Goal: Task Accomplishment & Management: Complete application form

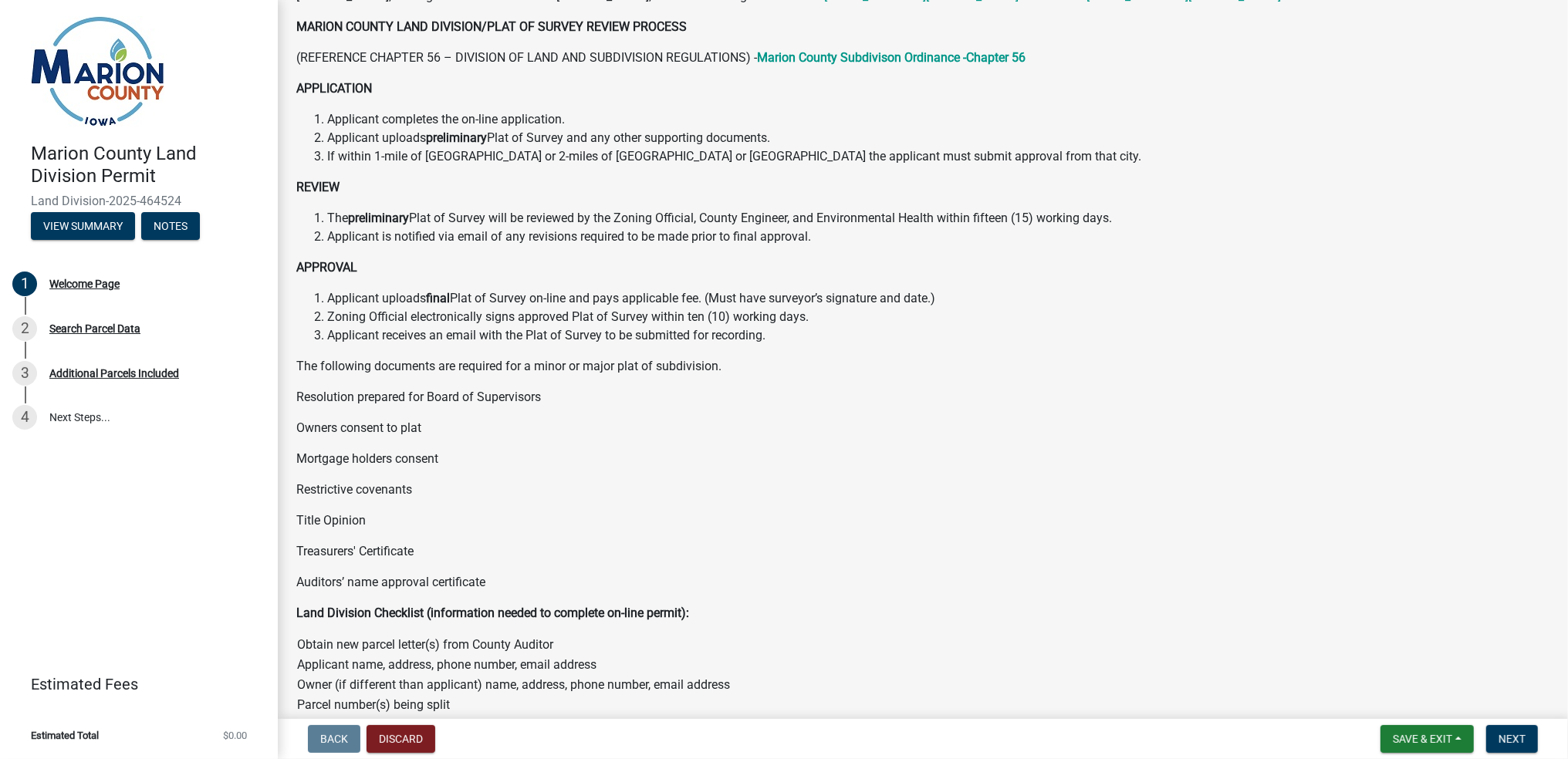
scroll to position [480, 0]
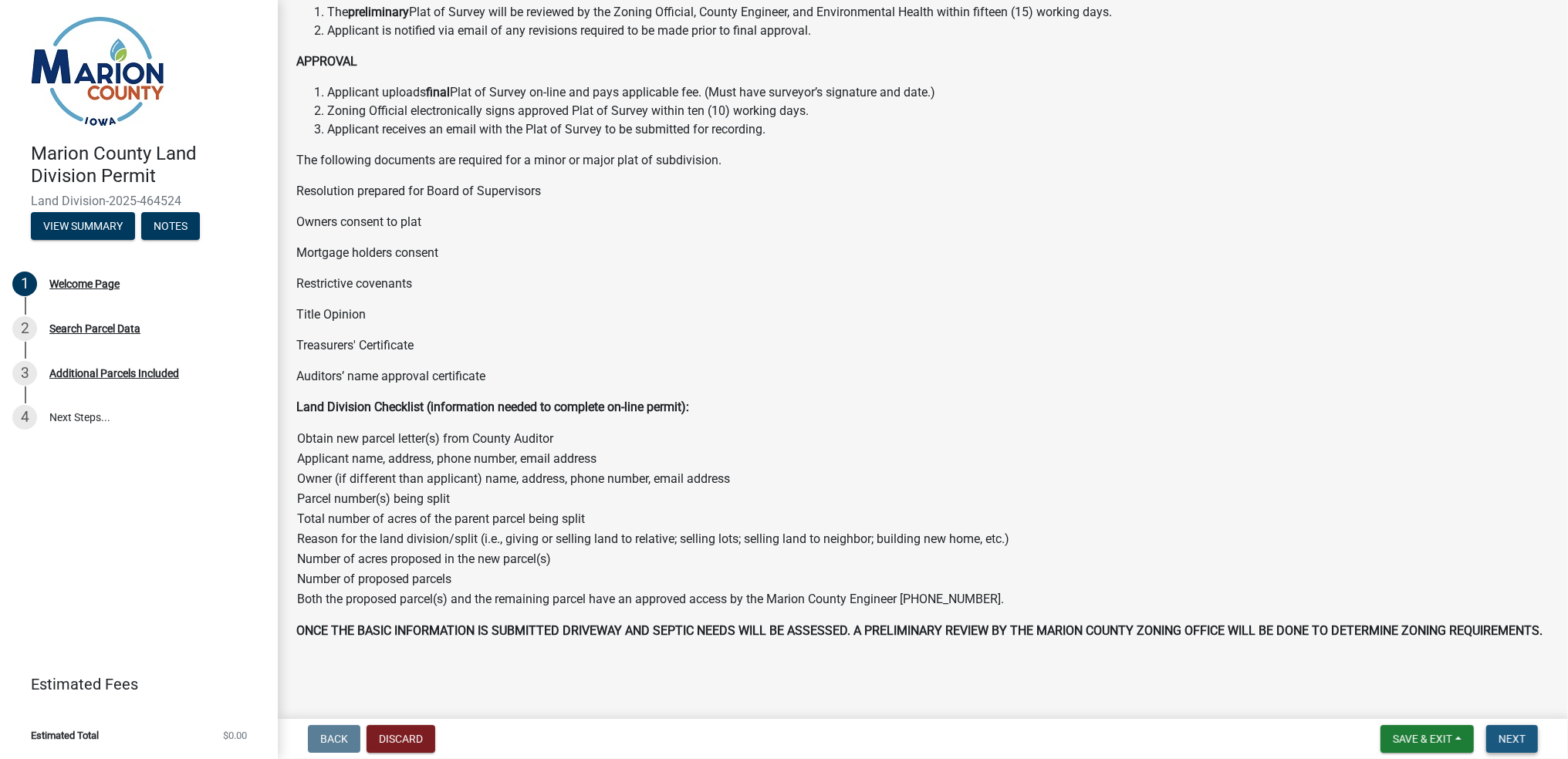
click at [1513, 743] on span "Next" at bounding box center [1512, 739] width 27 height 13
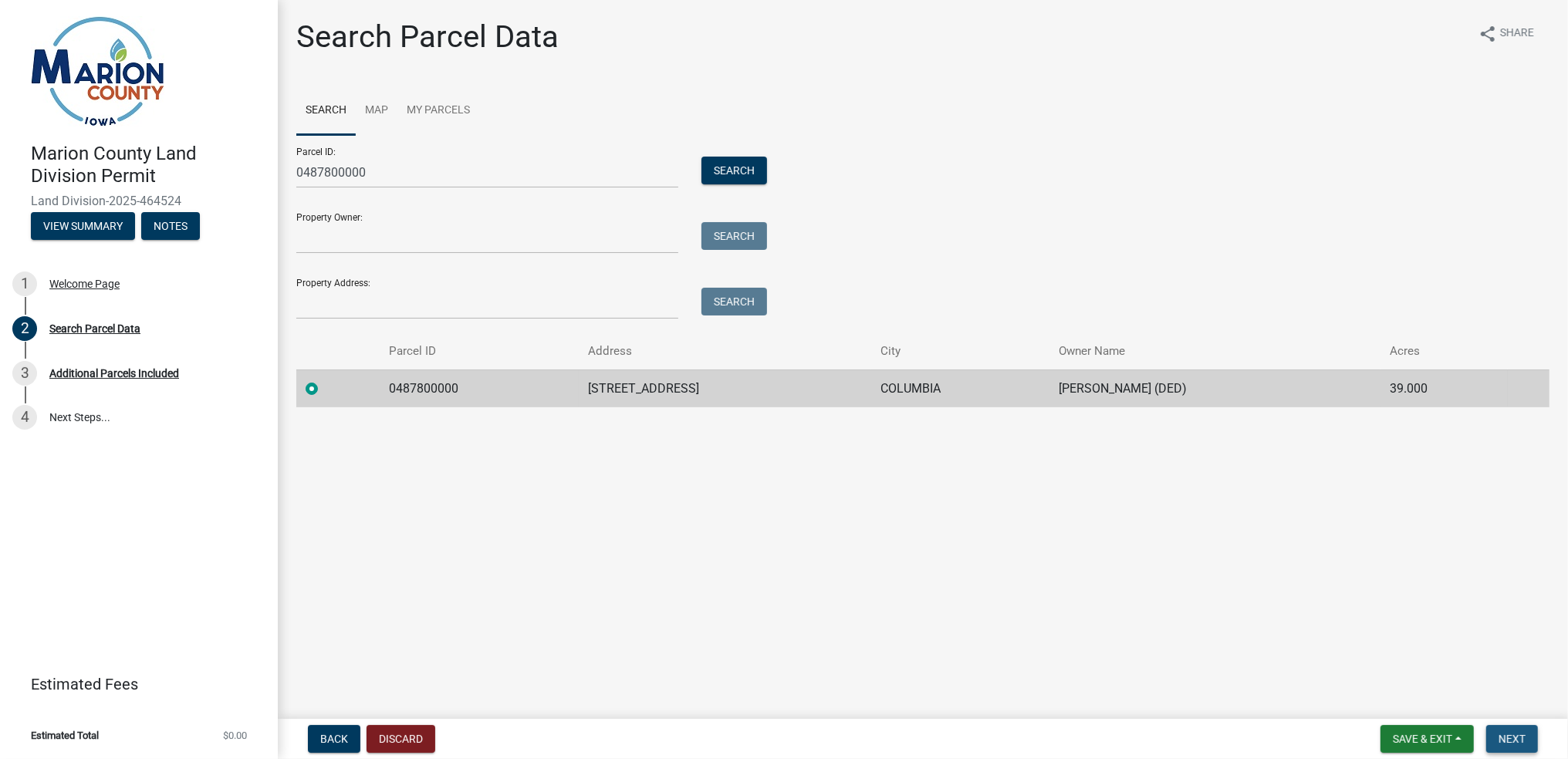
click at [1511, 743] on span "Next" at bounding box center [1512, 739] width 27 height 13
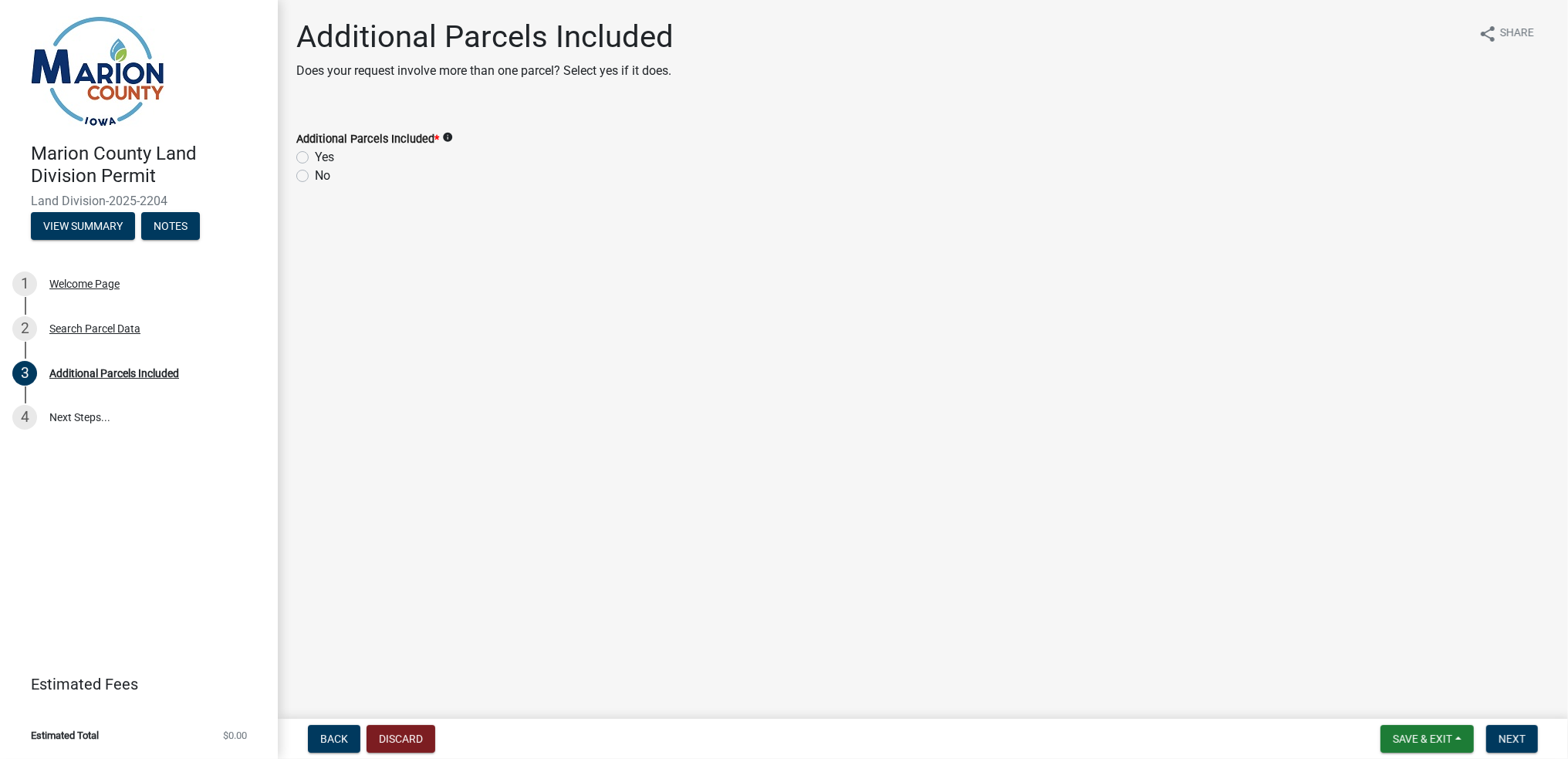
click at [315, 175] on label "No" at bounding box center [323, 175] width 16 height 18
click at [315, 175] on input "No" at bounding box center [320, 171] width 10 height 10
radio input "true"
click at [1510, 733] on span "Next" at bounding box center [1512, 739] width 27 height 13
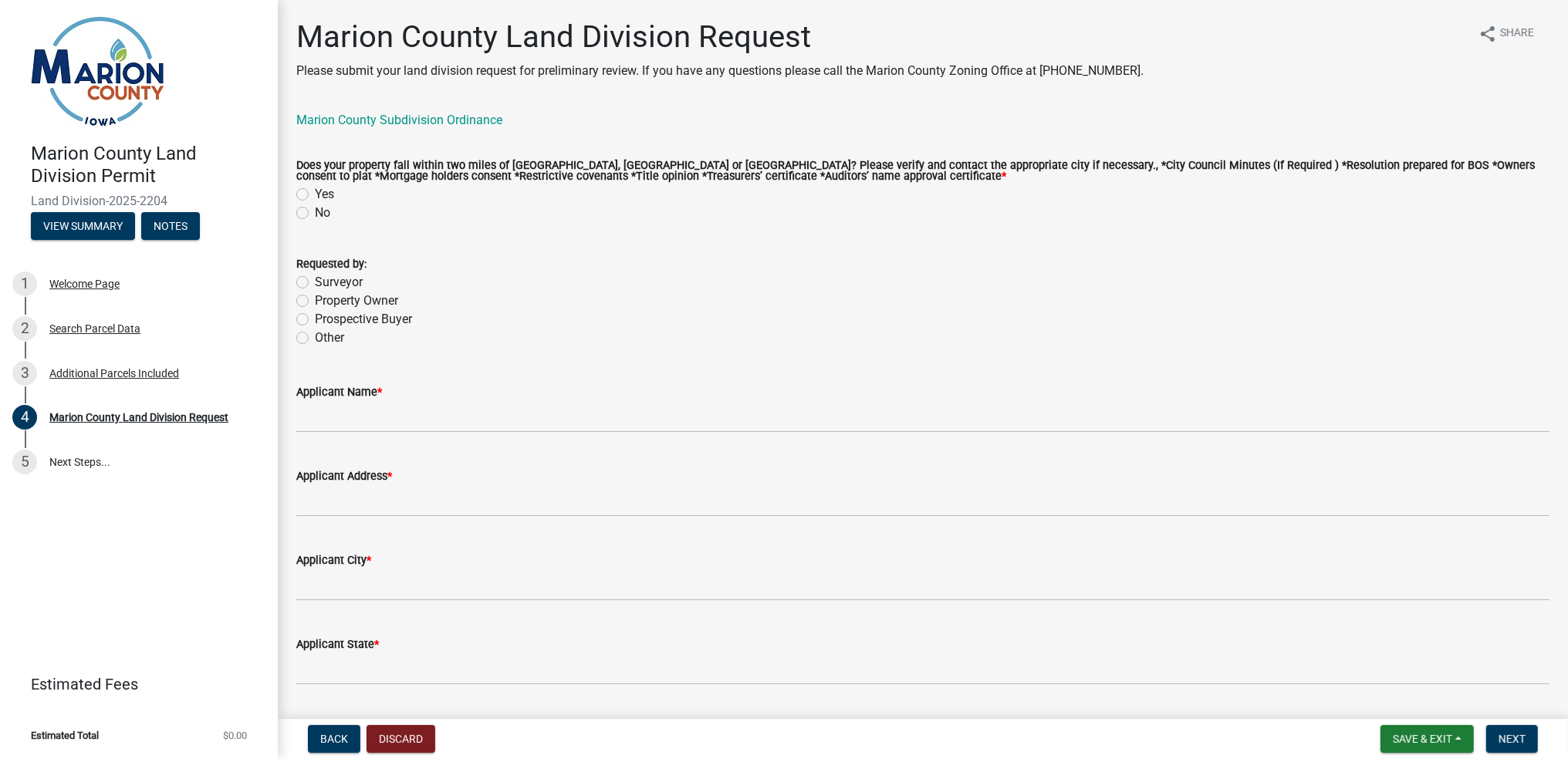
click at [315, 209] on label "No" at bounding box center [323, 213] width 16 height 18
click at [315, 209] on input "No" at bounding box center [320, 208] width 10 height 10
radio input "true"
click at [315, 281] on label "Surveyor" at bounding box center [339, 282] width 48 height 18
click at [315, 281] on input "Surveyor" at bounding box center [320, 278] width 10 height 10
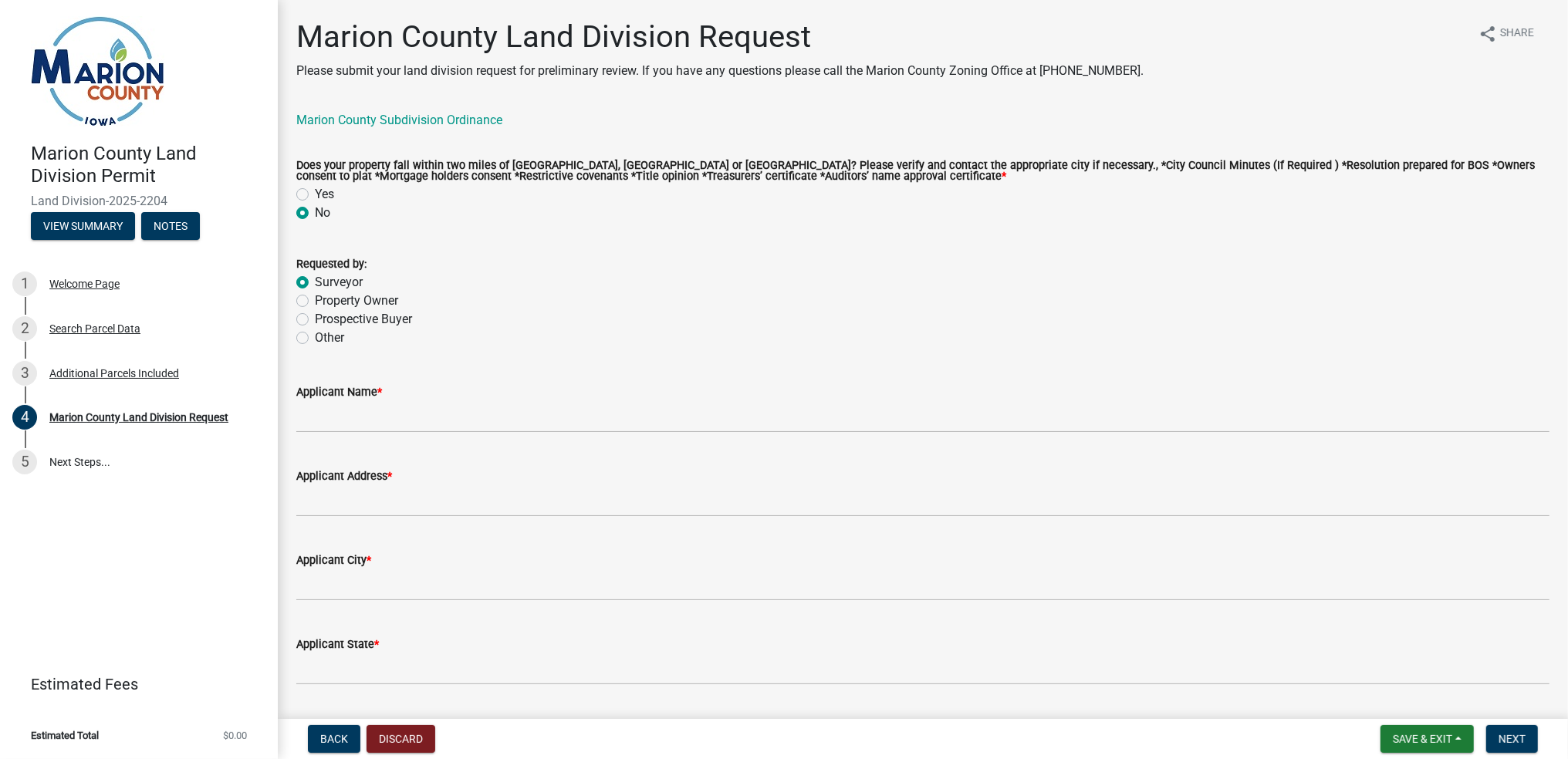
radio input "true"
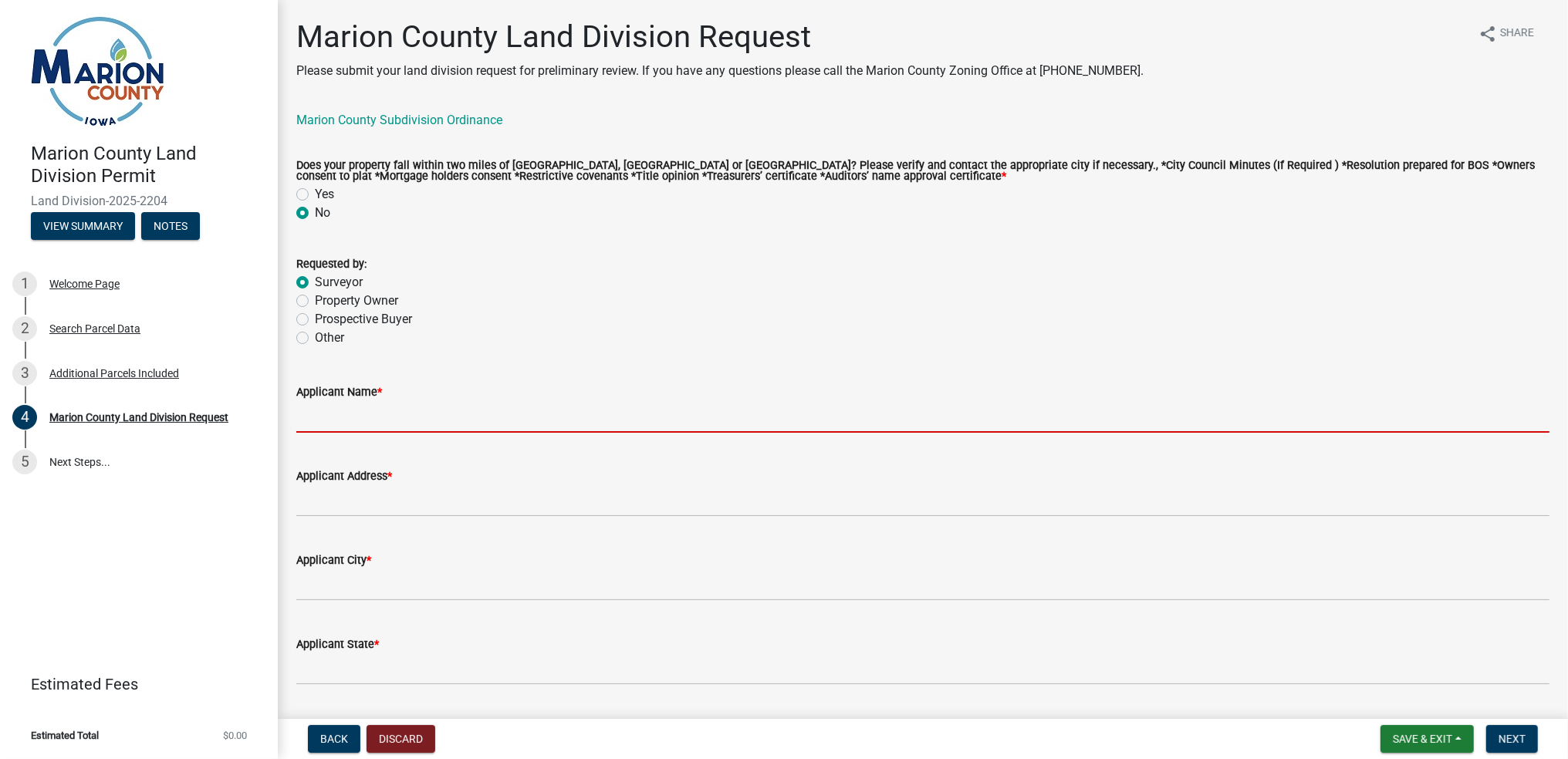
click at [335, 415] on input "Applicant Name *" at bounding box center [923, 416] width 1254 height 32
type input "[PERSON_NAME]"
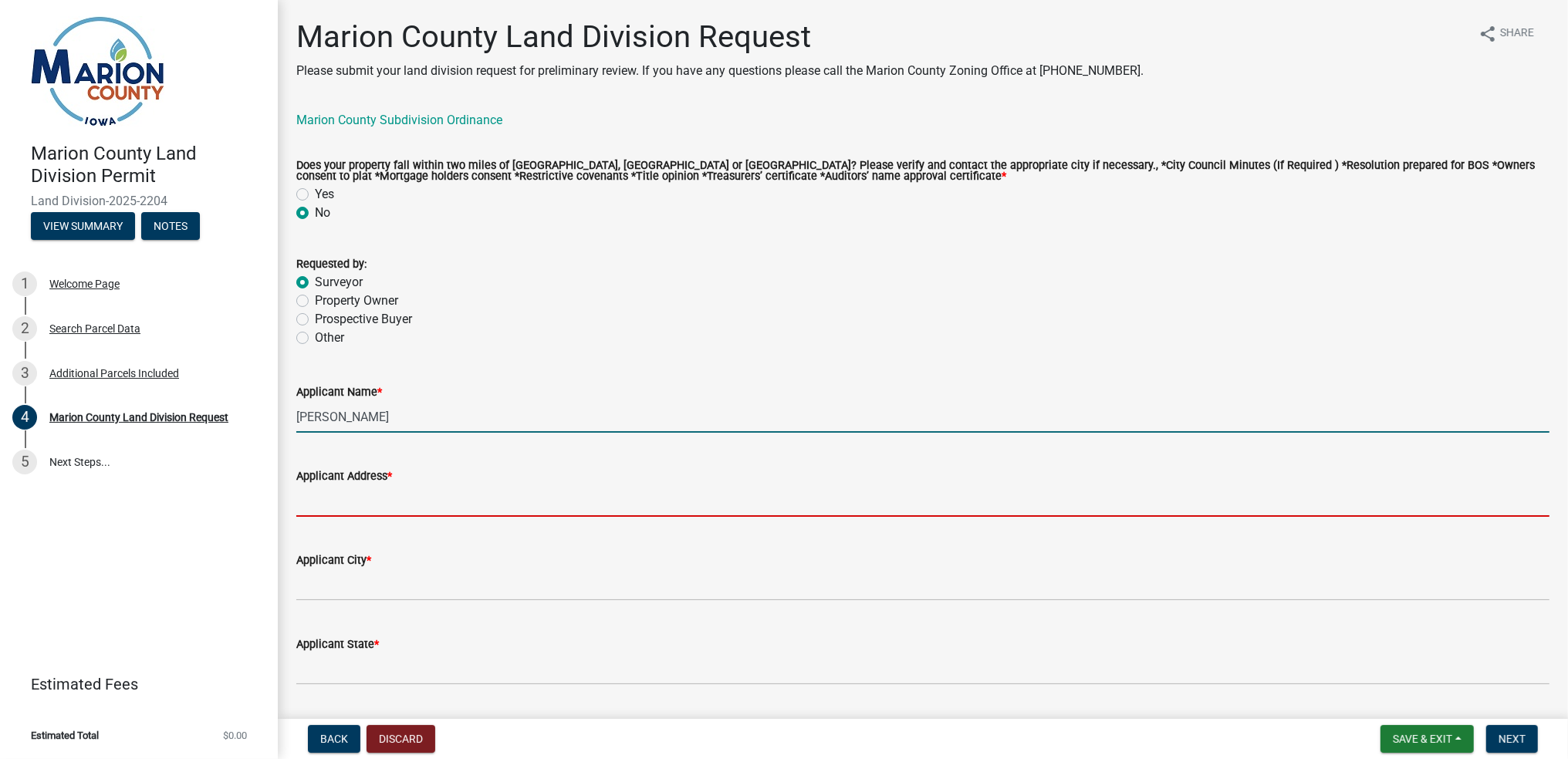
click at [390, 502] on input "Applicant Address *" at bounding box center [923, 501] width 1254 height 32
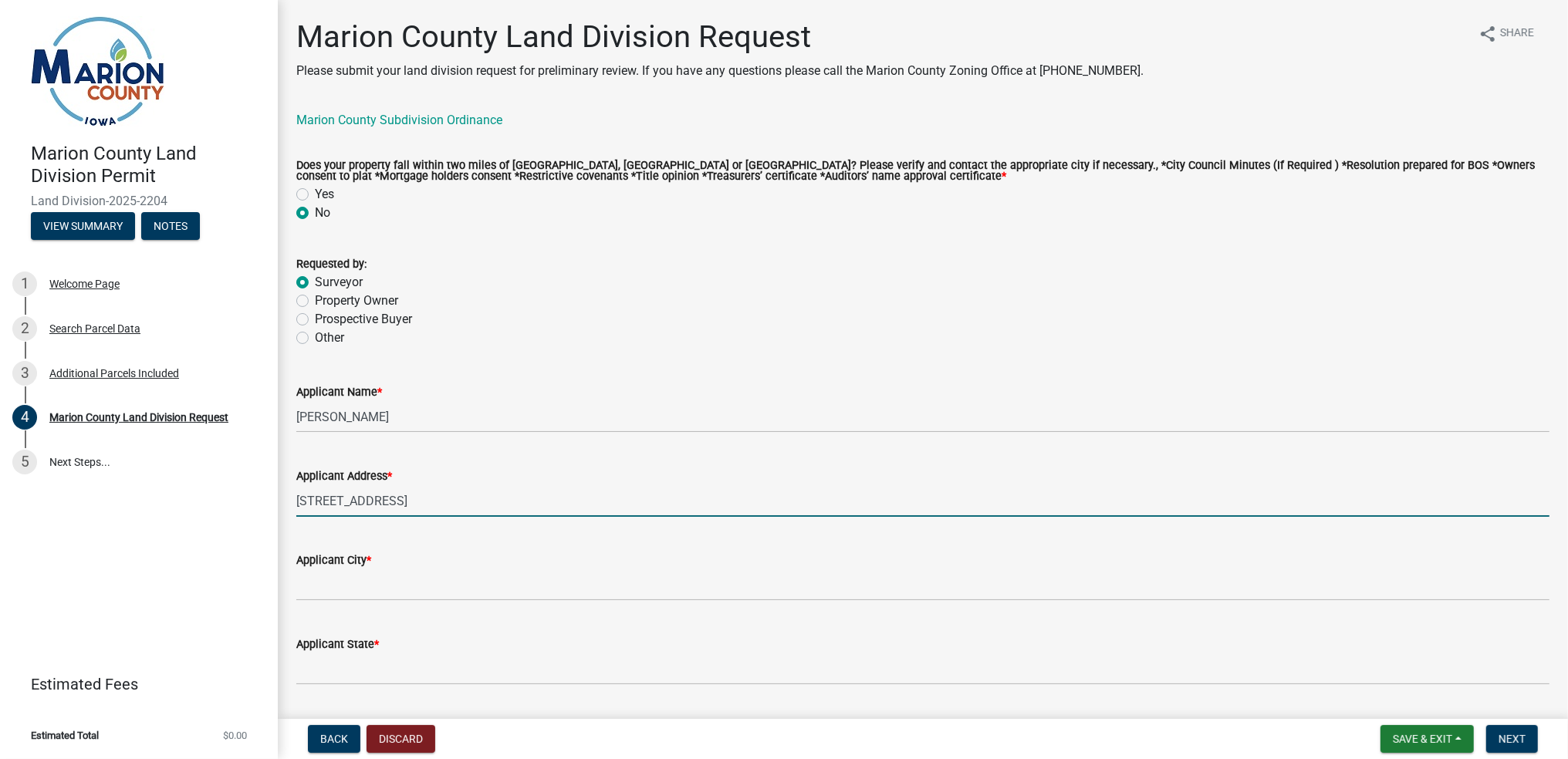
type input "[STREET_ADDRESS]"
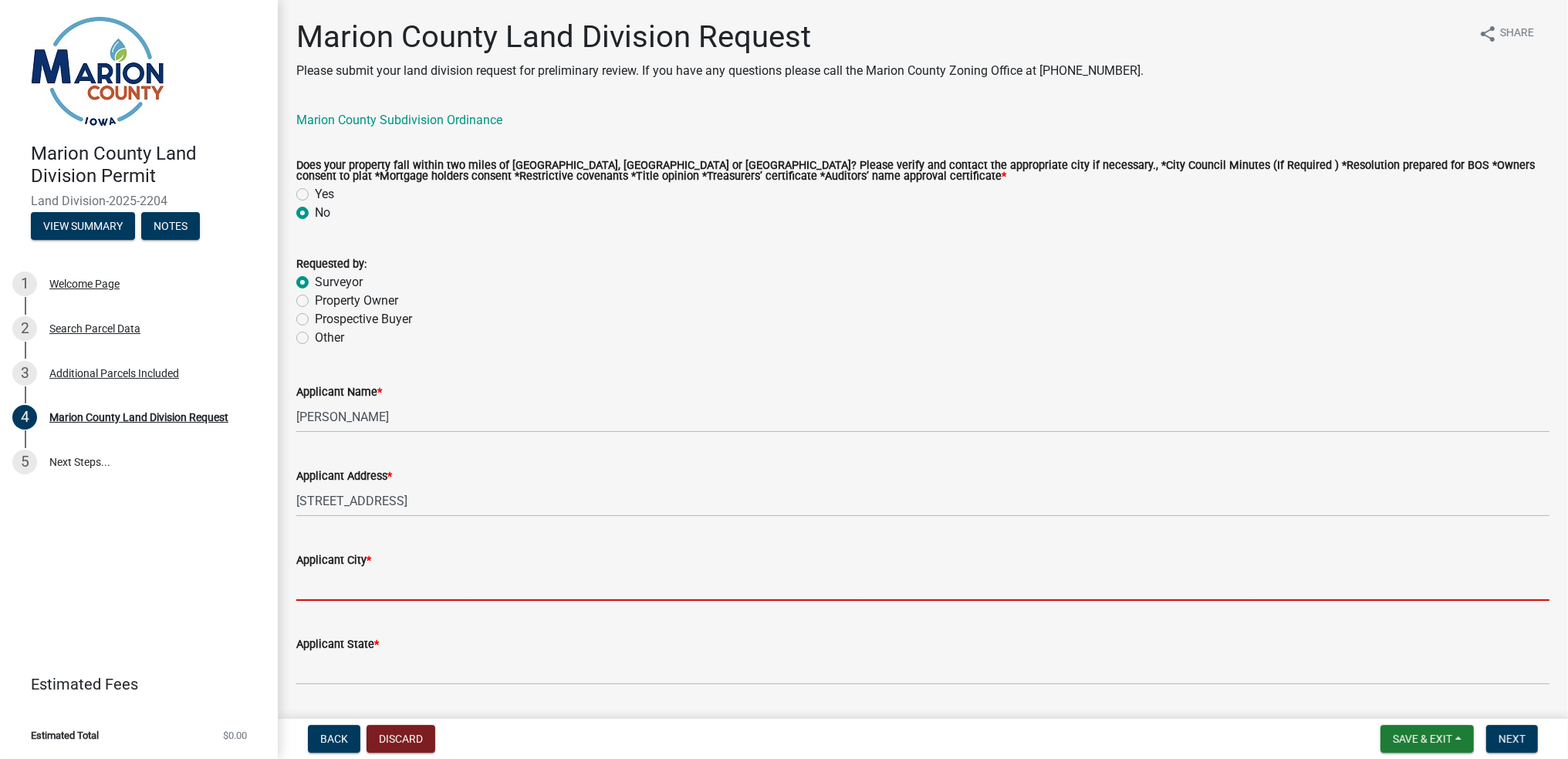
click at [360, 587] on input "Applicant City *" at bounding box center [923, 585] width 1254 height 32
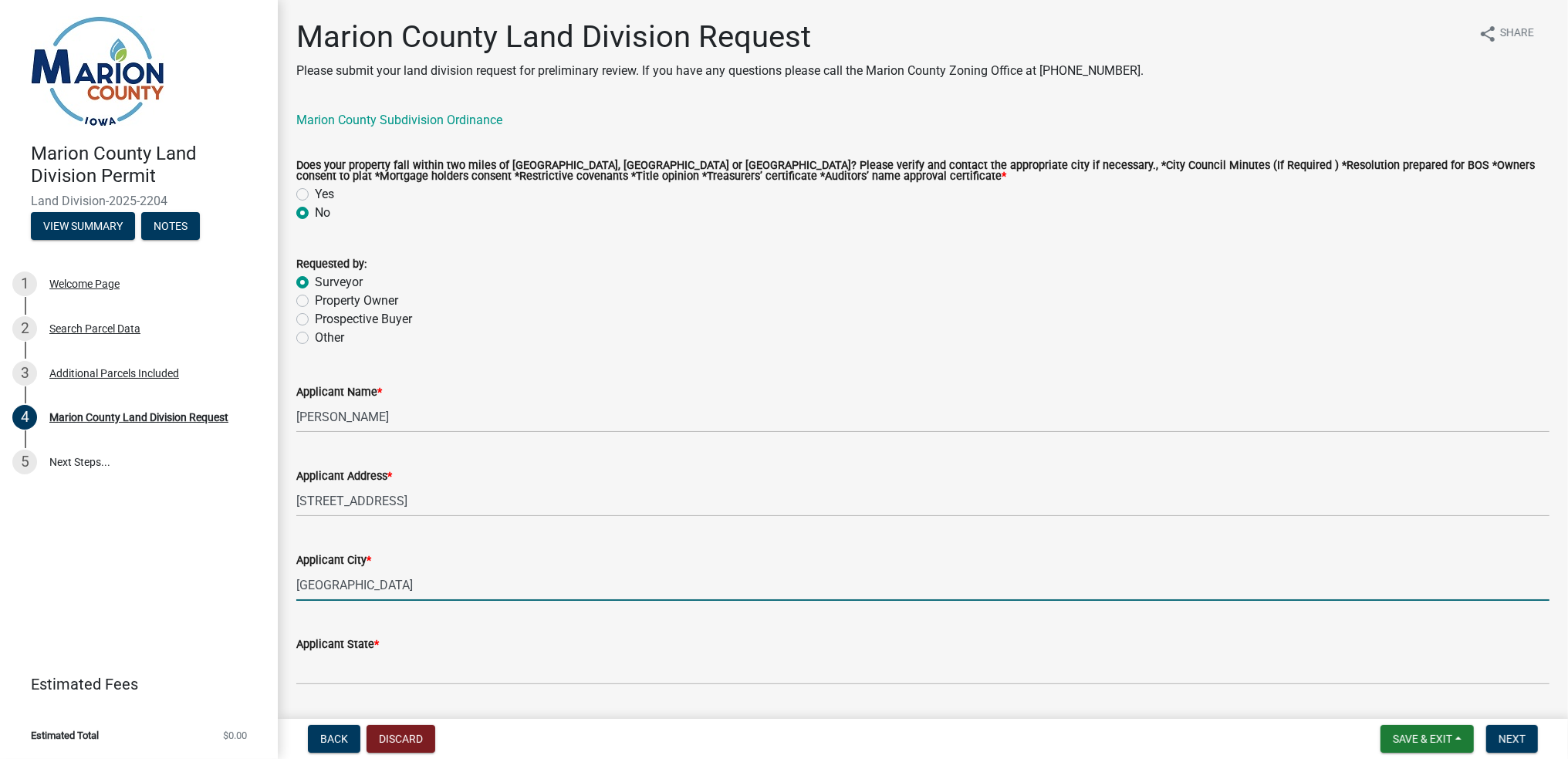
type input "[GEOGRAPHIC_DATA]"
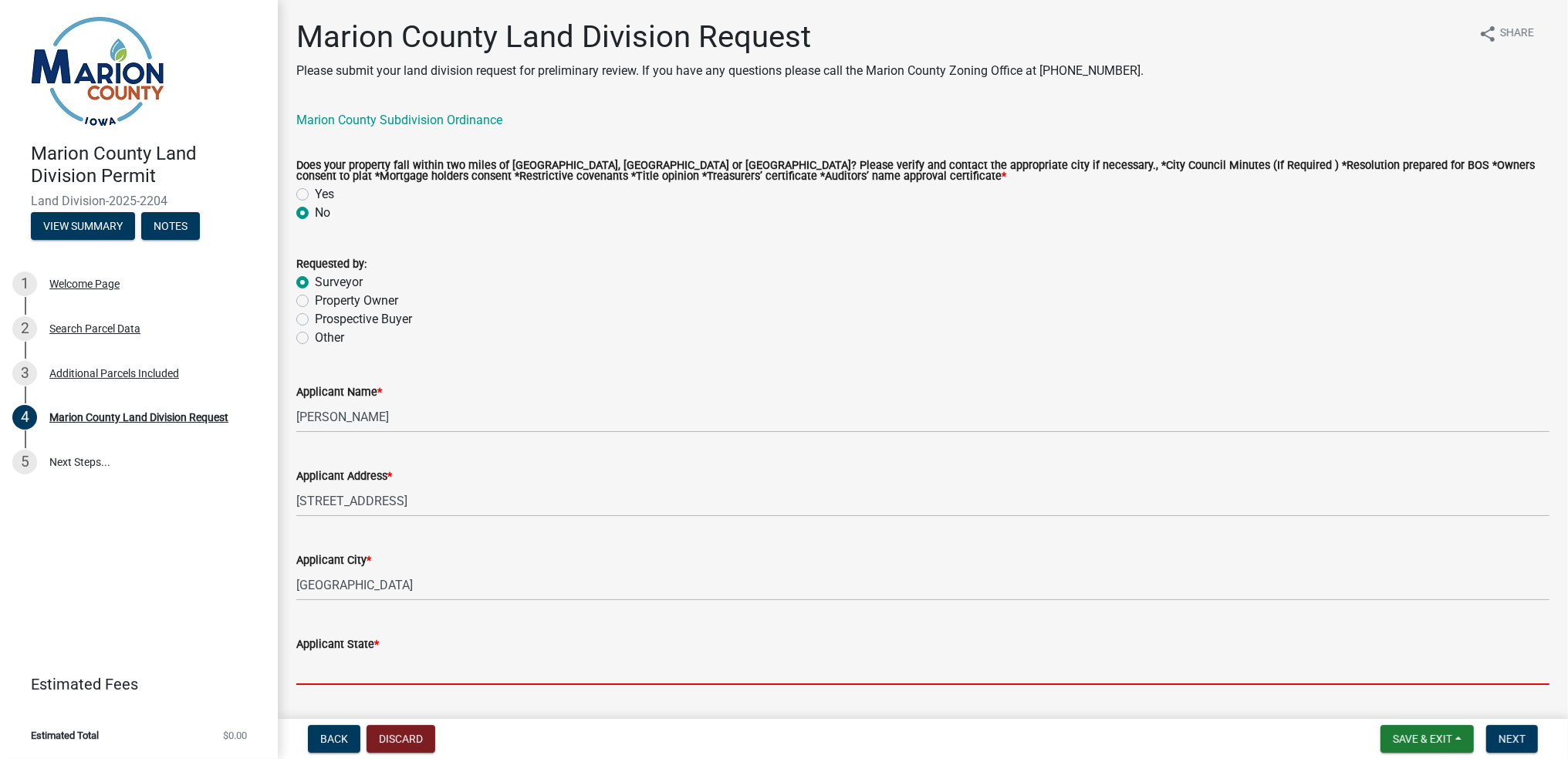
click at [389, 662] on input "Applicant State *" at bounding box center [923, 669] width 1254 height 32
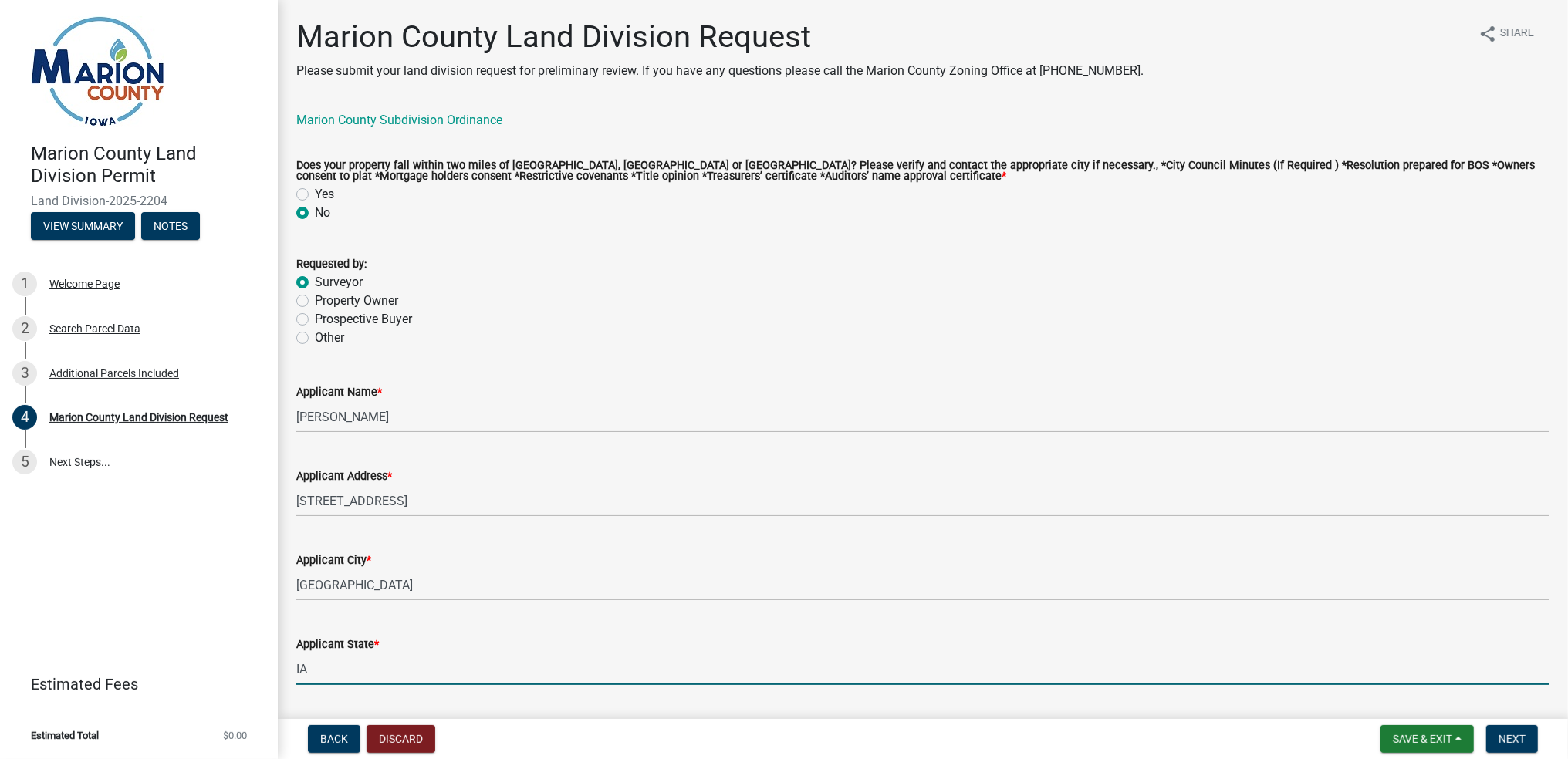
scroll to position [257, 0]
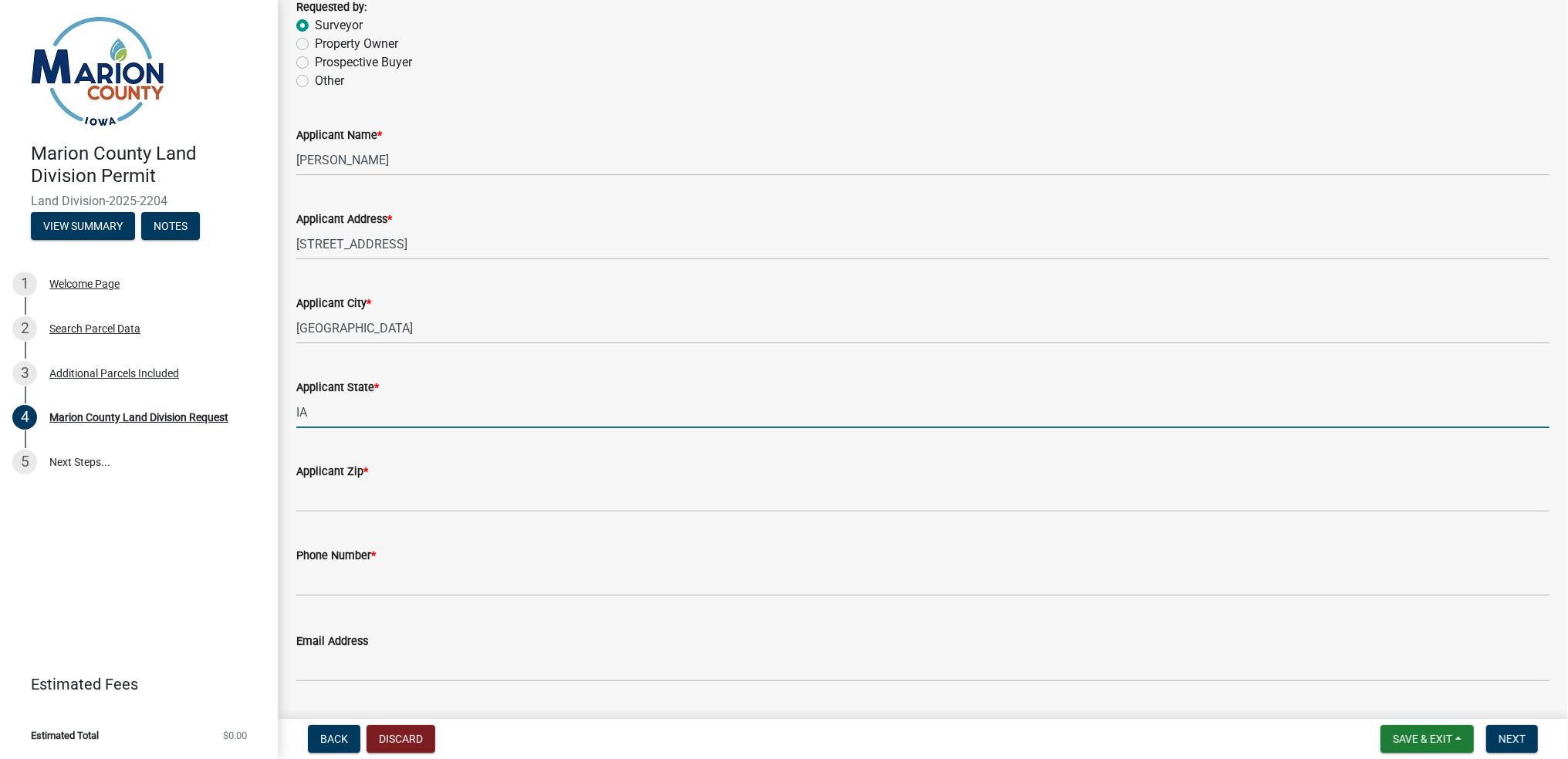
type input "IA"
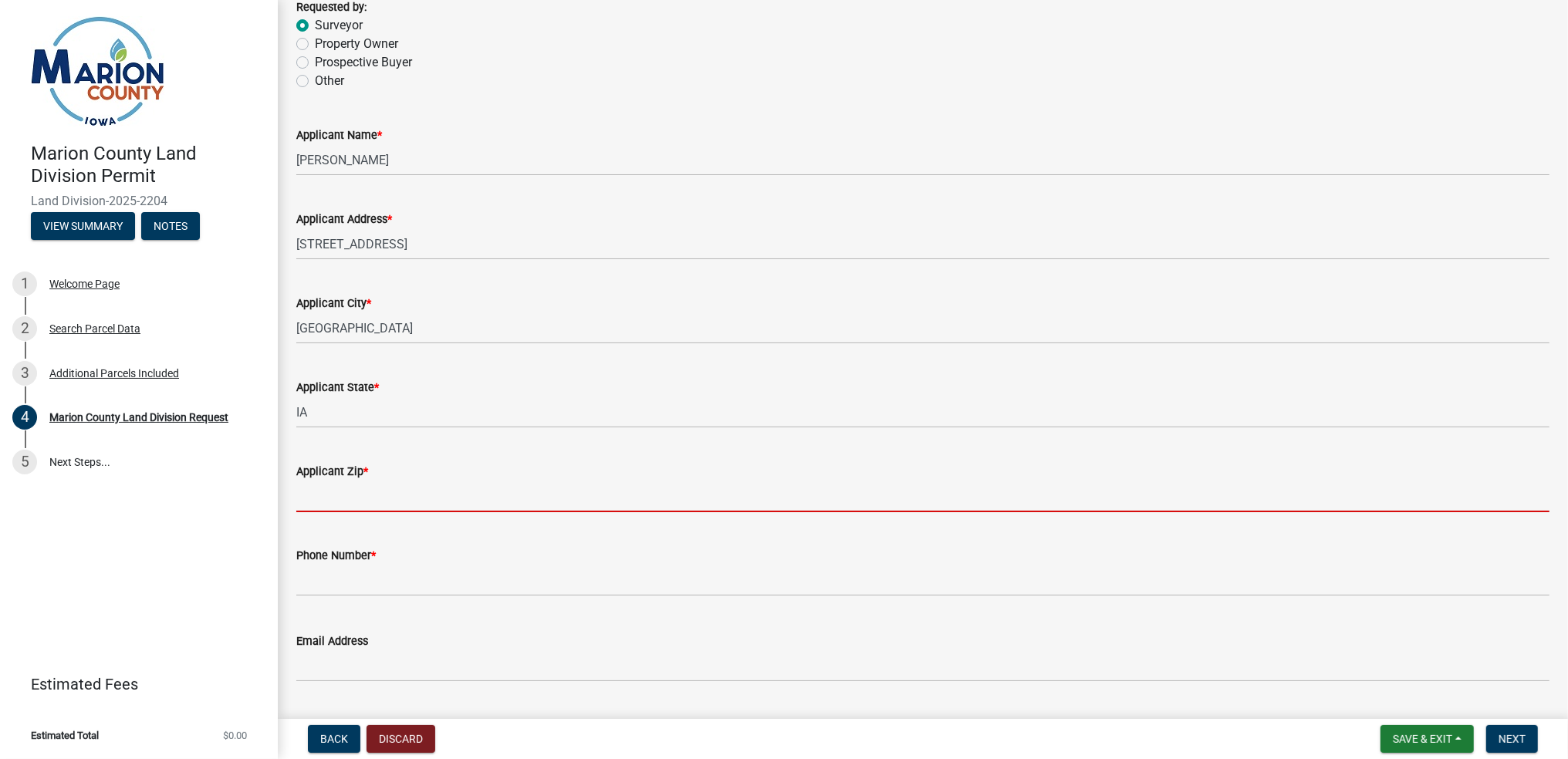
click at [424, 490] on input "Applicant Zip *" at bounding box center [923, 496] width 1254 height 32
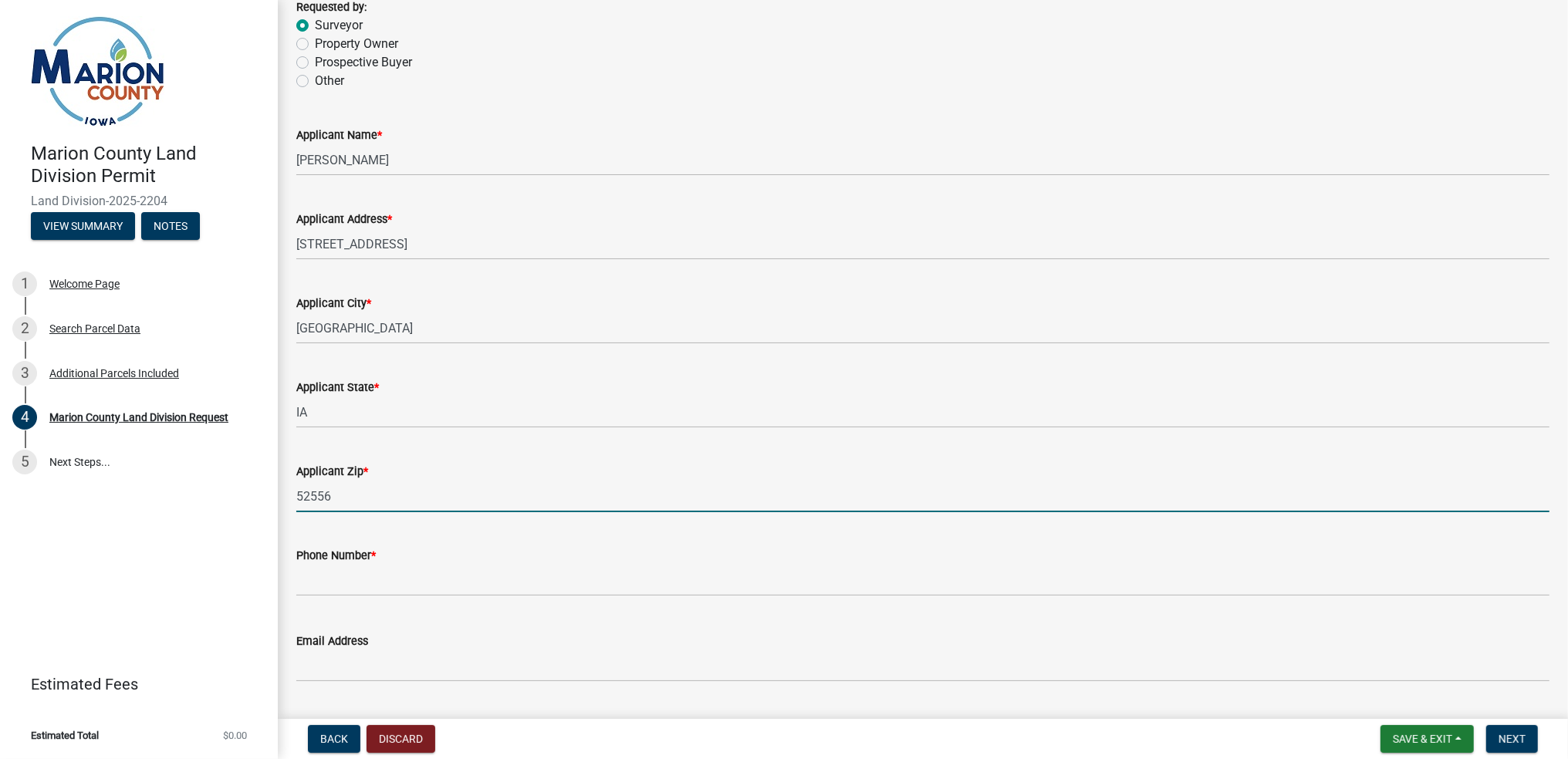
type input "52556"
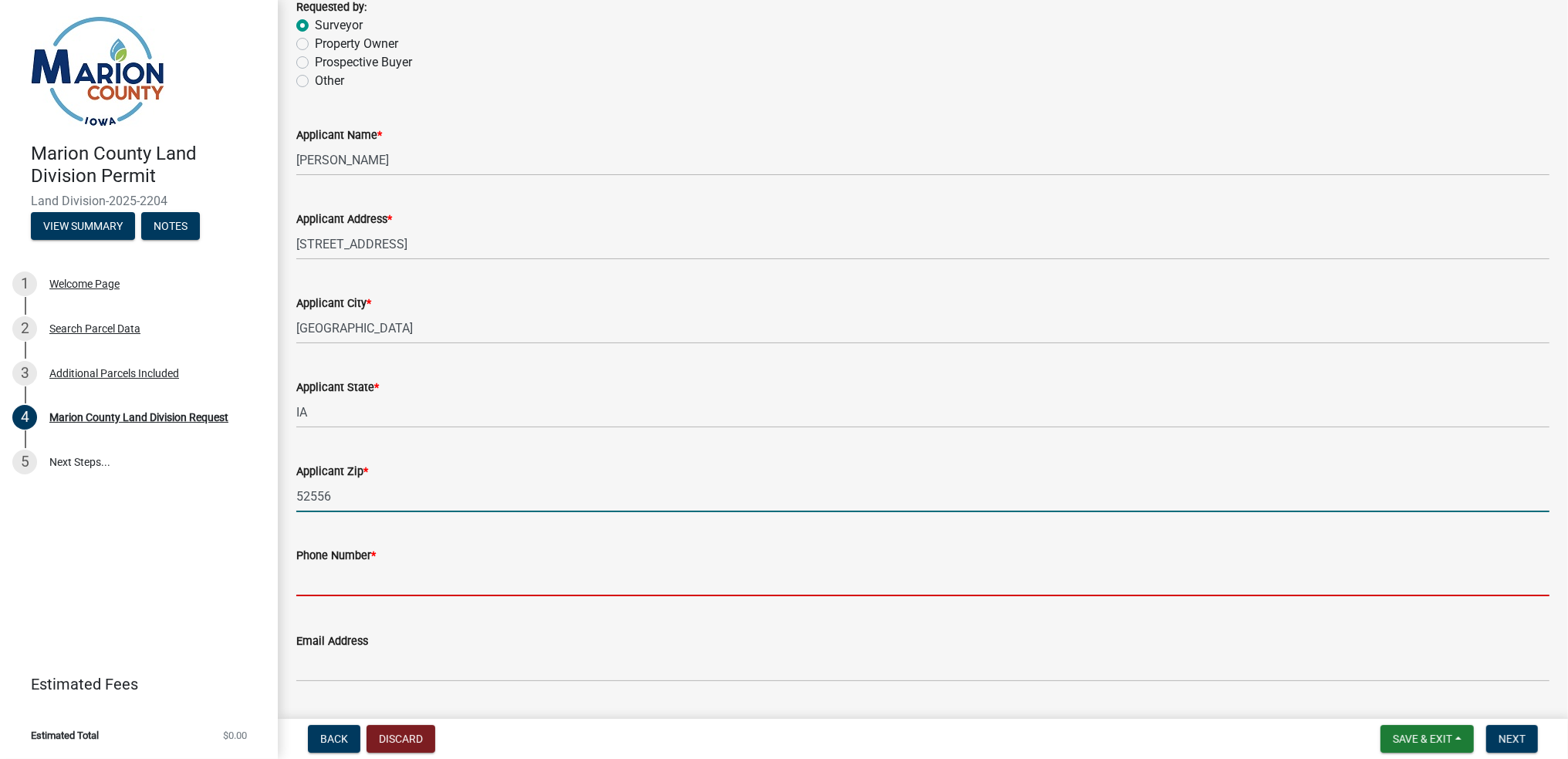
click at [552, 574] on input "text" at bounding box center [923, 580] width 1254 height 32
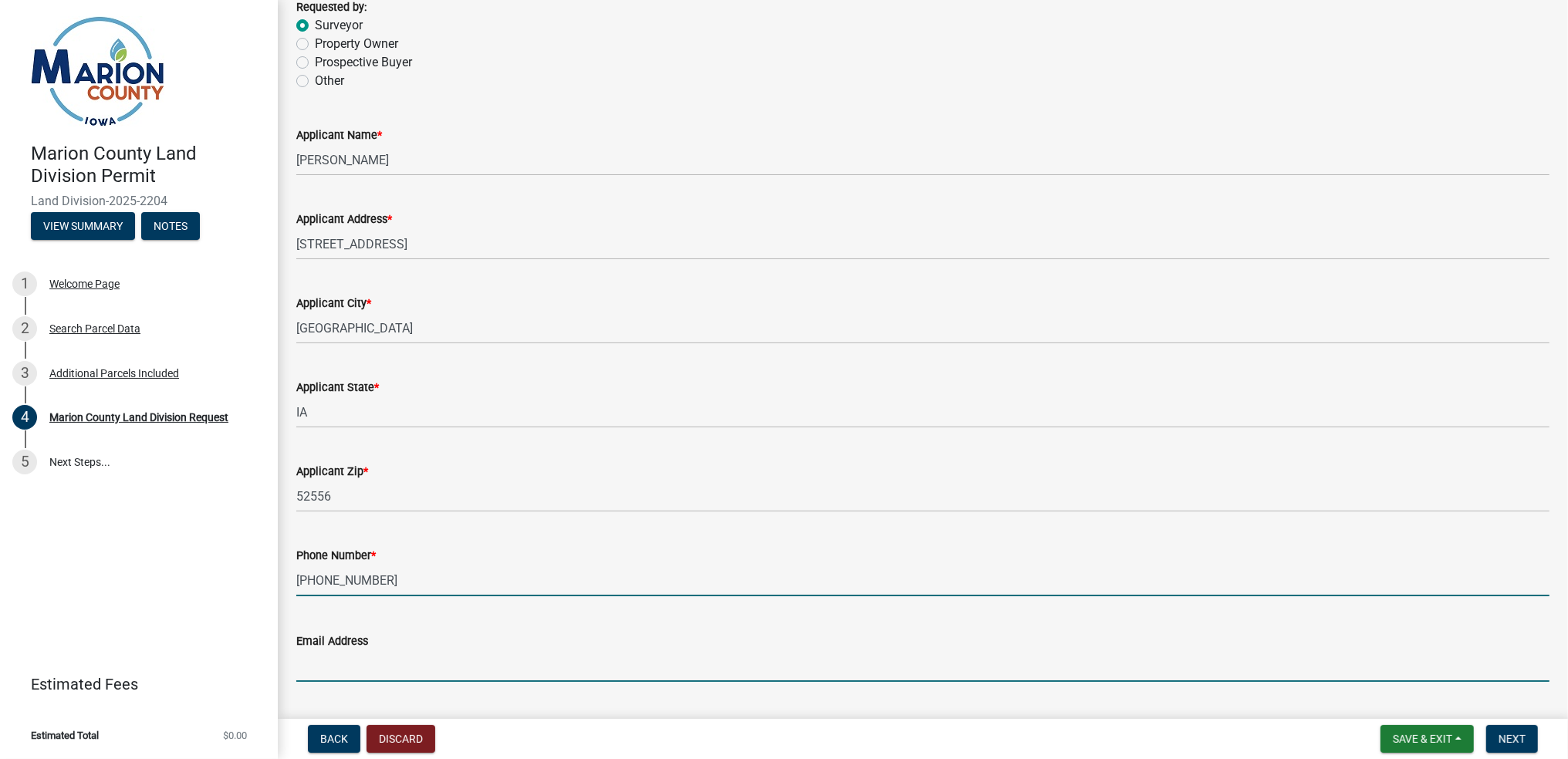
type input "6414725145"
click at [507, 652] on input "Email Address" at bounding box center [923, 666] width 1254 height 32
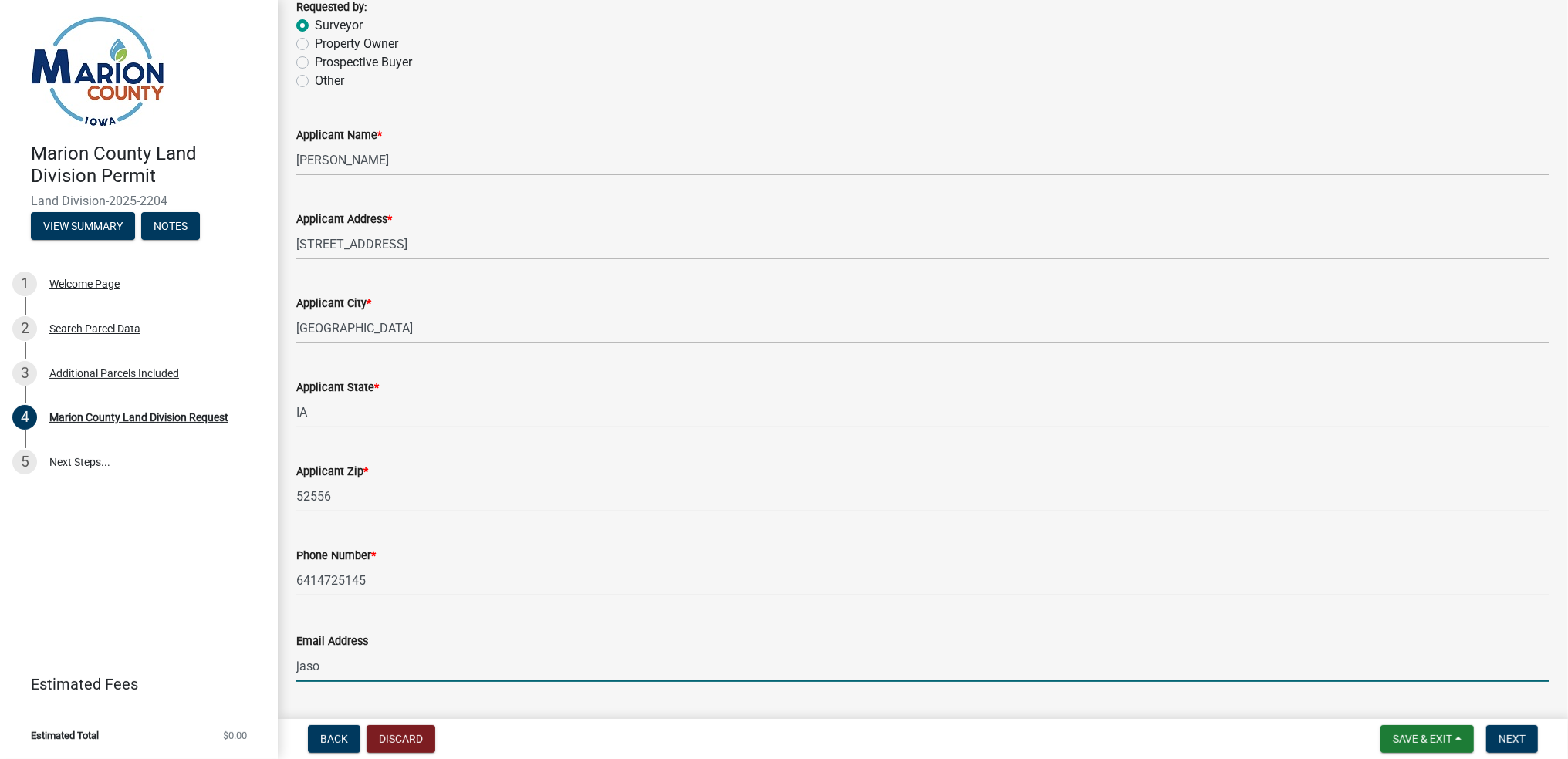
type input "[PERSON_NAME][EMAIL_ADDRESS][PERSON_NAME][DOMAIN_NAME]"
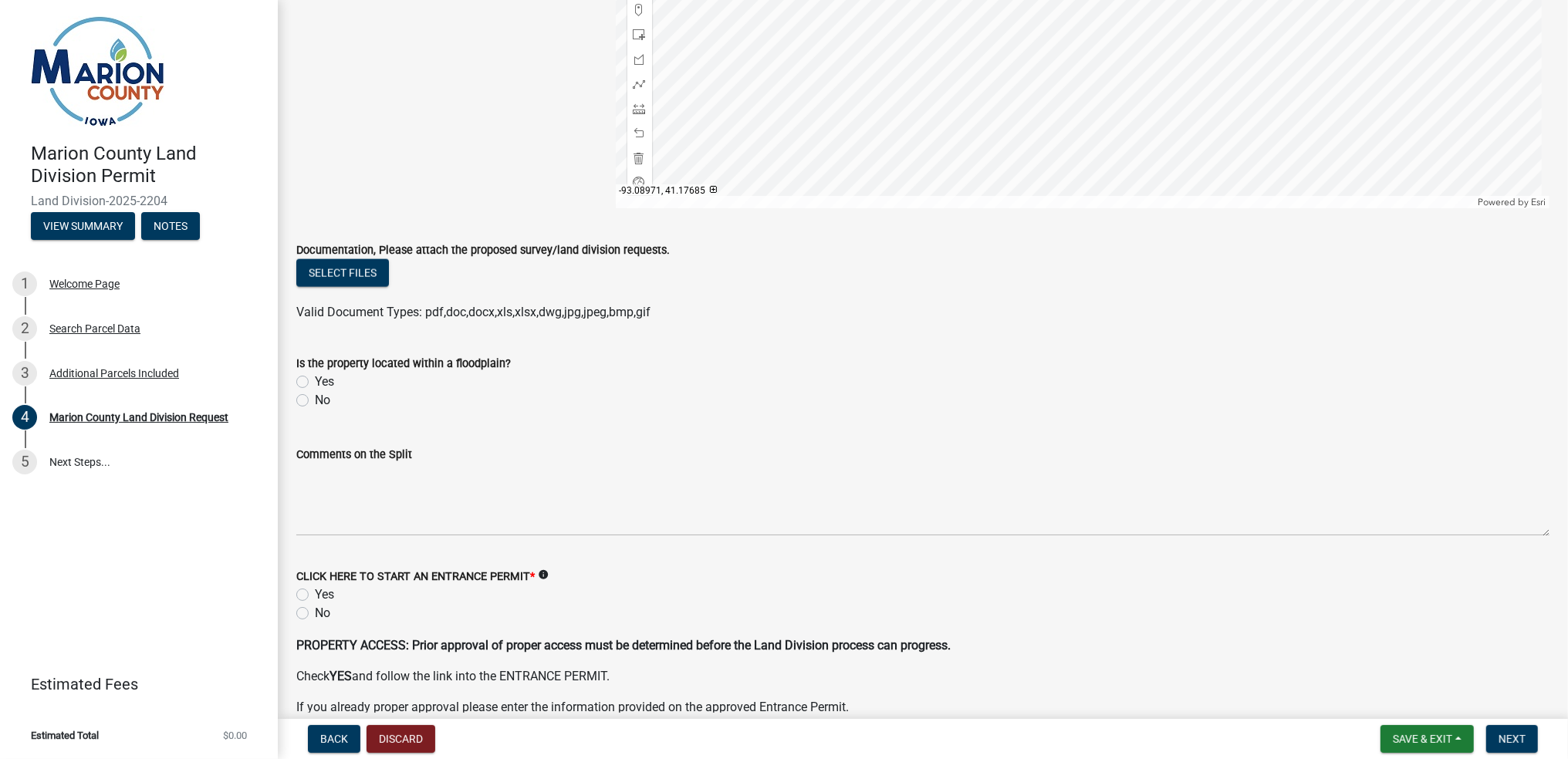
scroll to position [2057, 0]
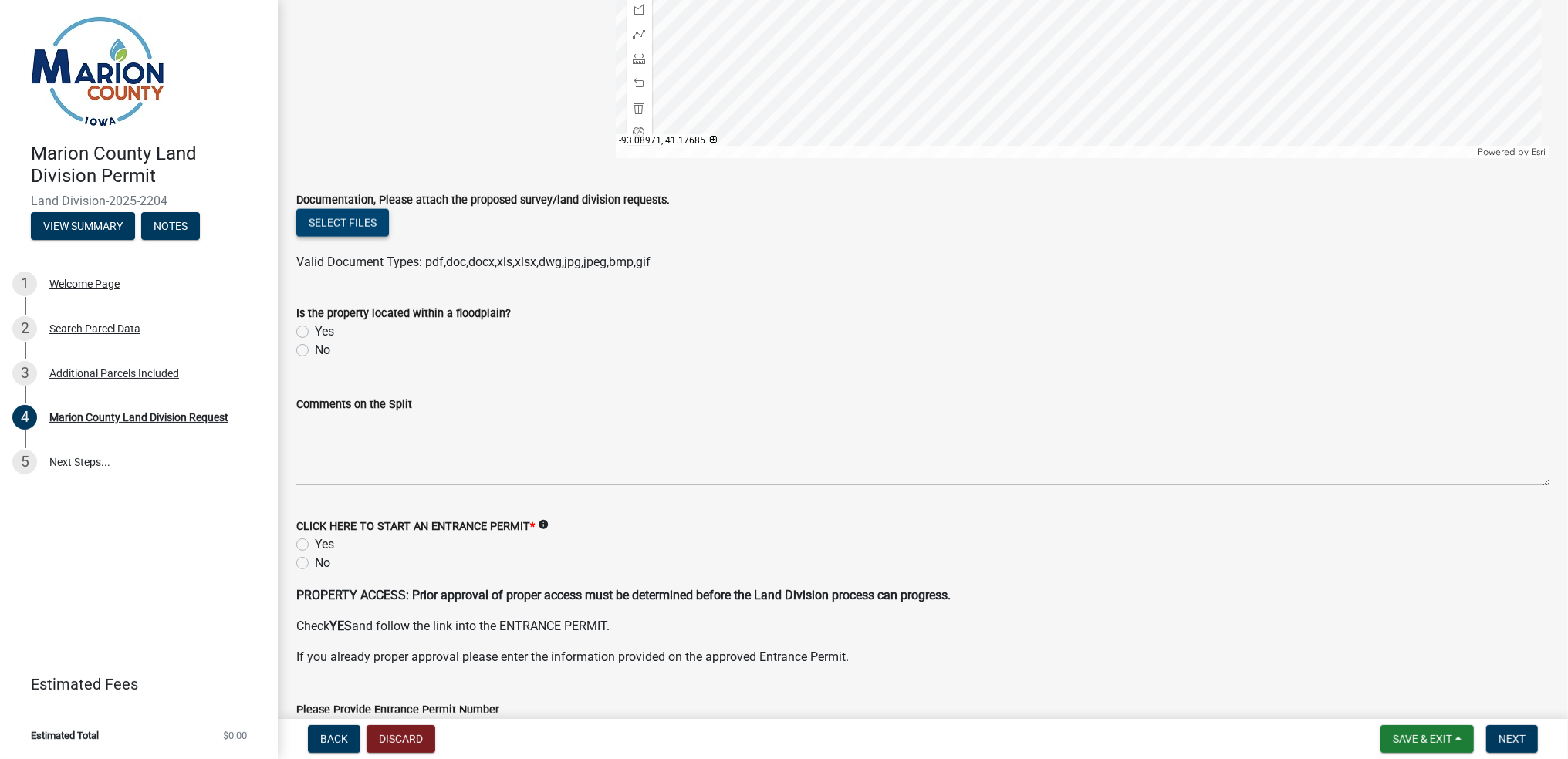
click at [315, 218] on button "Select files" at bounding box center [342, 223] width 92 height 27
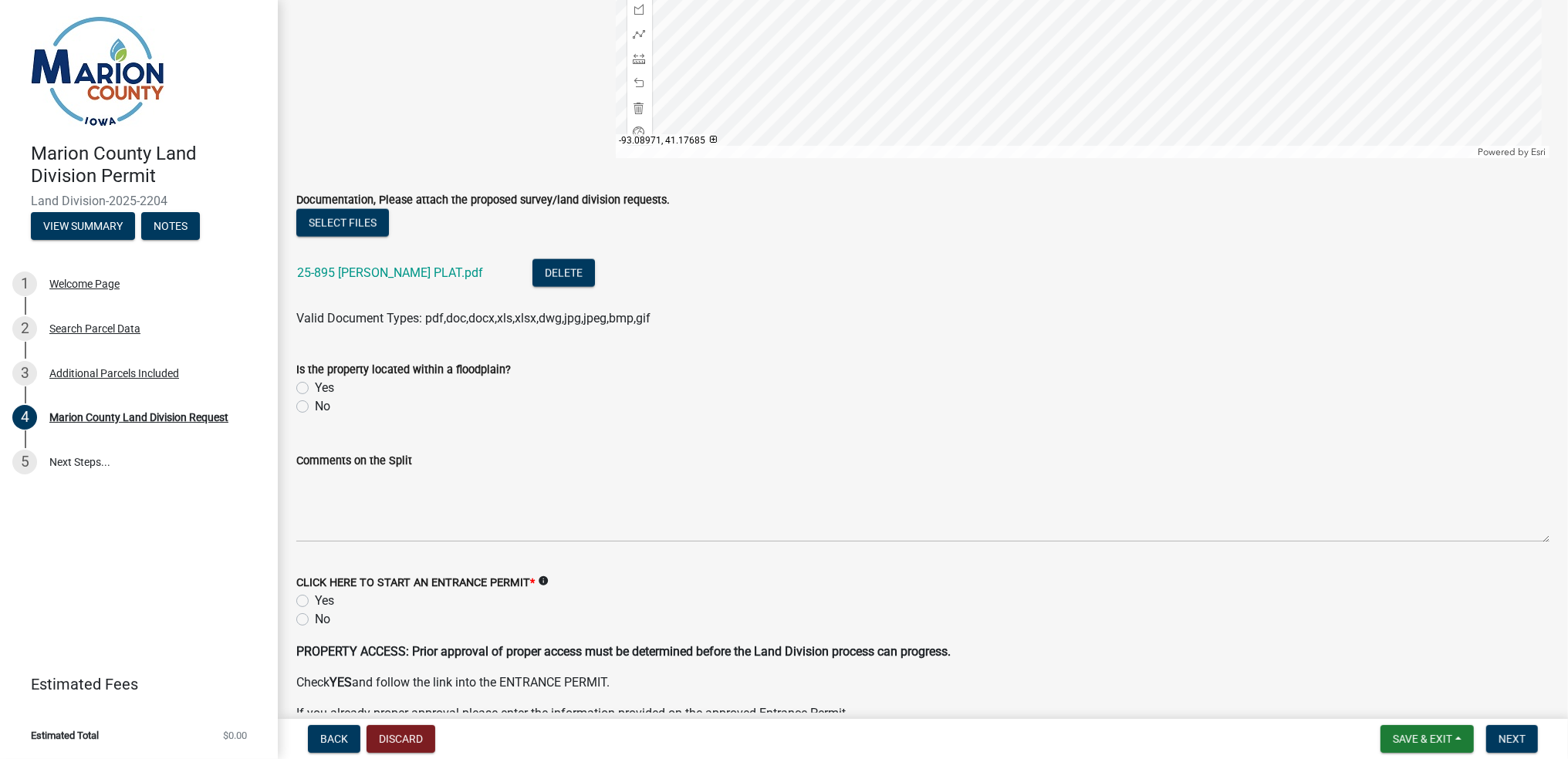
click at [311, 401] on div "No" at bounding box center [923, 406] width 1254 height 18
click at [315, 405] on label "No" at bounding box center [323, 406] width 16 height 18
click at [315, 405] on input "No" at bounding box center [320, 402] width 10 height 10
radio input "true"
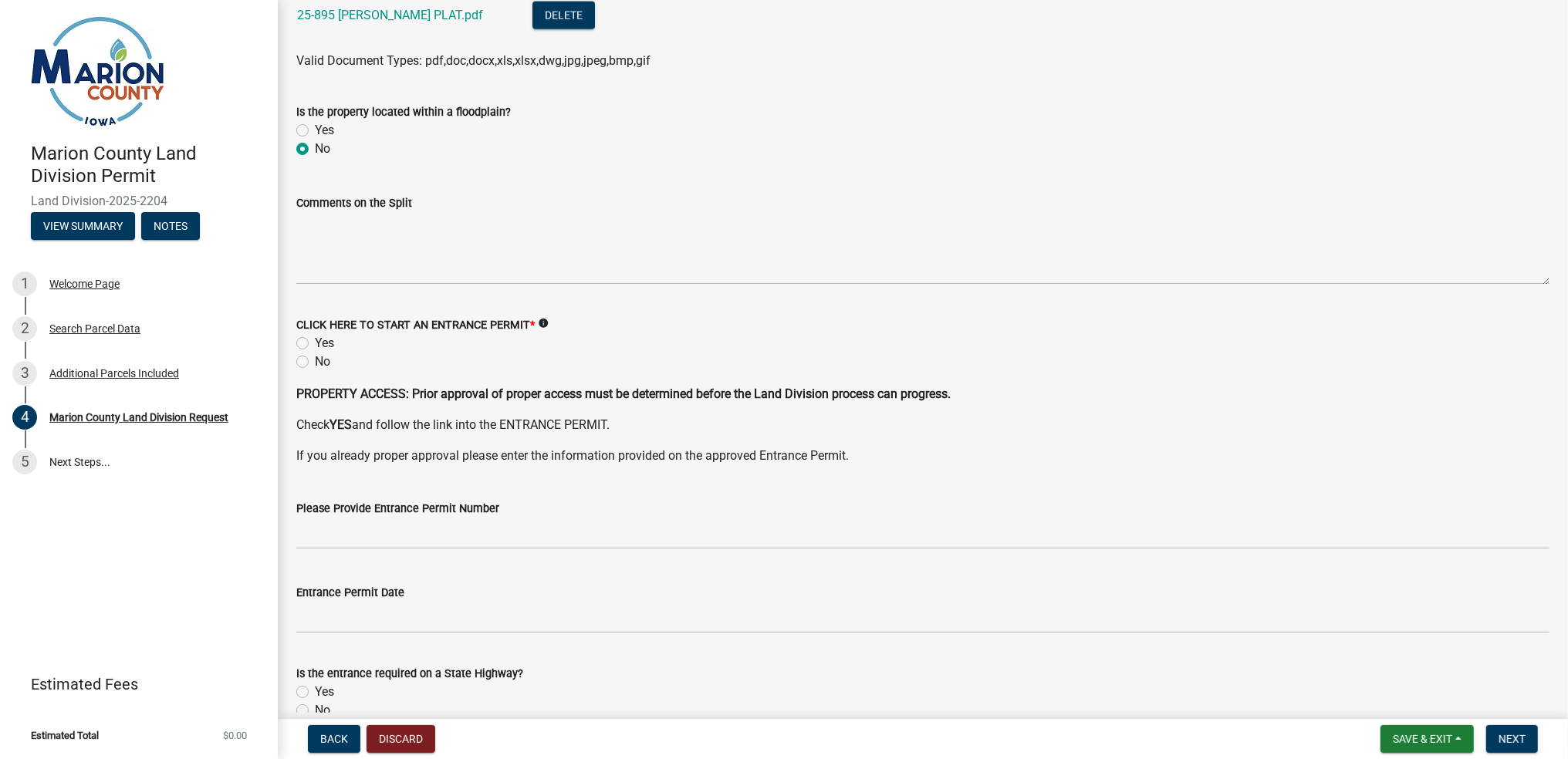
click at [315, 342] on label "Yes" at bounding box center [324, 343] width 19 height 18
click at [315, 342] on input "Yes" at bounding box center [320, 339] width 10 height 10
radio input "true"
click at [315, 342] on label "Yes" at bounding box center [324, 343] width 19 height 18
click at [315, 342] on input "Yes" at bounding box center [320, 339] width 10 height 10
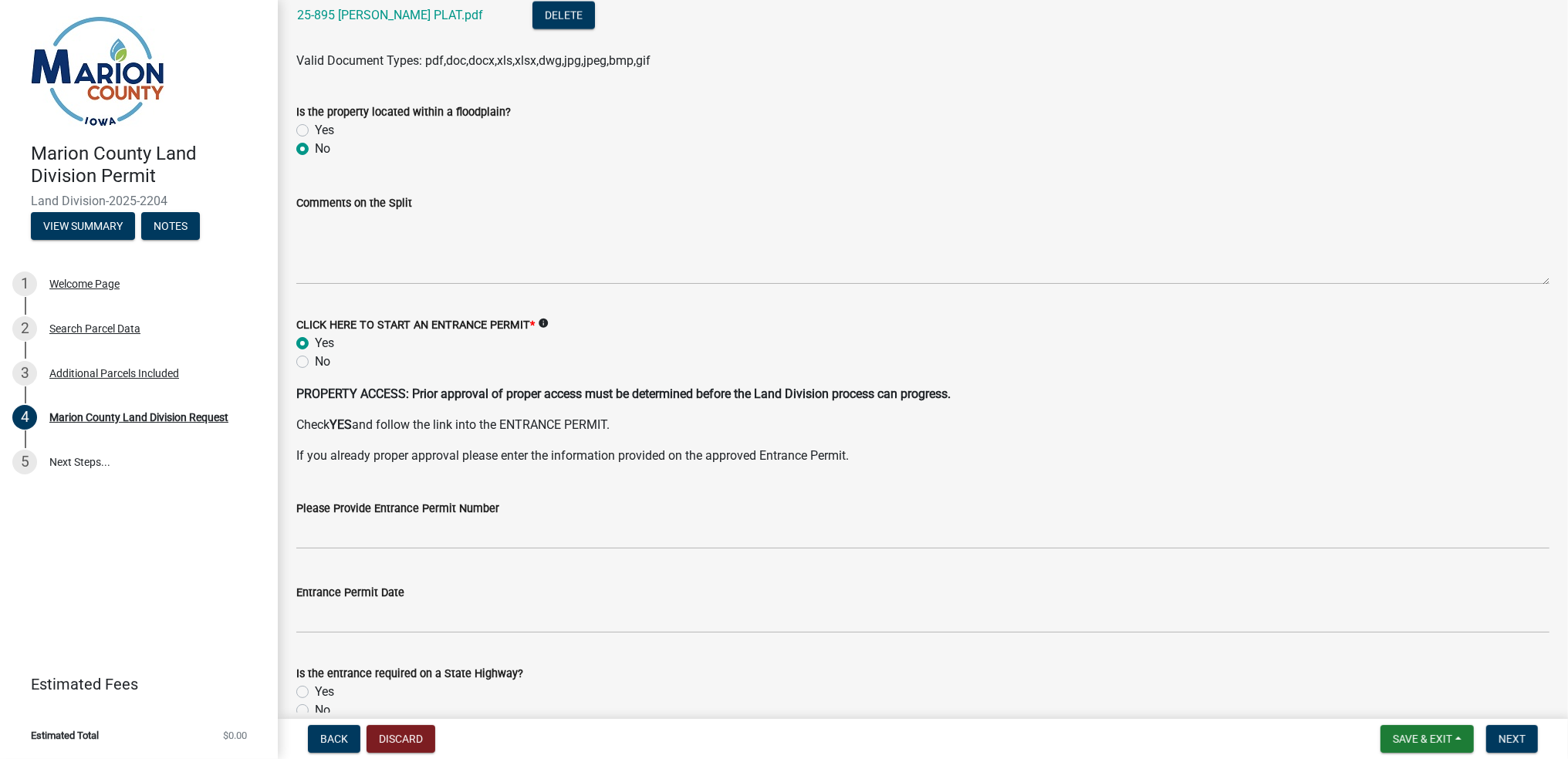
click at [459, 322] on label "CLICK HERE TO START AN ENTRANCE PERMIT *" at bounding box center [415, 326] width 238 height 11
click at [1517, 733] on span "Next" at bounding box center [1512, 739] width 27 height 13
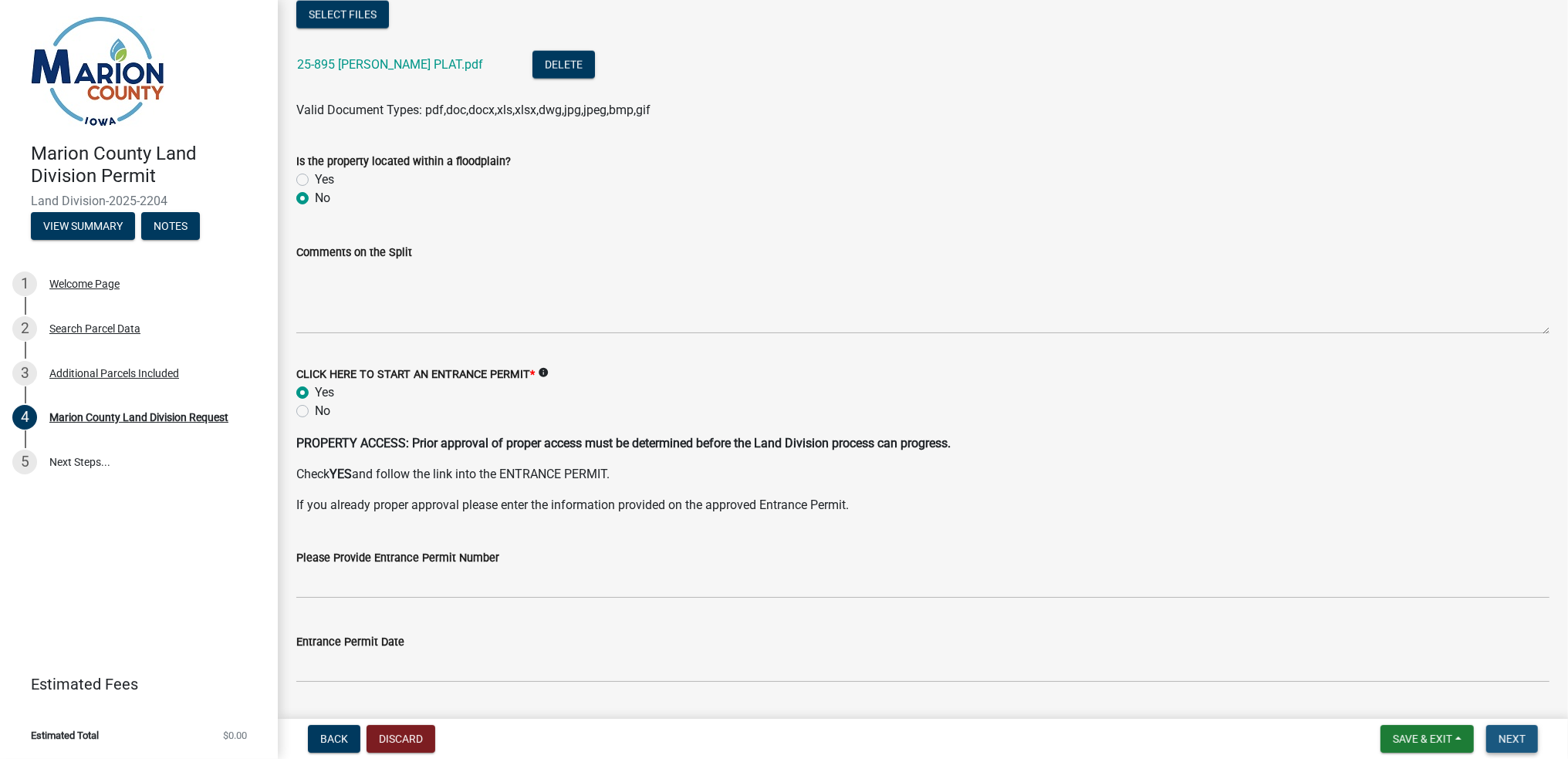
scroll to position [2364, 0]
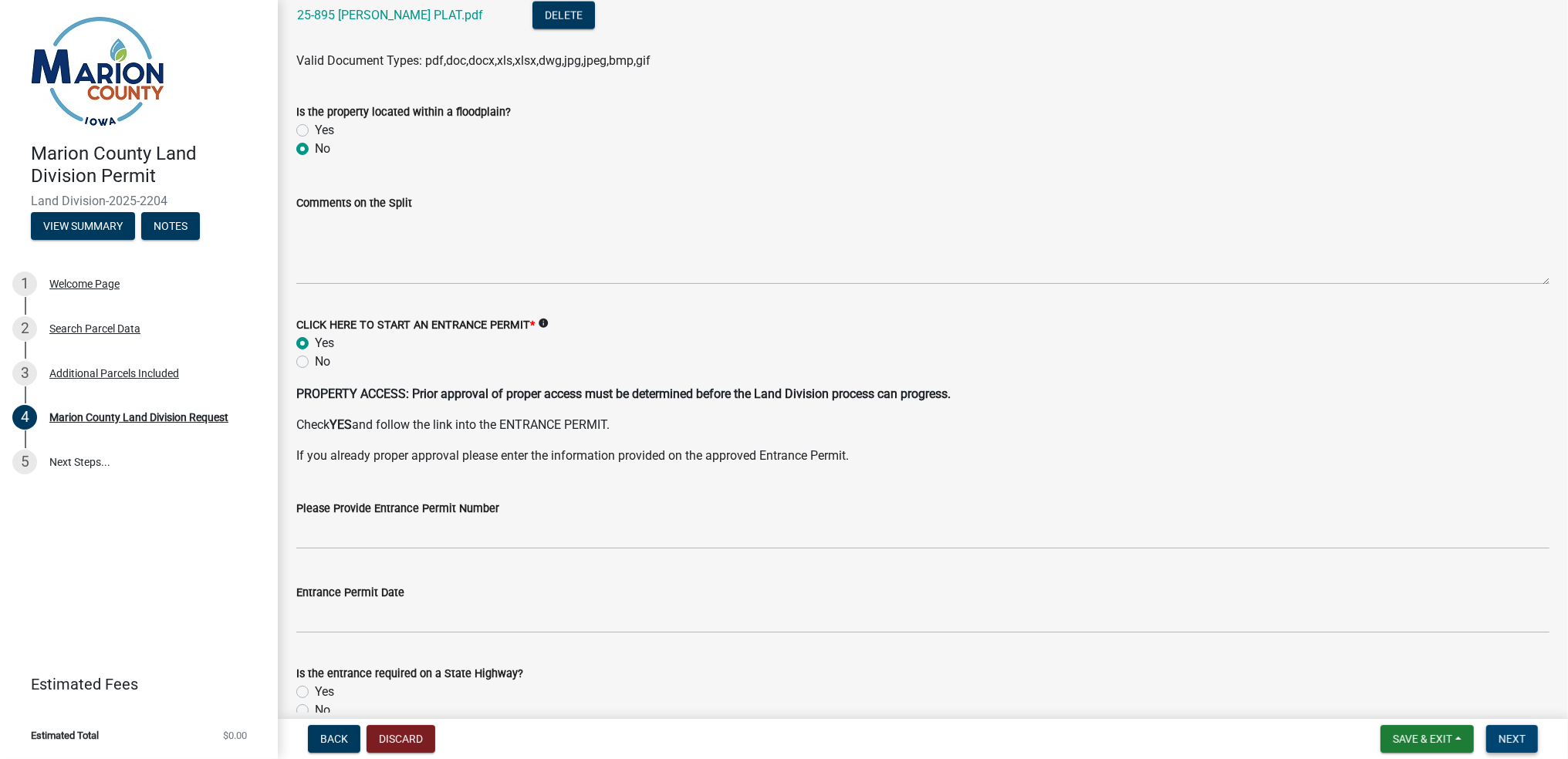
click at [1509, 738] on span "Next" at bounding box center [1512, 739] width 27 height 13
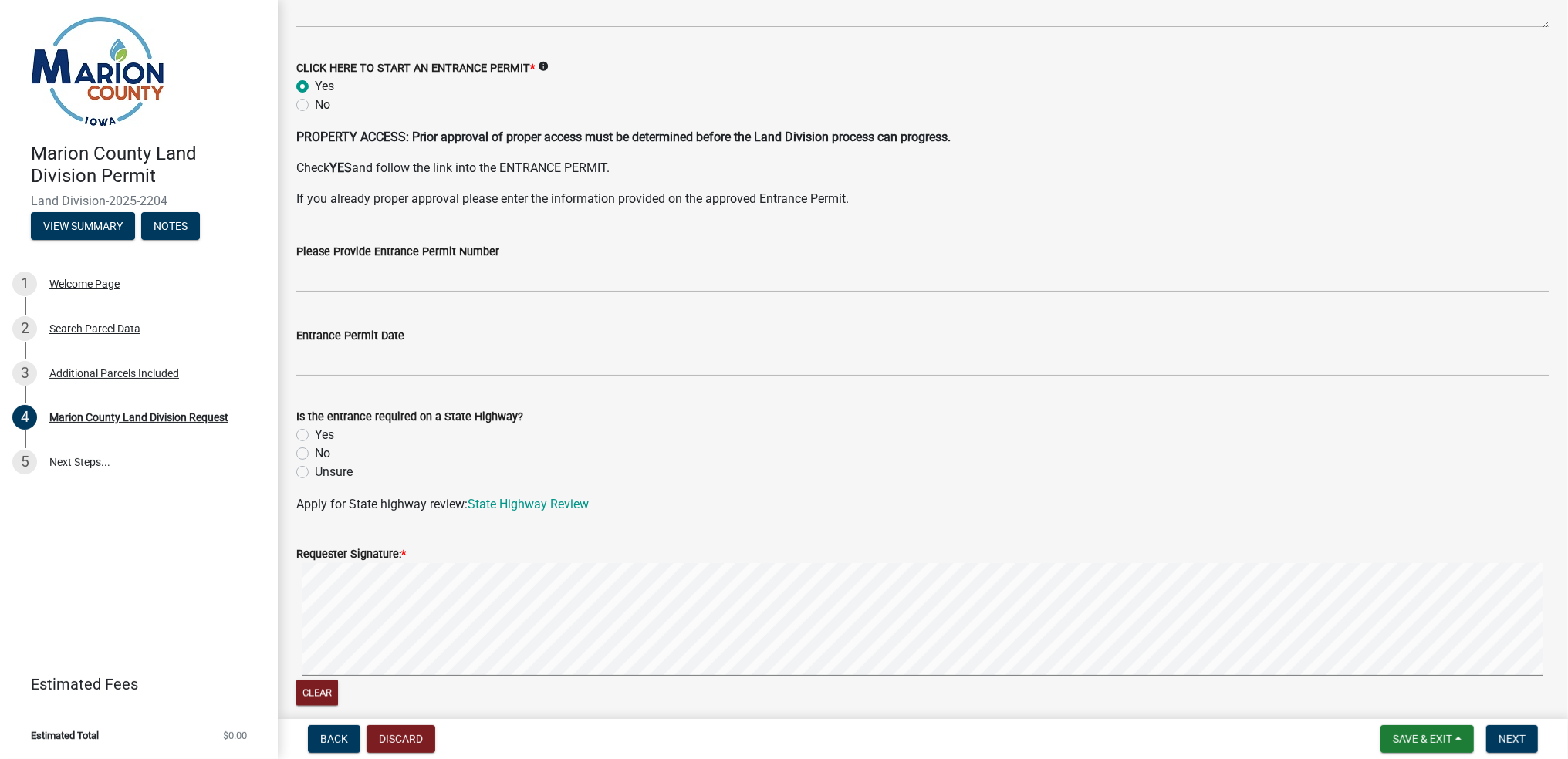
click at [315, 450] on label "No" at bounding box center [323, 454] width 16 height 18
click at [315, 450] on input "No" at bounding box center [320, 449] width 10 height 10
radio input "true"
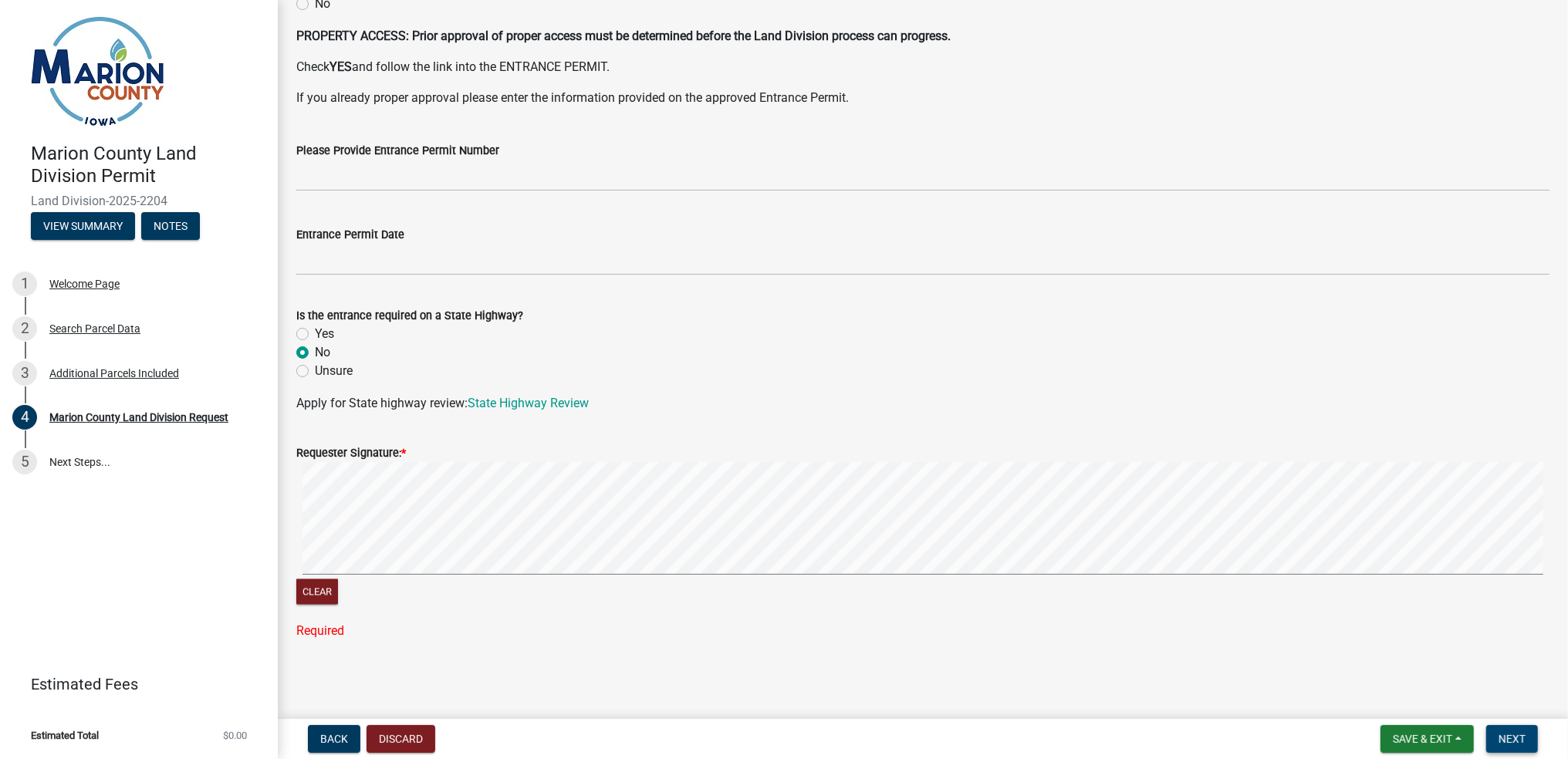
click at [1513, 734] on span "Next" at bounding box center [1512, 739] width 27 height 13
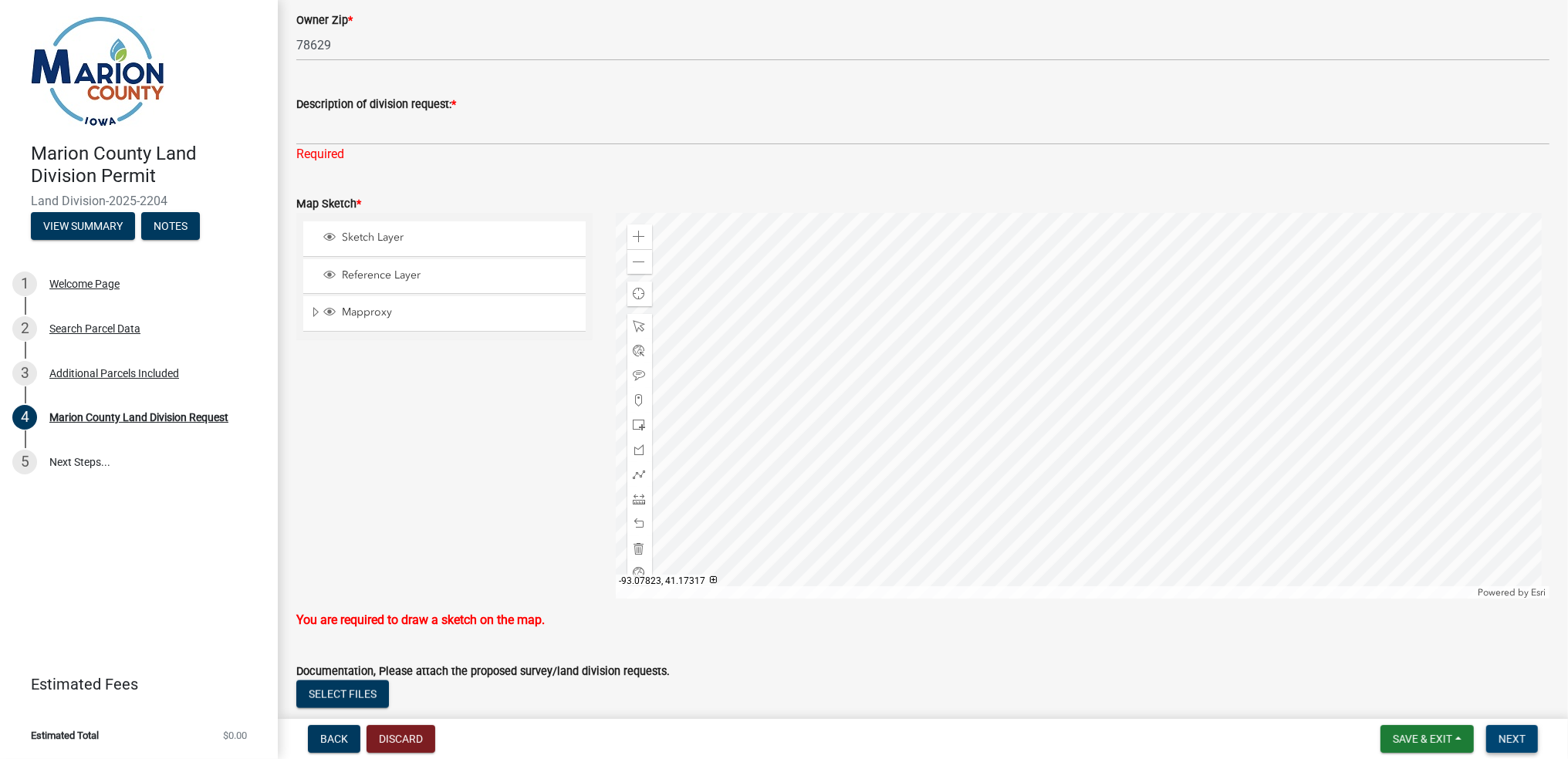
scroll to position [1692, 0]
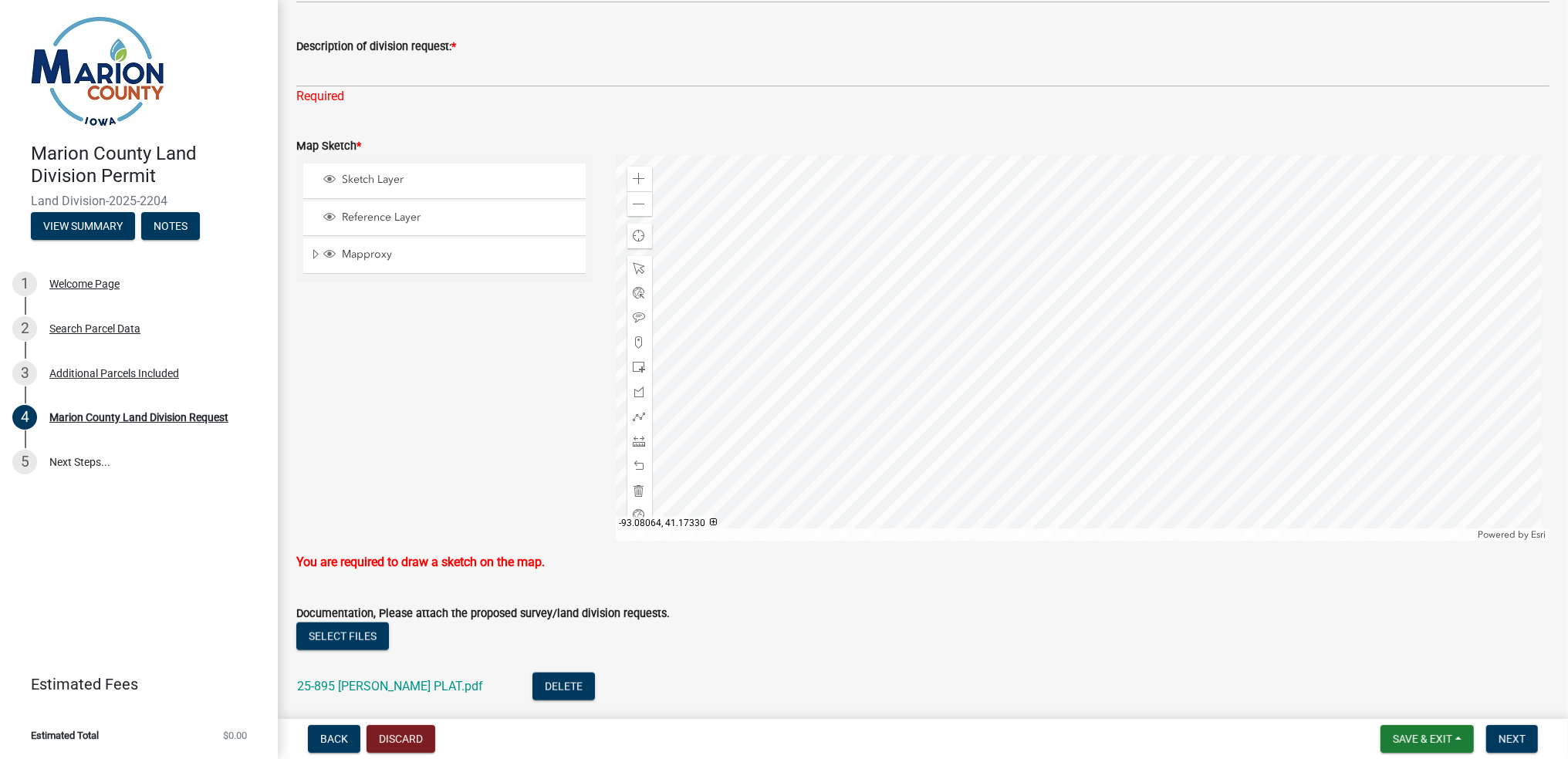
click at [979, 360] on div at bounding box center [1083, 348] width 935 height 385
click at [1041, 347] on div at bounding box center [1083, 348] width 935 height 385
click at [1044, 404] on div at bounding box center [1083, 348] width 935 height 385
click at [638, 443] on span at bounding box center [641, 441] width 13 height 13
click at [977, 357] on div at bounding box center [1083, 348] width 935 height 385
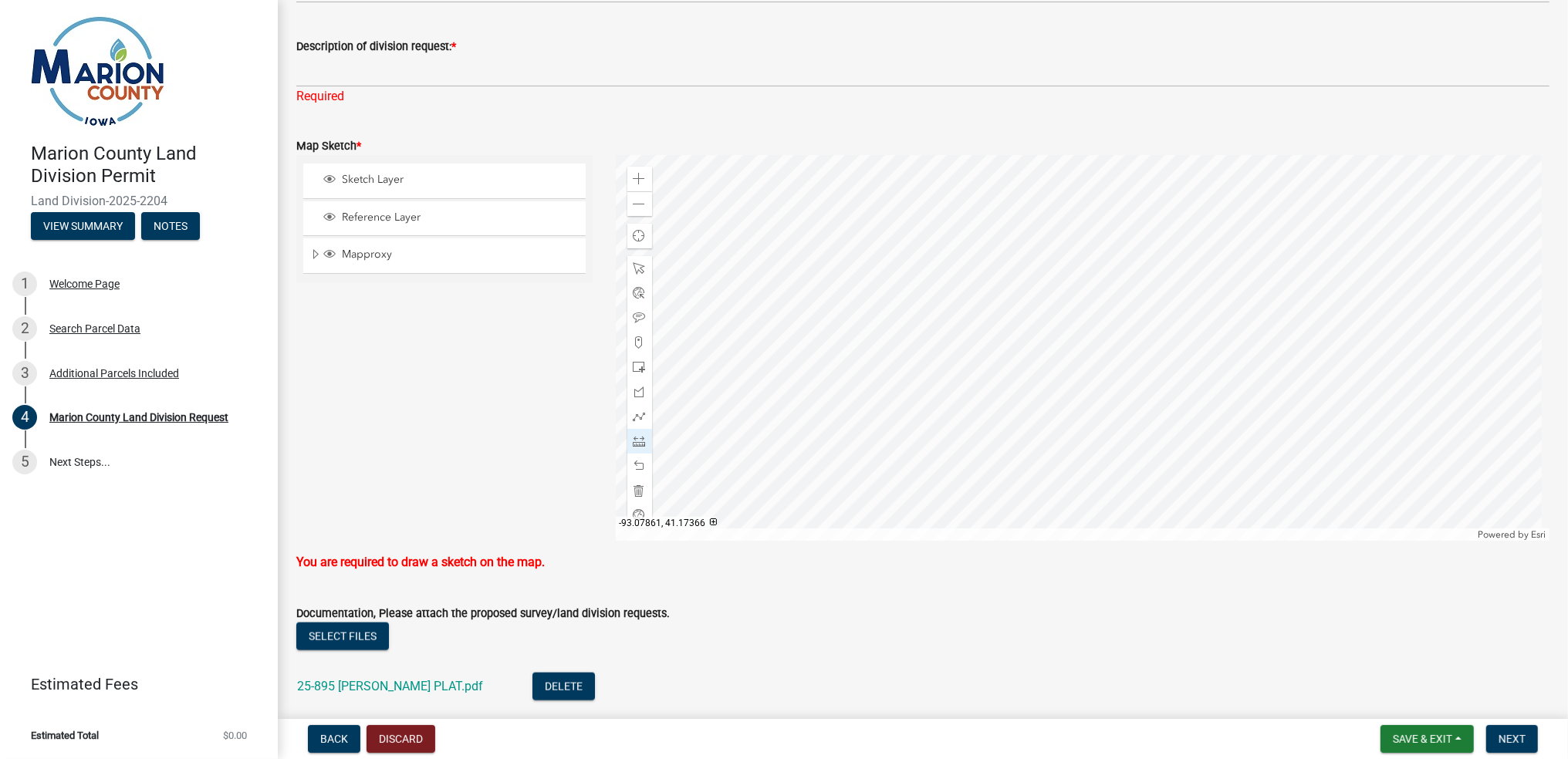
click at [1060, 341] on div at bounding box center [1083, 348] width 935 height 385
click at [1055, 391] on div at bounding box center [1083, 348] width 935 height 385
click at [977, 393] on div at bounding box center [1083, 348] width 935 height 385
click at [978, 356] on div at bounding box center [1083, 348] width 935 height 385
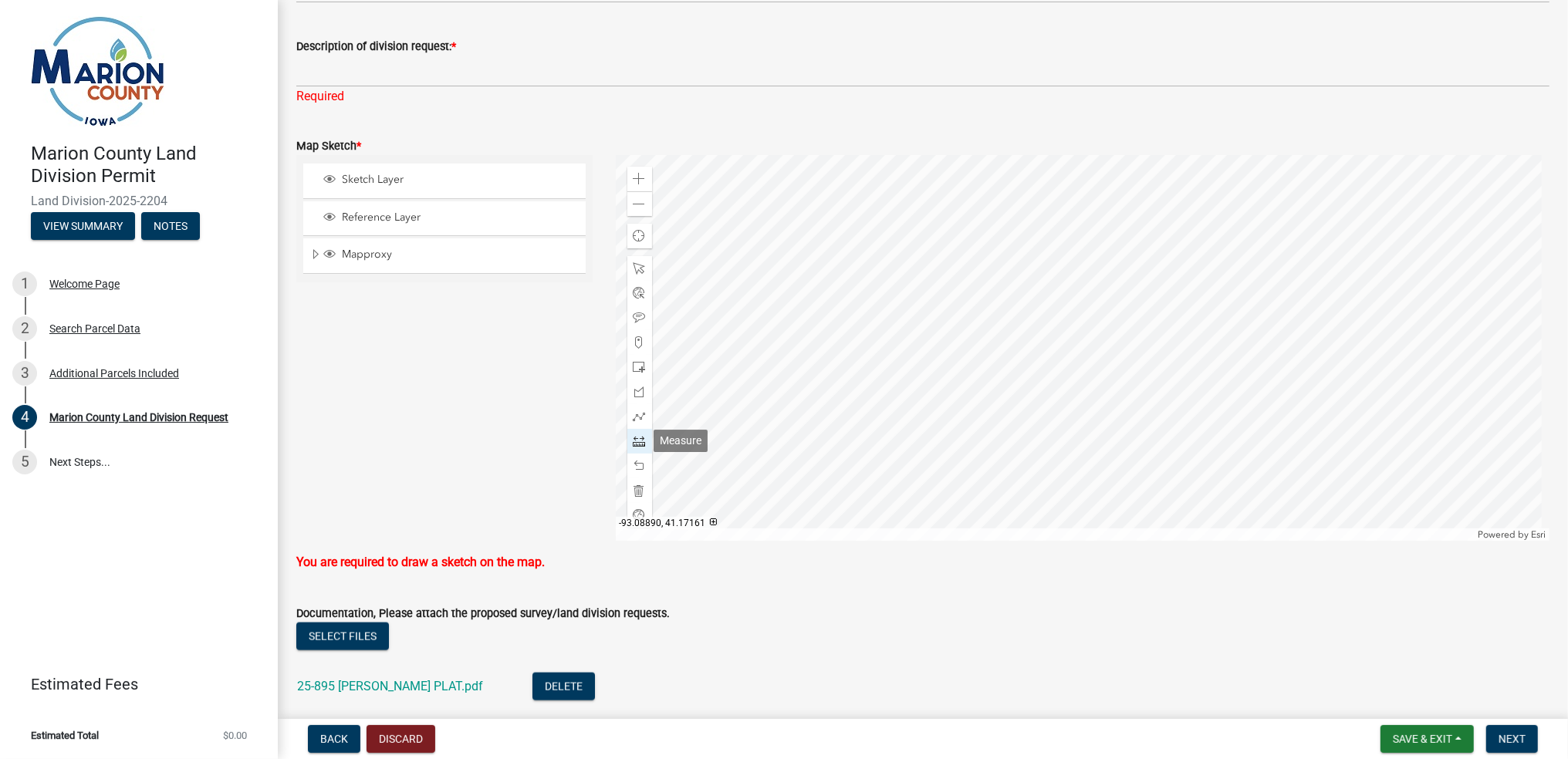
click at [639, 433] on div at bounding box center [640, 441] width 25 height 25
click at [372, 179] on span "Sketch Layer" at bounding box center [459, 179] width 242 height 14
click at [1092, 326] on div at bounding box center [1083, 348] width 935 height 385
click at [1152, 373] on div at bounding box center [1083, 348] width 935 height 385
click at [1008, 430] on div at bounding box center [1083, 348] width 935 height 385
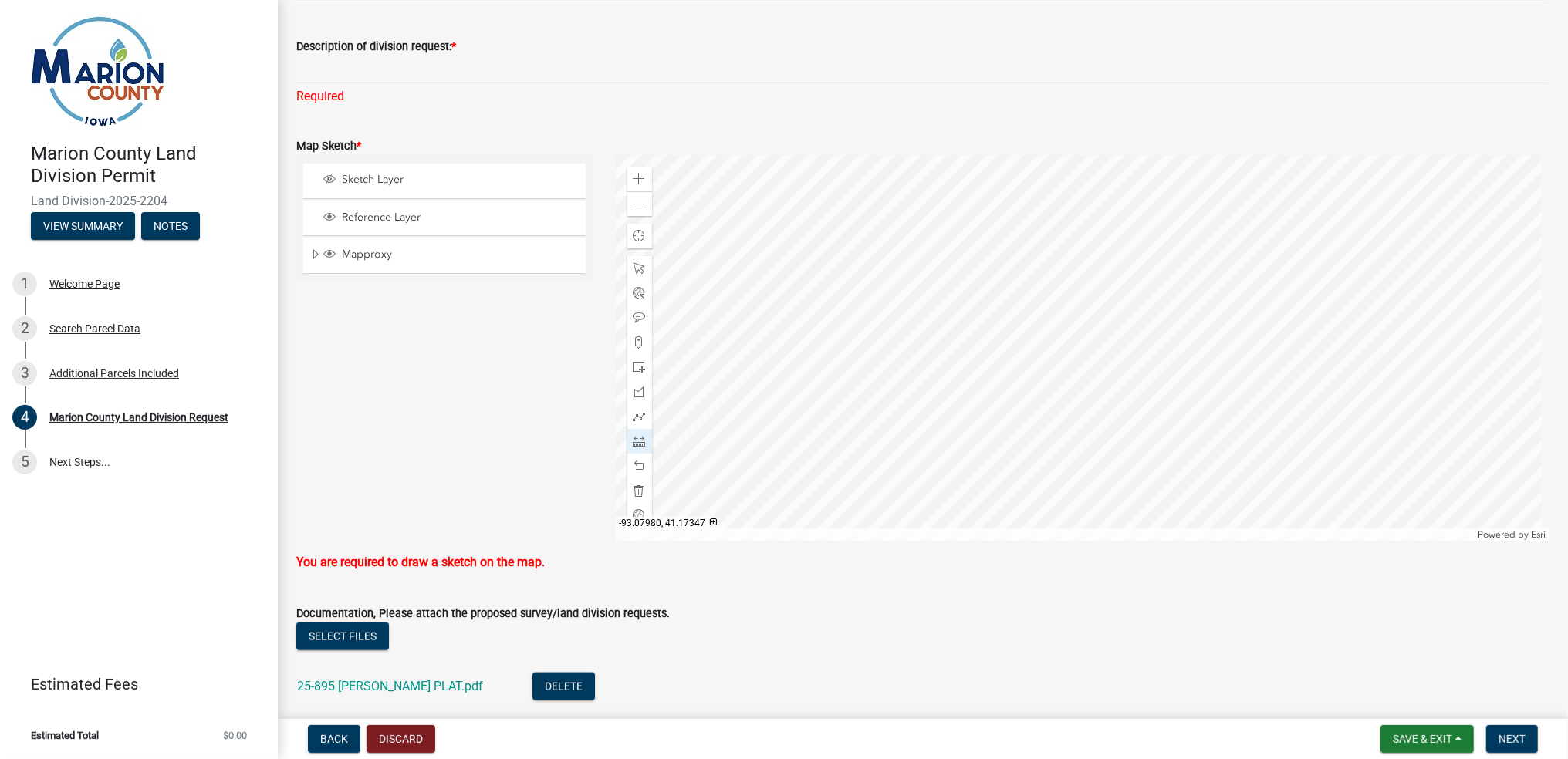
click at [1014, 332] on div at bounding box center [1083, 348] width 935 height 385
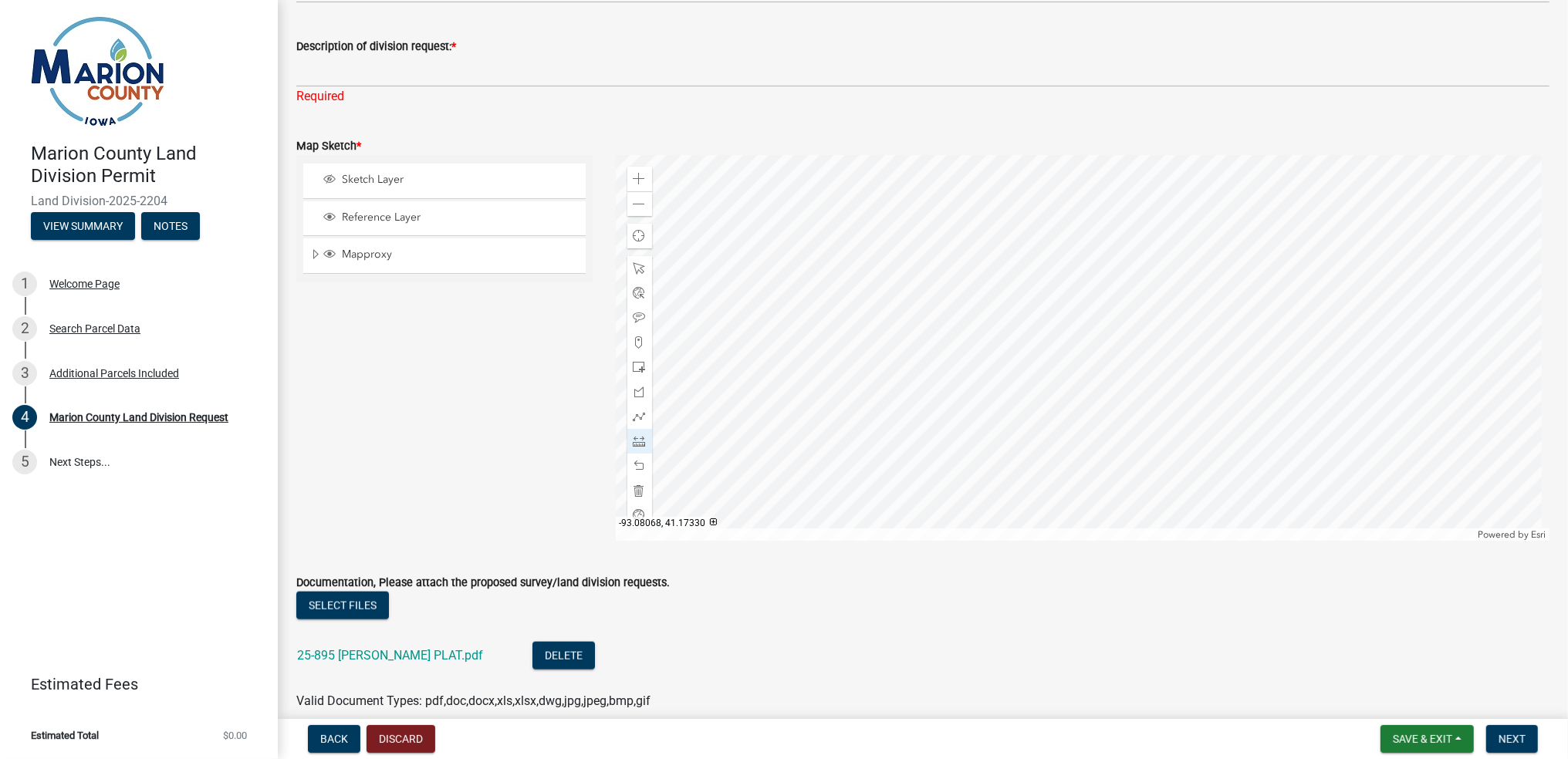
click at [977, 360] on div at bounding box center [1083, 348] width 935 height 385
click at [1056, 342] on div at bounding box center [1083, 348] width 935 height 385
click at [1061, 391] on div at bounding box center [1083, 348] width 935 height 385
click at [976, 392] on div at bounding box center [1083, 348] width 935 height 385
click at [979, 363] on div at bounding box center [1083, 348] width 935 height 385
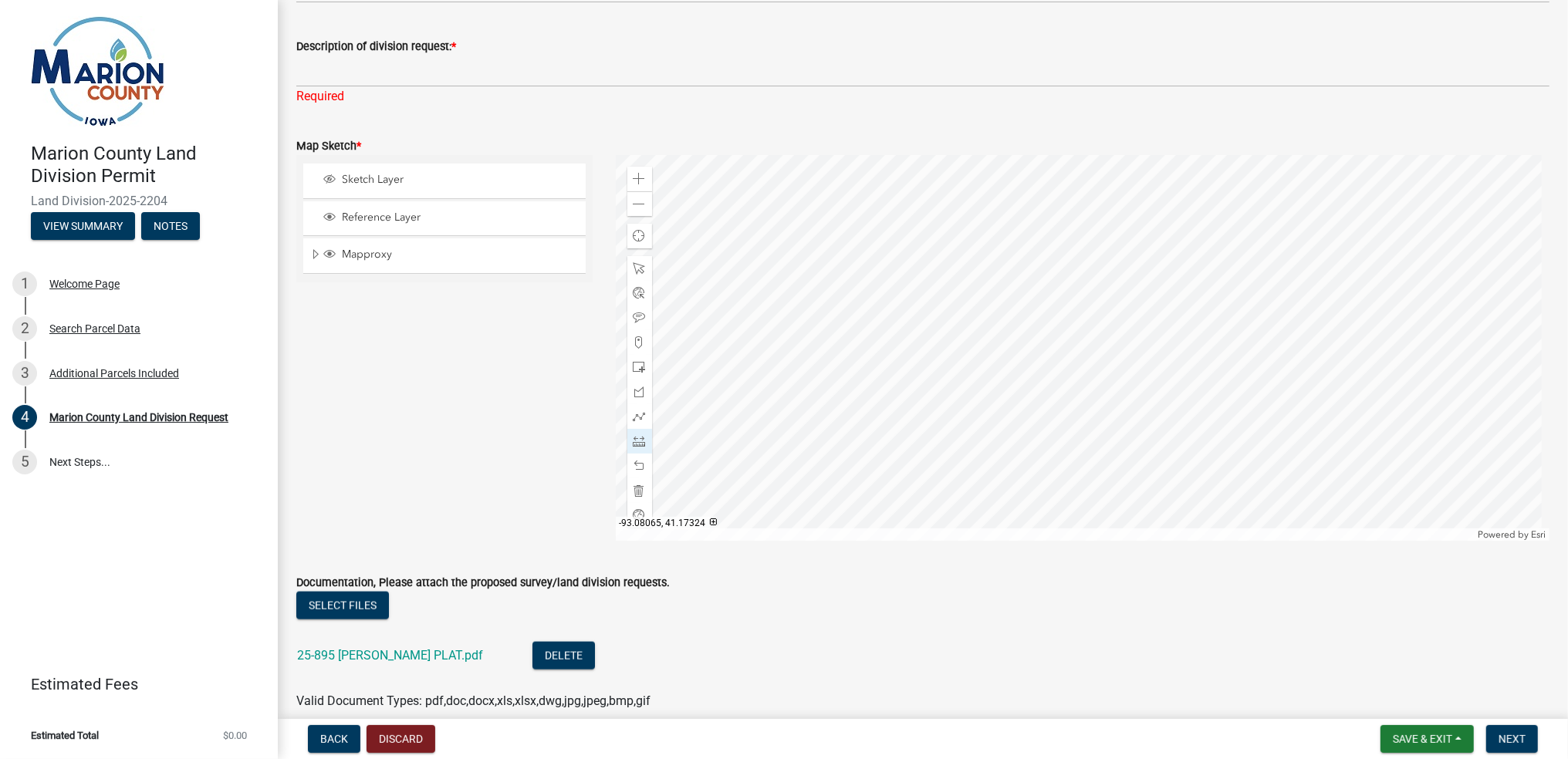
click at [979, 363] on div at bounding box center [1083, 348] width 935 height 385
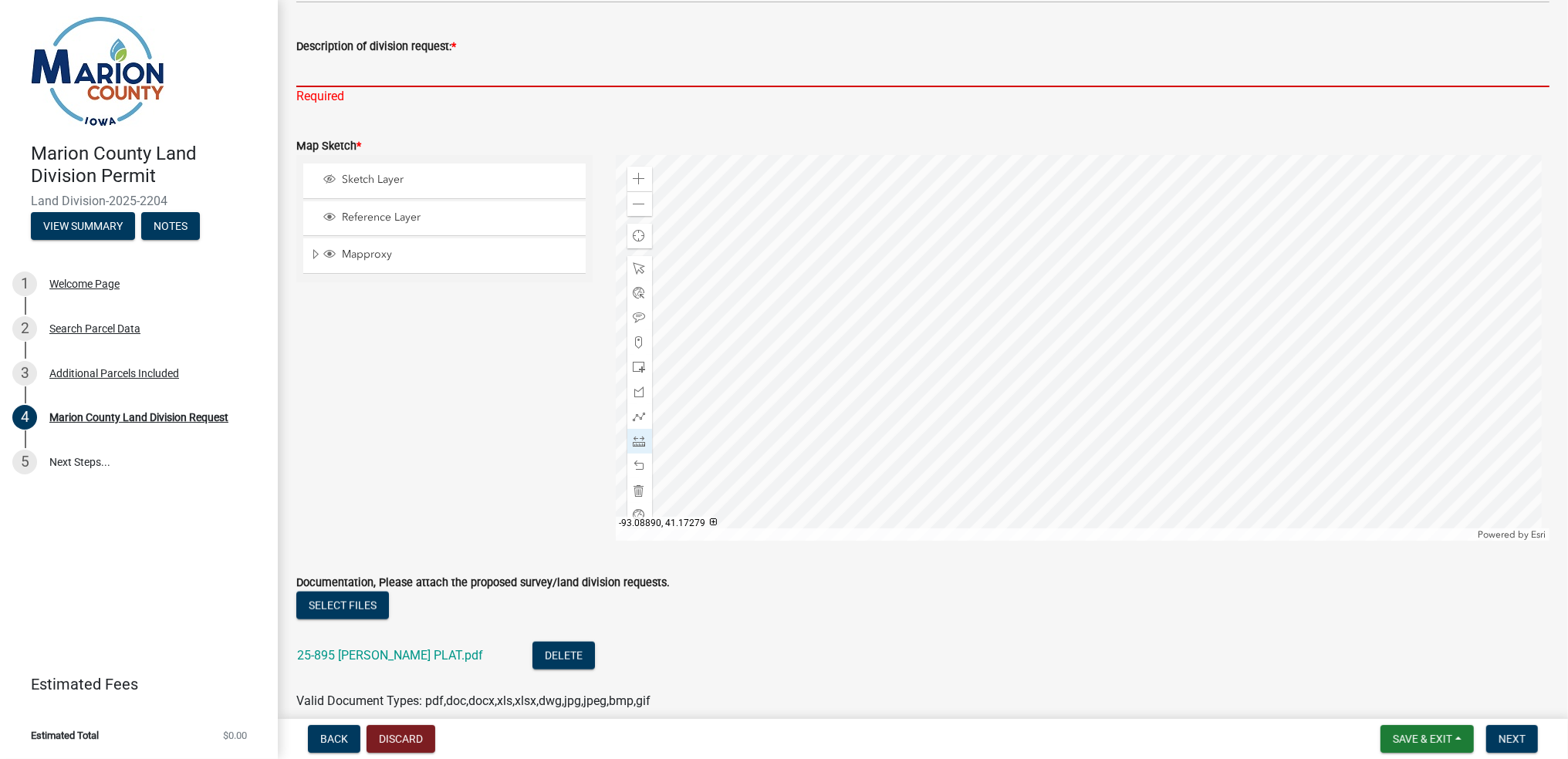
click at [364, 67] on input "Description of division request: *" at bounding box center [923, 71] width 1254 height 32
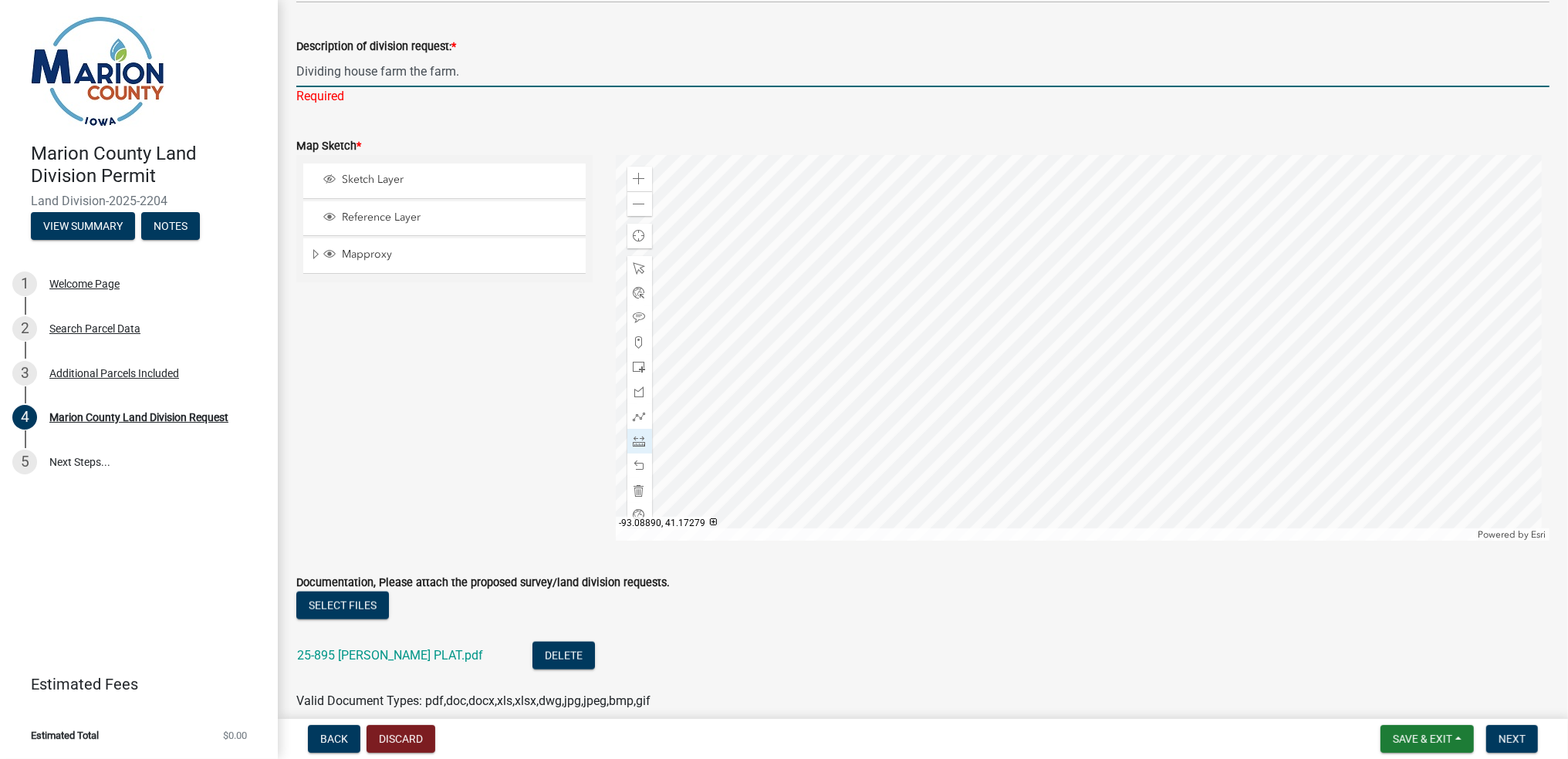
drag, startPoint x: 405, startPoint y: 72, endPoint x: 376, endPoint y: 73, distance: 29.0
click at [376, 73] on input "Dividing house farm the farm." at bounding box center [923, 71] width 1254 height 32
click at [381, 69] on input "Dividing house farmfrom the farm." at bounding box center [923, 71] width 1254 height 32
type input "Dividing house from the farm."
click at [487, 117] on wm-data-entity-input-list "Marion County Subdivision Ordinance Does your property fall within two miles of…" at bounding box center [923, 34] width 1254 height 3232
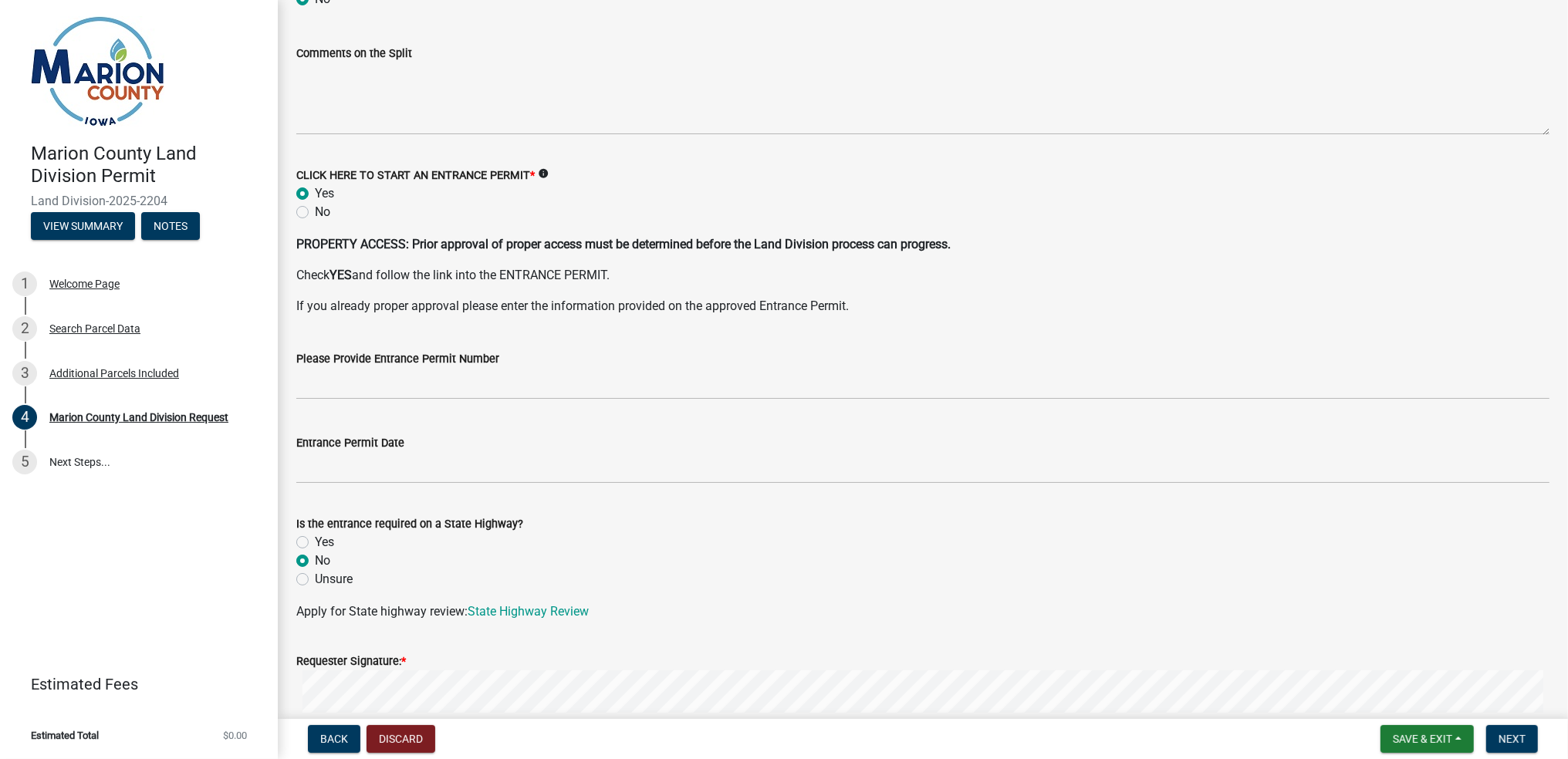
scroll to position [2672, 0]
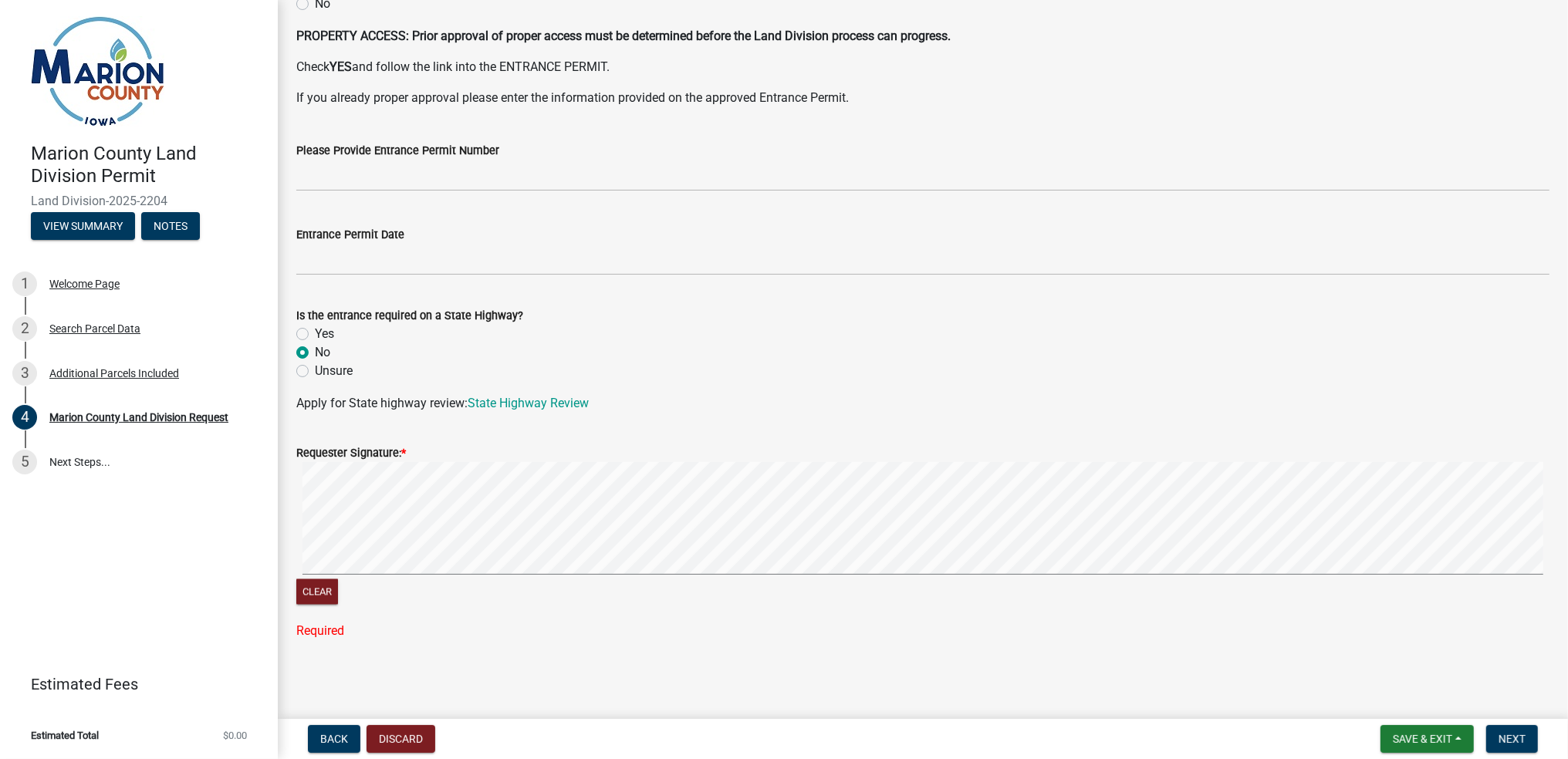
click at [399, 453] on label "Requester Signature: *" at bounding box center [351, 454] width 110 height 11
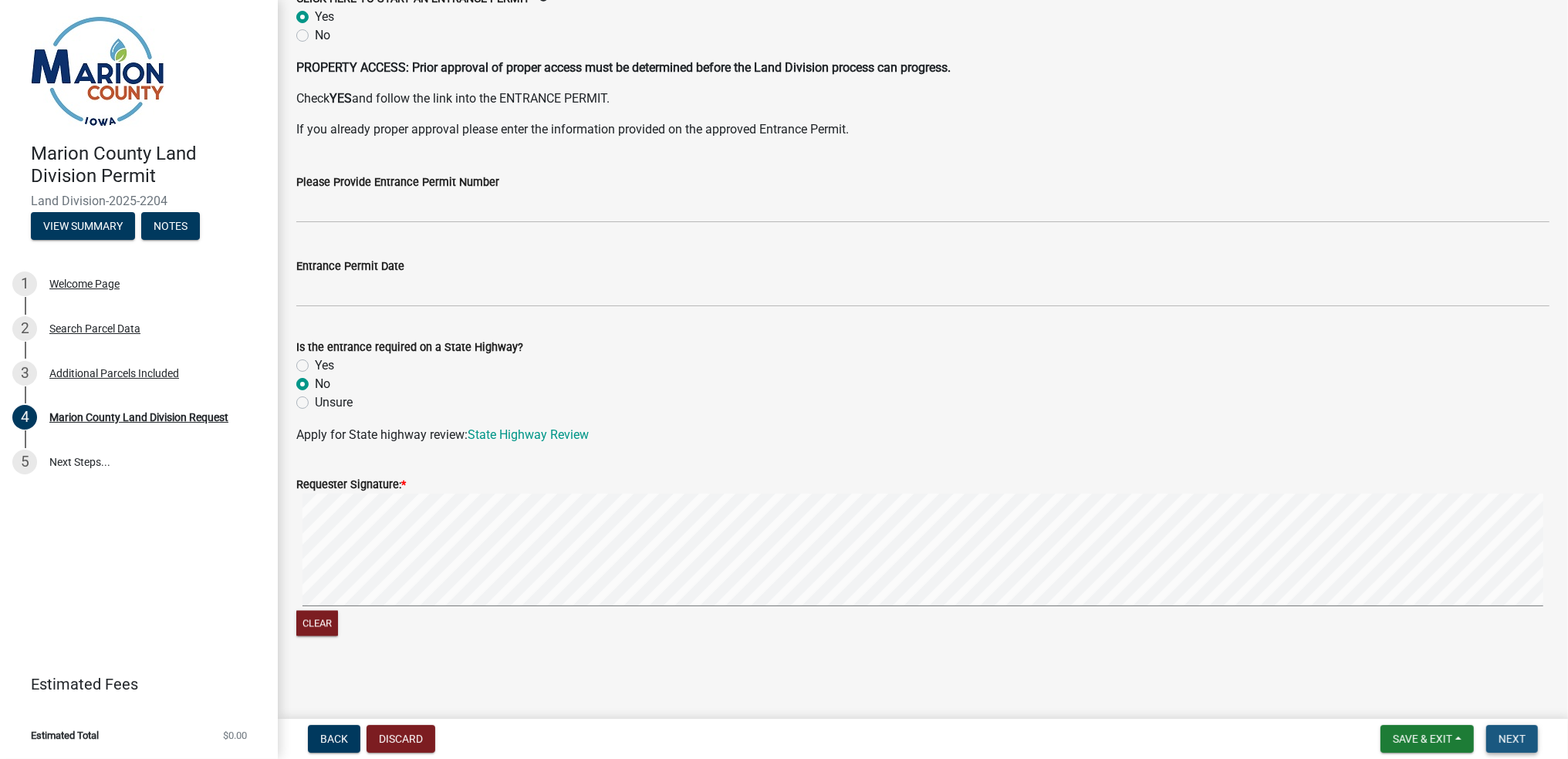
click at [1520, 738] on span "Next" at bounding box center [1512, 739] width 27 height 13
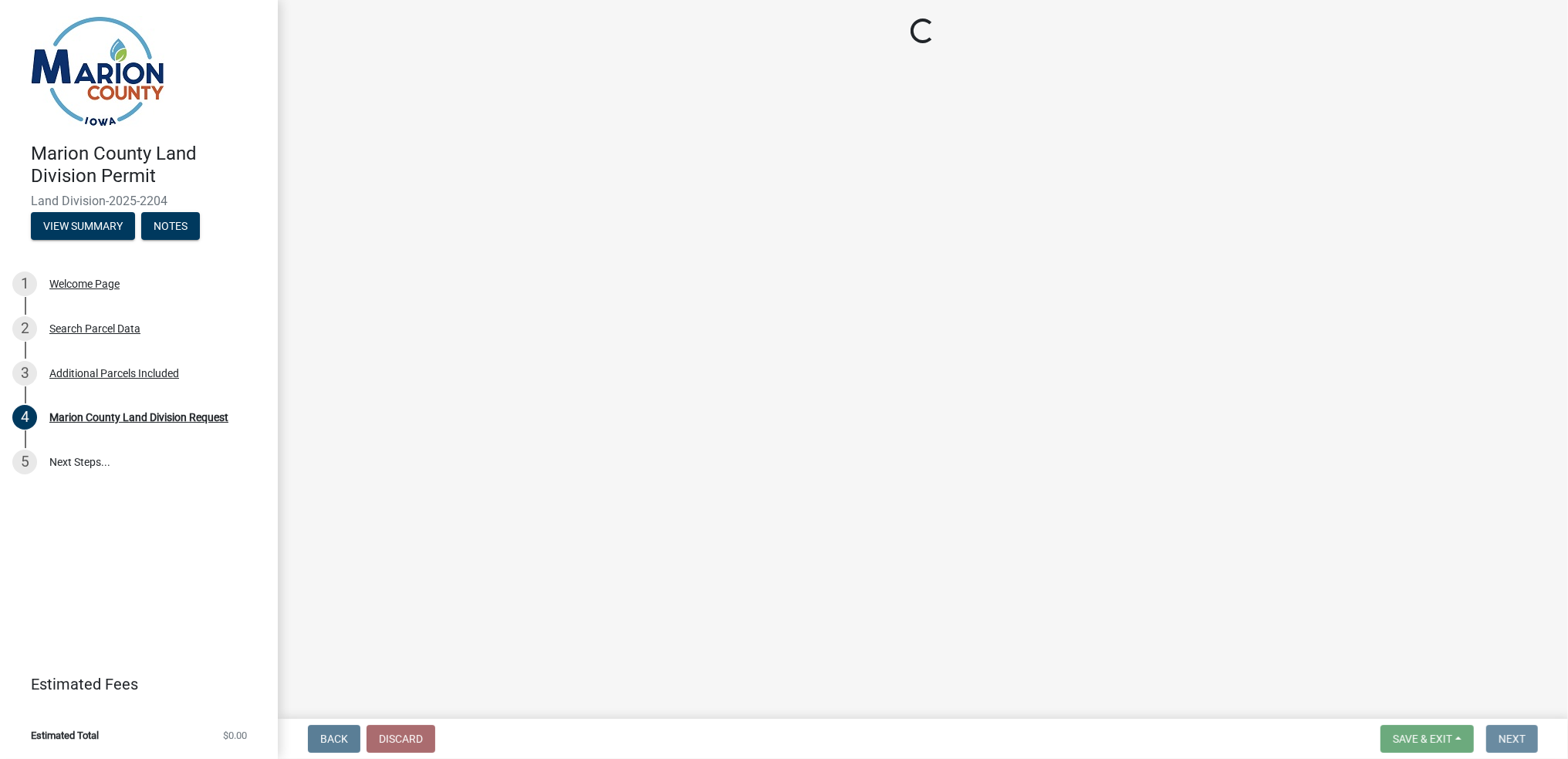
scroll to position [0, 0]
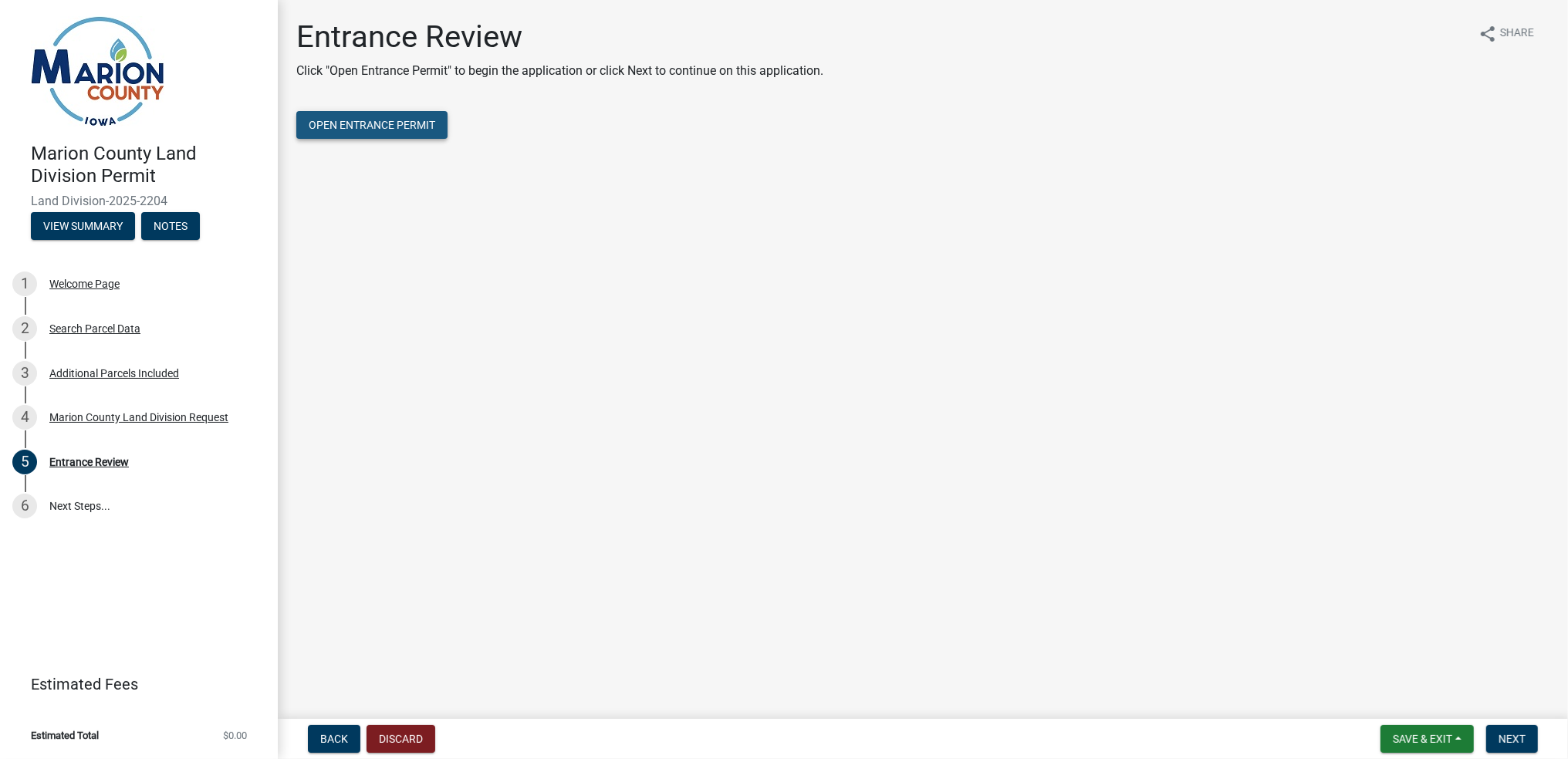
click at [376, 127] on span "Open Entrance Permit" at bounding box center [372, 125] width 127 height 13
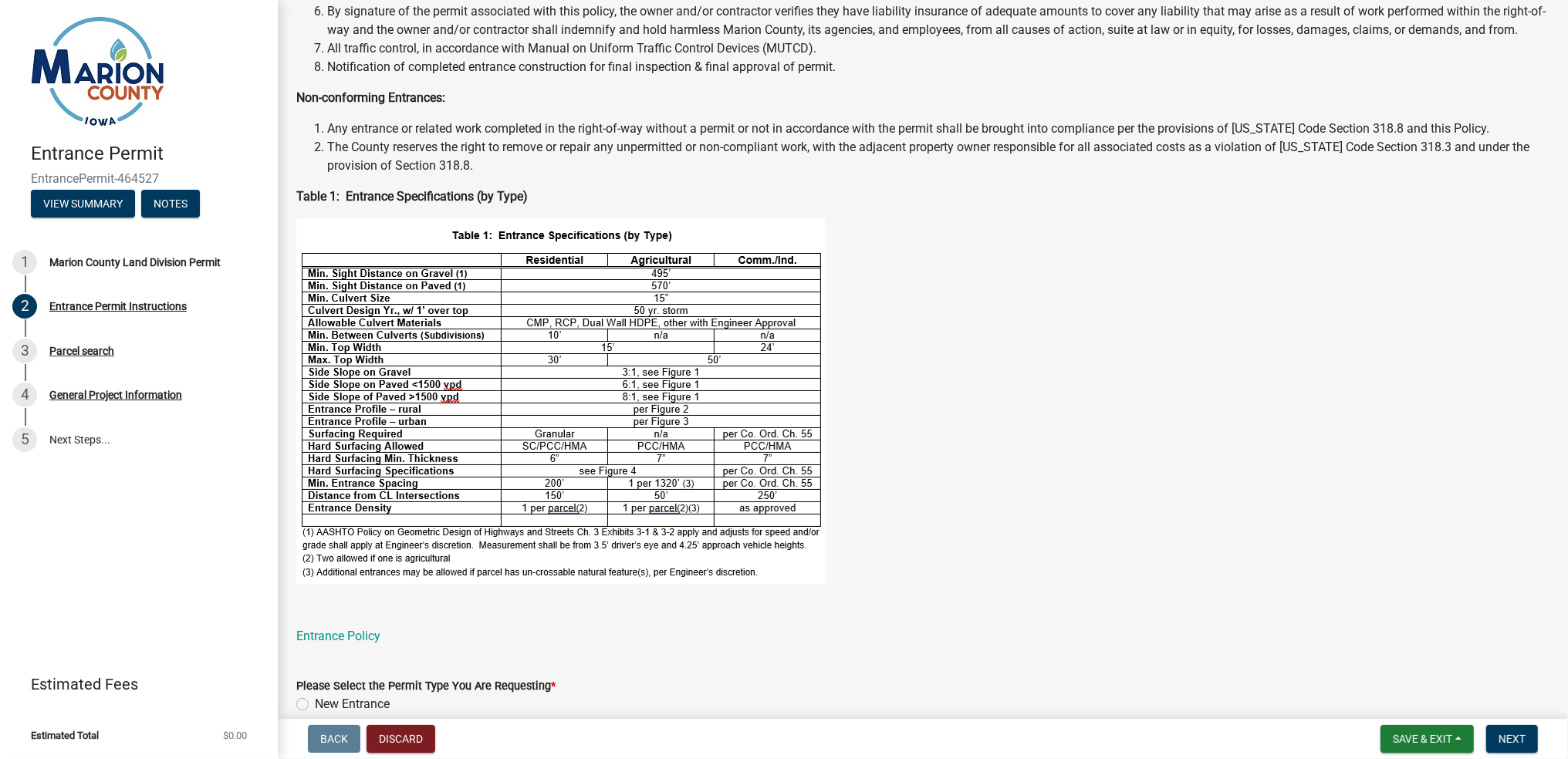
scroll to position [368, 0]
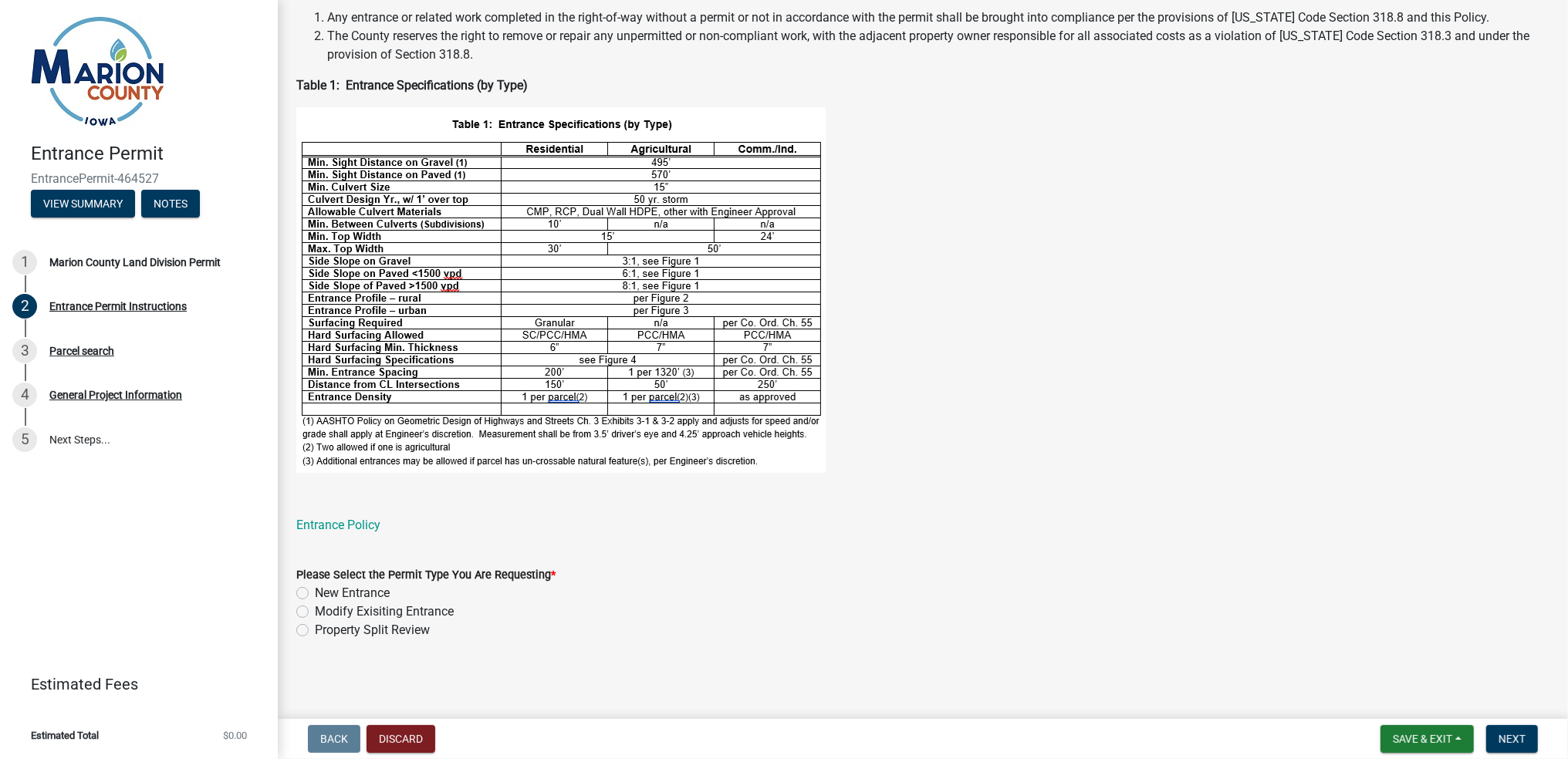
click at [311, 630] on div "Property Split Review" at bounding box center [923, 630] width 1254 height 18
click at [302, 623] on div "Property Split Review" at bounding box center [923, 630] width 1254 height 18
click at [315, 628] on label "Property Split Review" at bounding box center [373, 630] width 115 height 18
click at [315, 628] on input "Property Split Review" at bounding box center [320, 626] width 10 height 10
radio input "true"
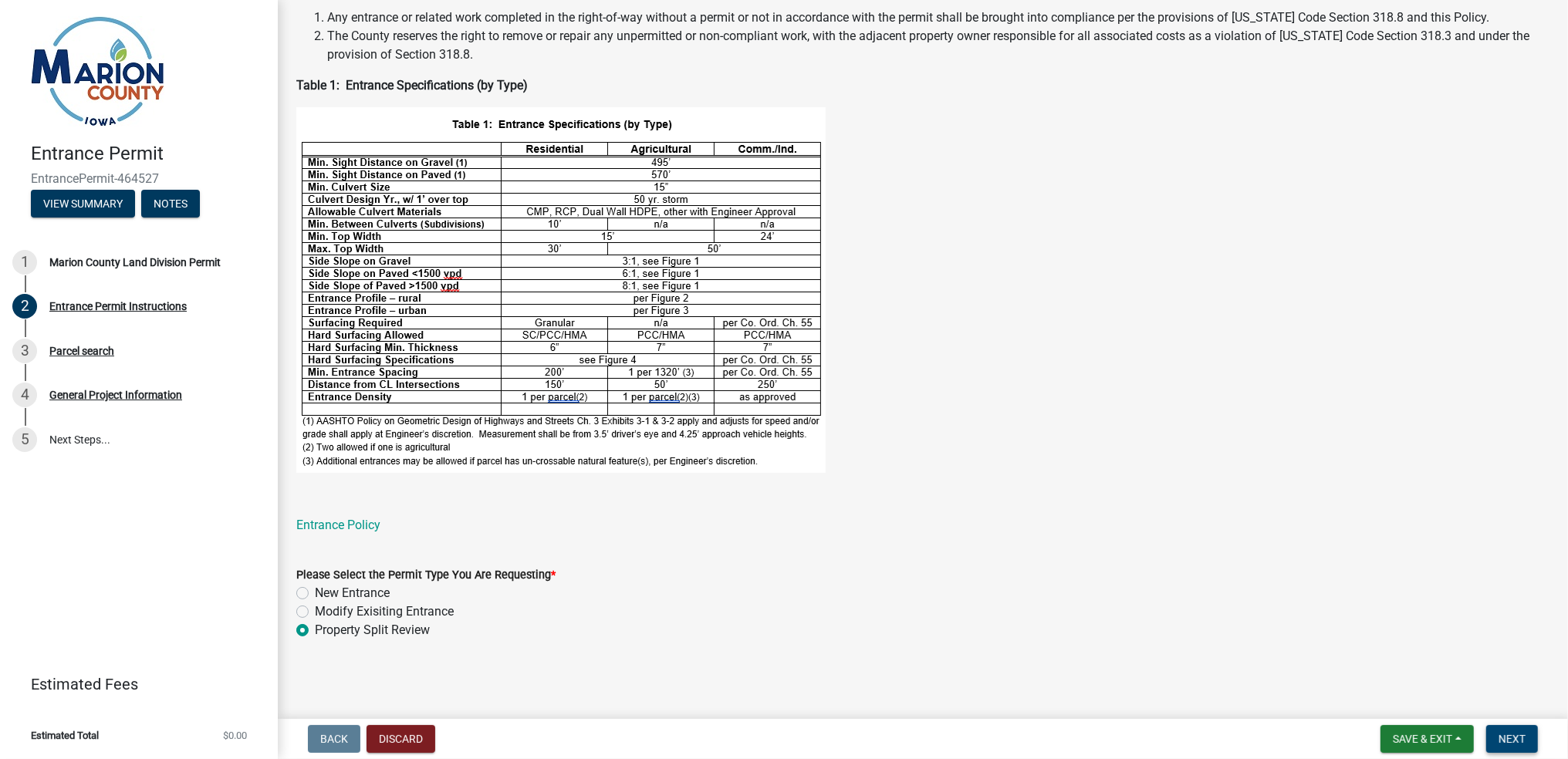
click at [1510, 737] on span "Next" at bounding box center [1512, 739] width 27 height 13
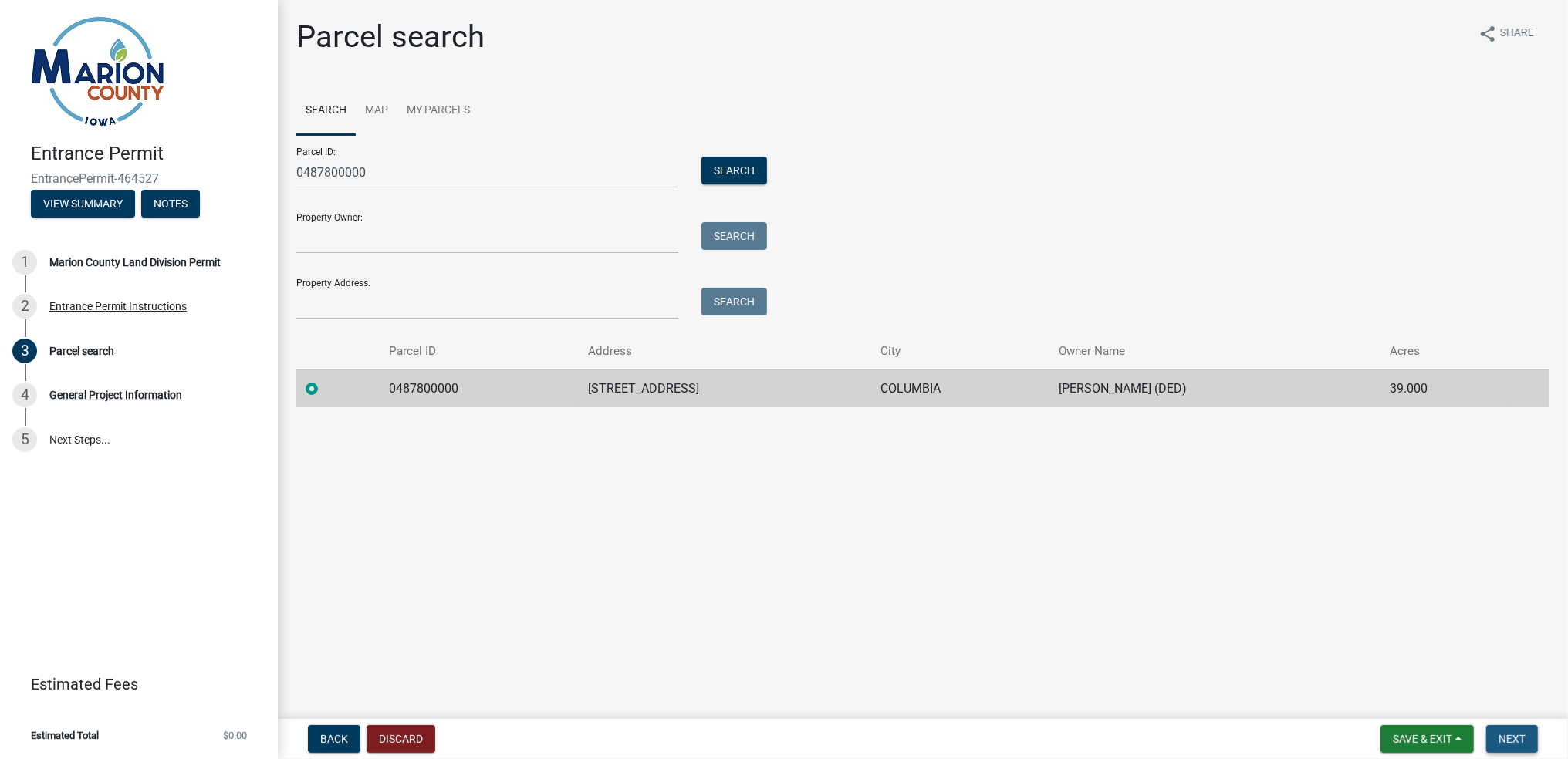
click at [1515, 742] on span "Next" at bounding box center [1512, 739] width 27 height 13
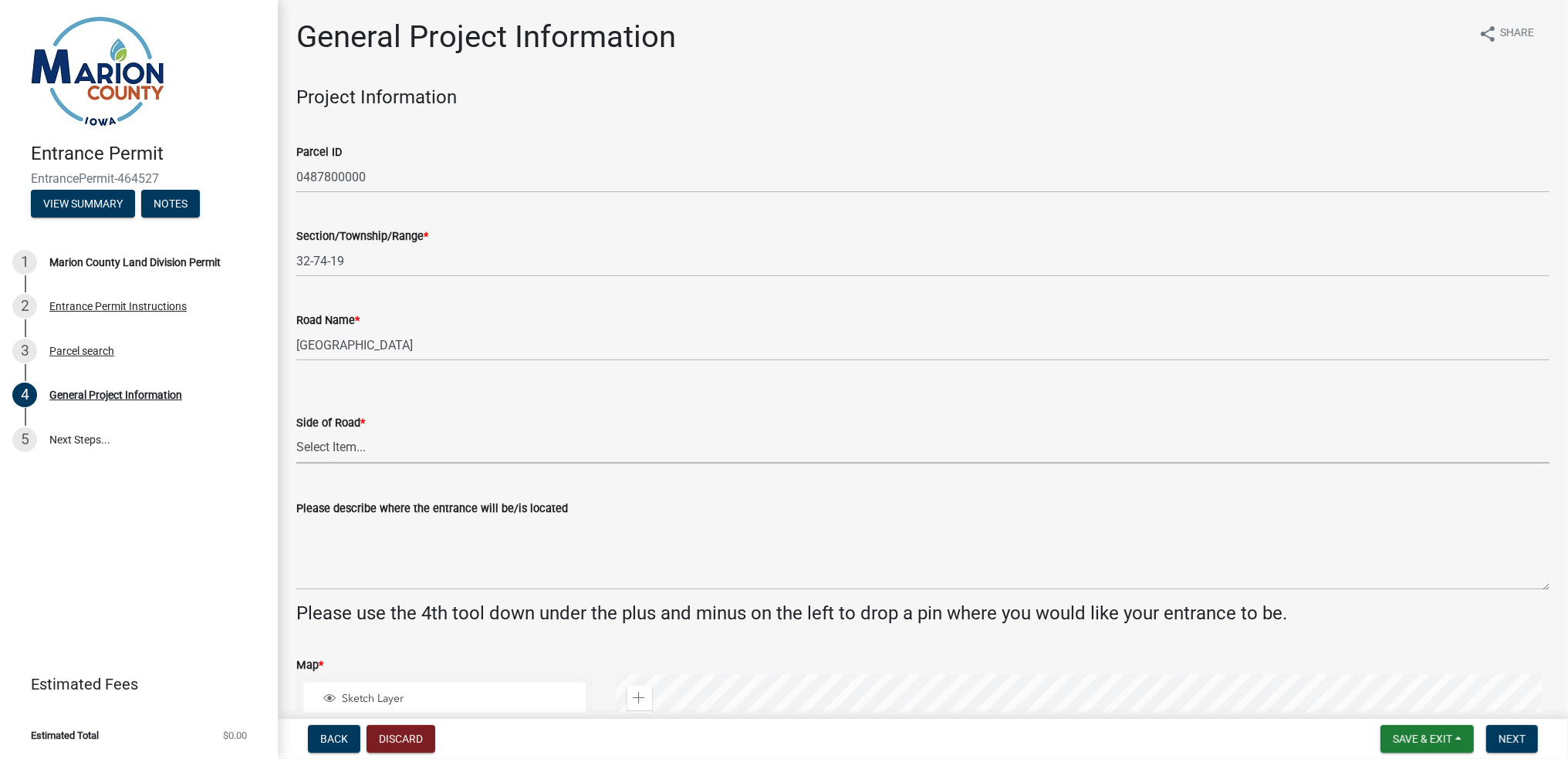
click at [404, 440] on select "Select Item... North South East West" at bounding box center [923, 448] width 1254 height 32
click at [296, 432] on select "Select Item... North South East West" at bounding box center [923, 448] width 1254 height 32
select select "7d756283-d3db-42d8-b135-ff8906bd1c63"
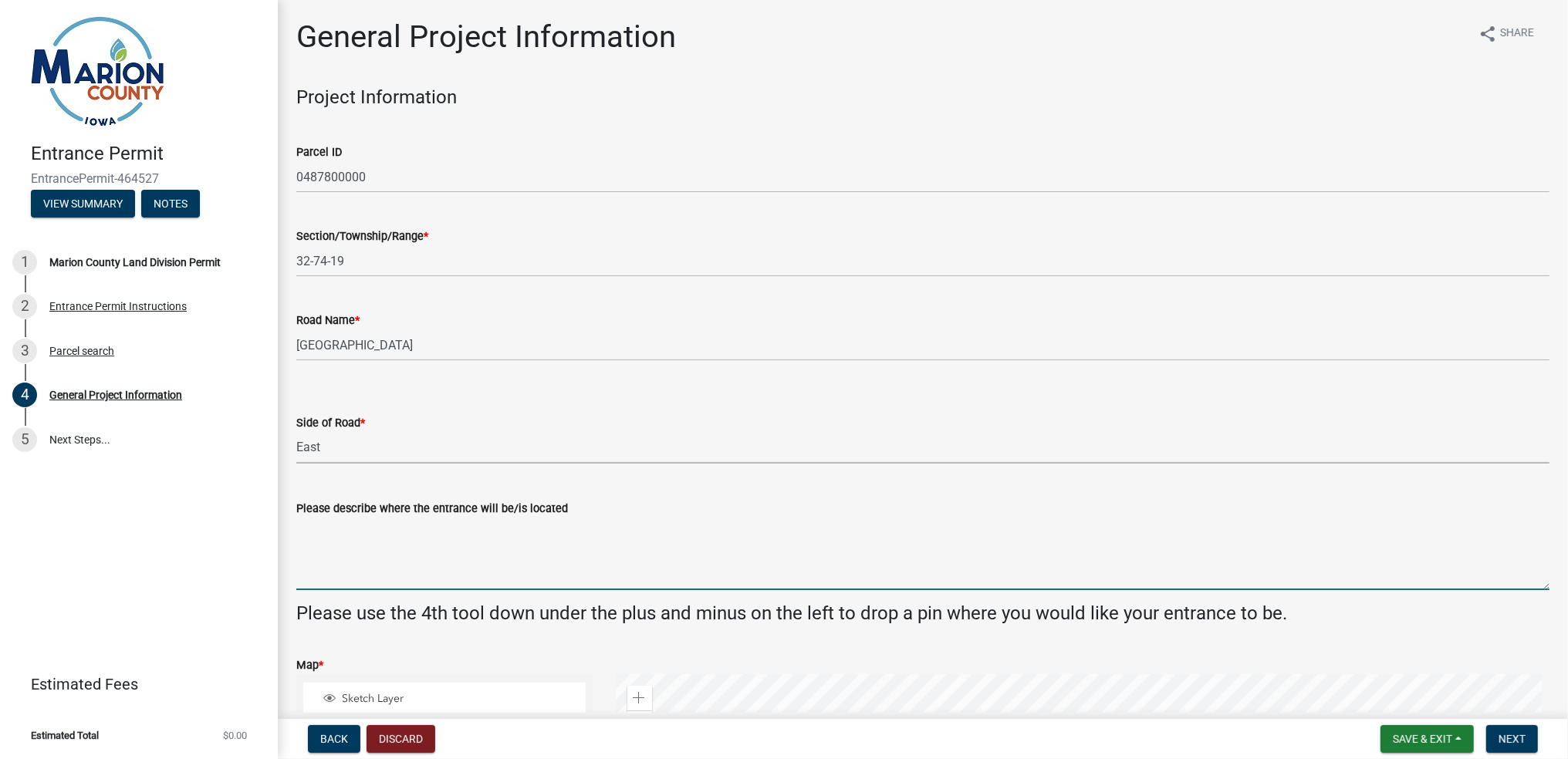
click at [398, 562] on textarea "Please describe where the entrance will be/is located" at bounding box center [923, 553] width 1254 height 72
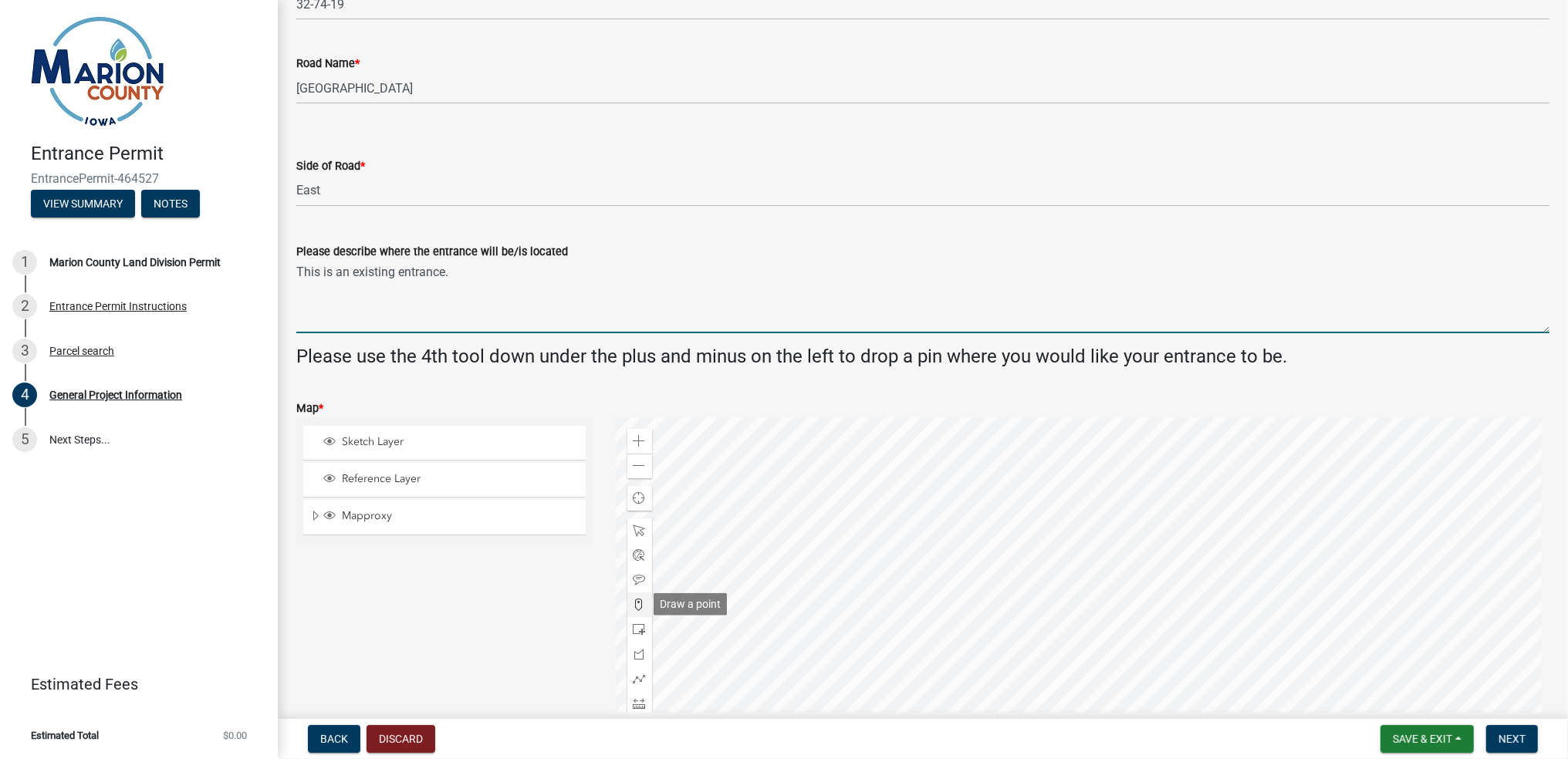
type textarea "This is an existing entrance."
click at [639, 609] on span at bounding box center [641, 605] width 13 height 13
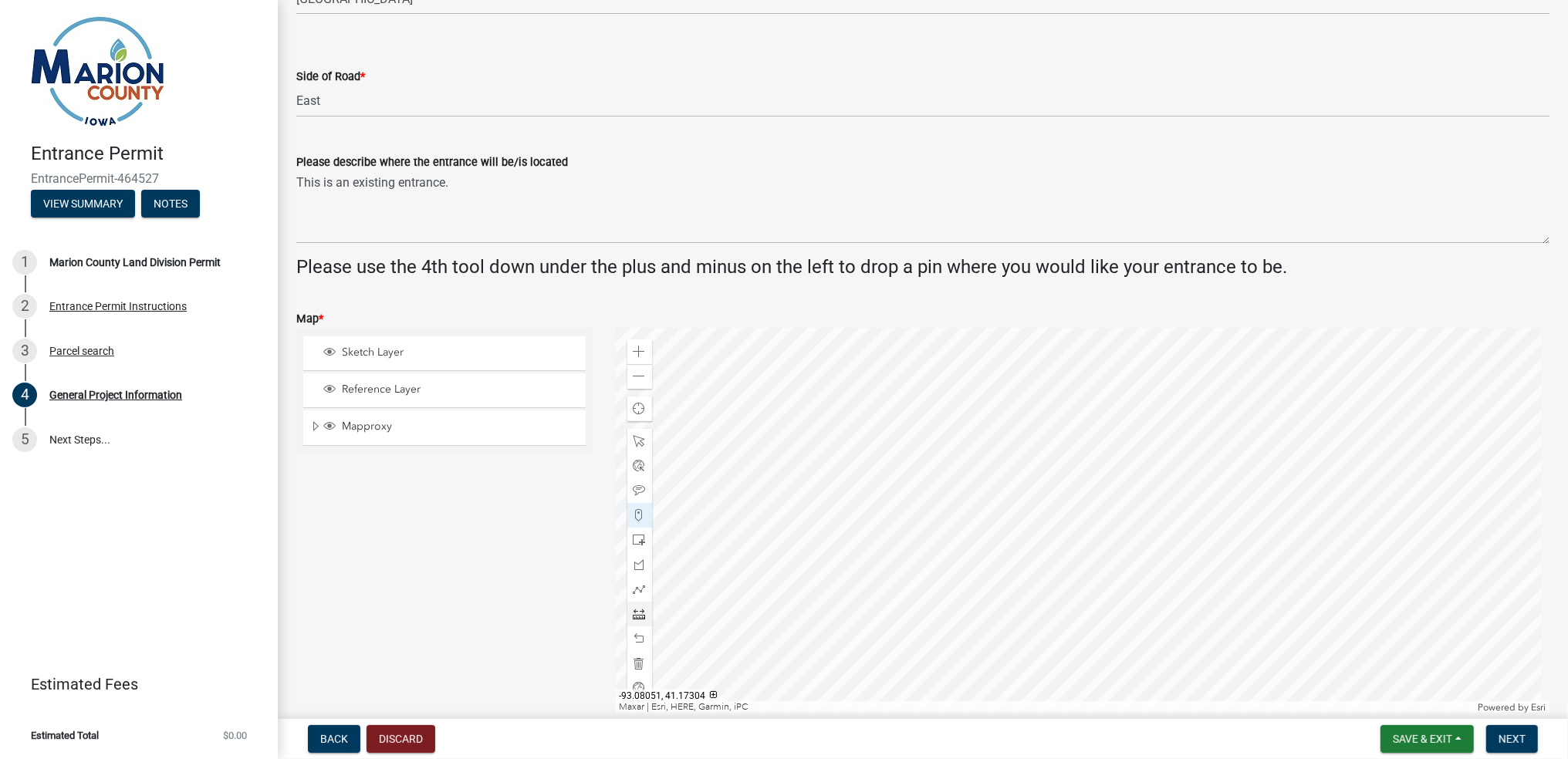
click at [984, 545] on div at bounding box center [1083, 521] width 935 height 385
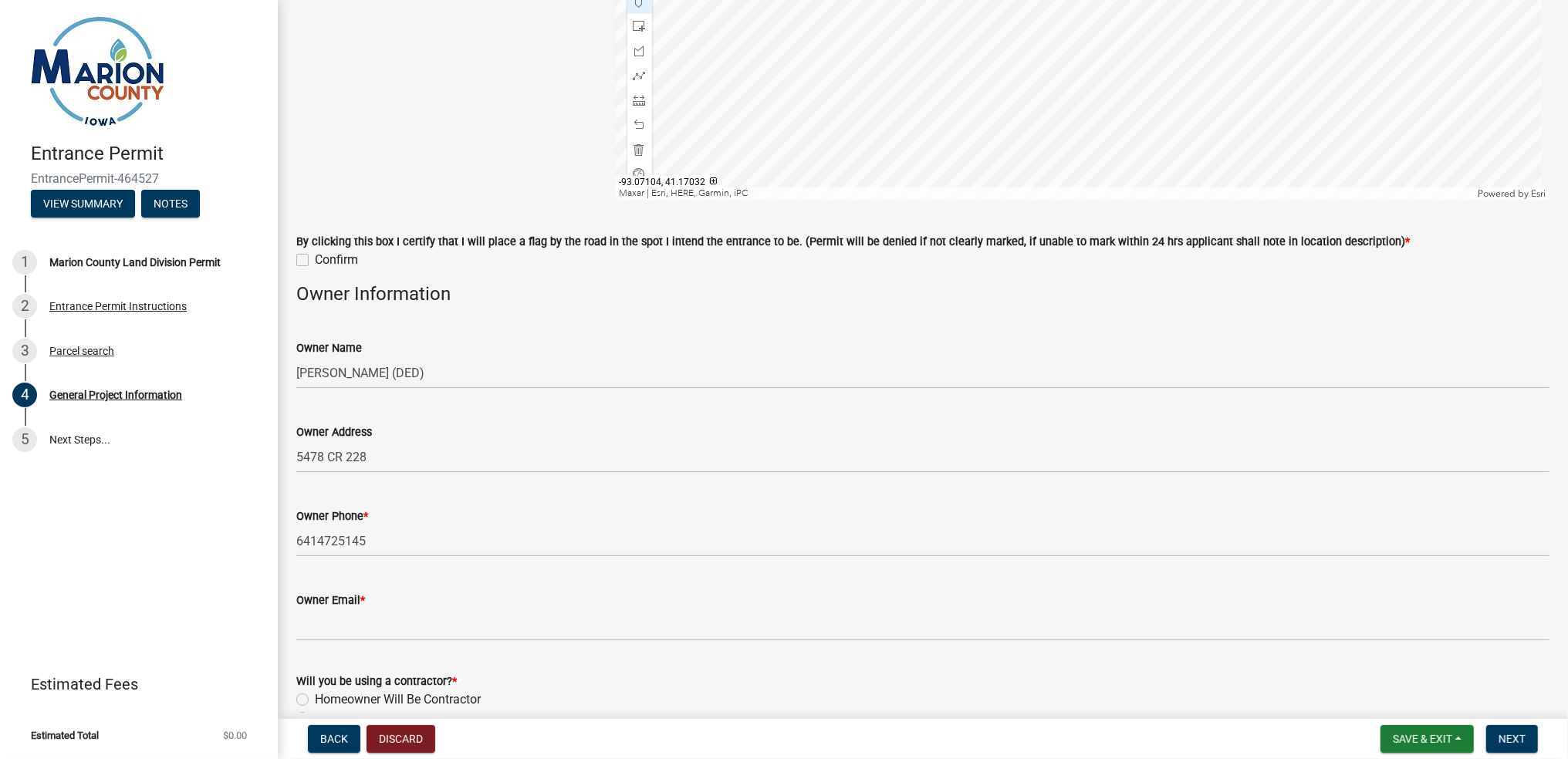
scroll to position [948, 0]
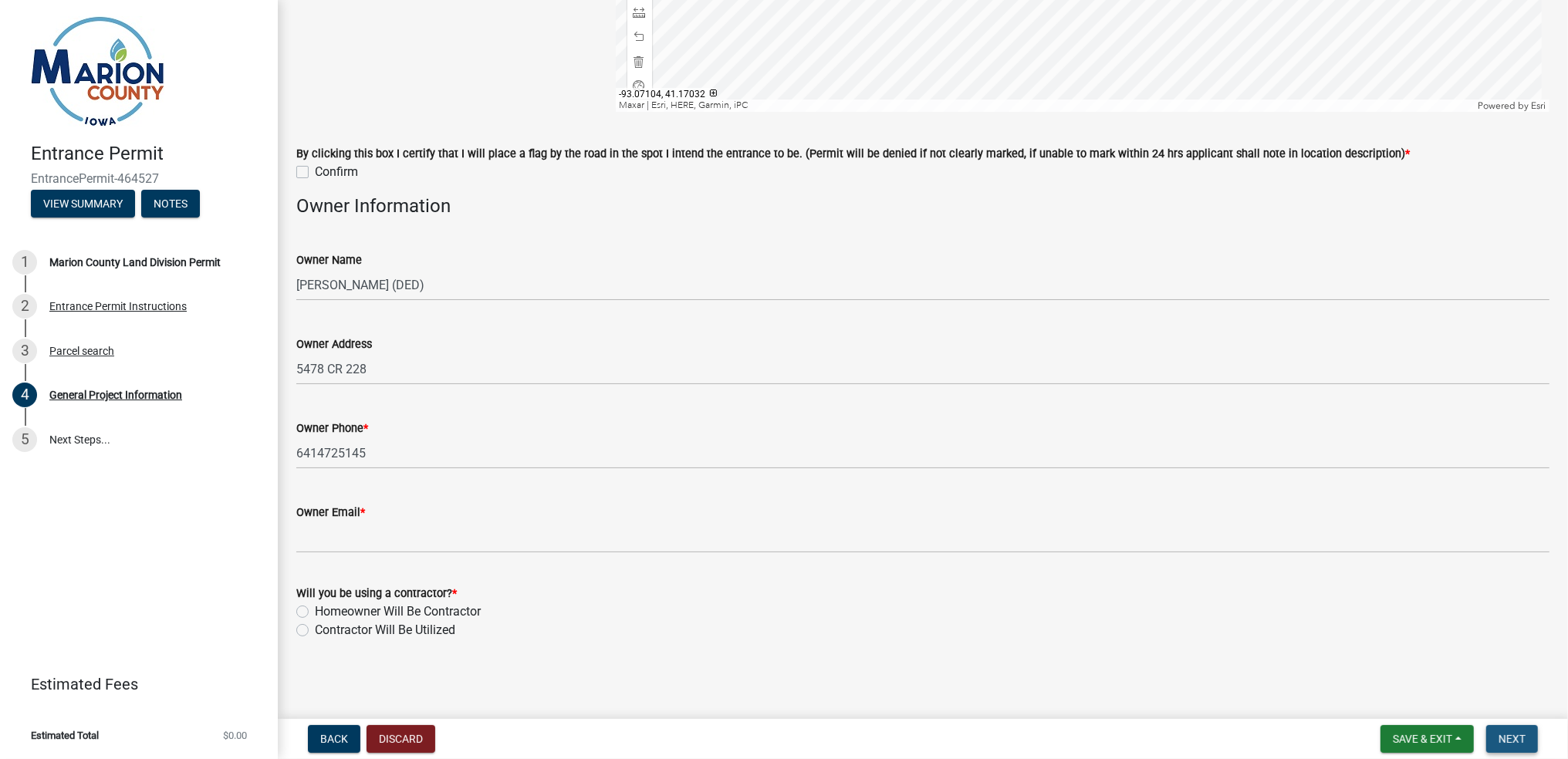
click at [1517, 735] on span "Next" at bounding box center [1512, 739] width 27 height 13
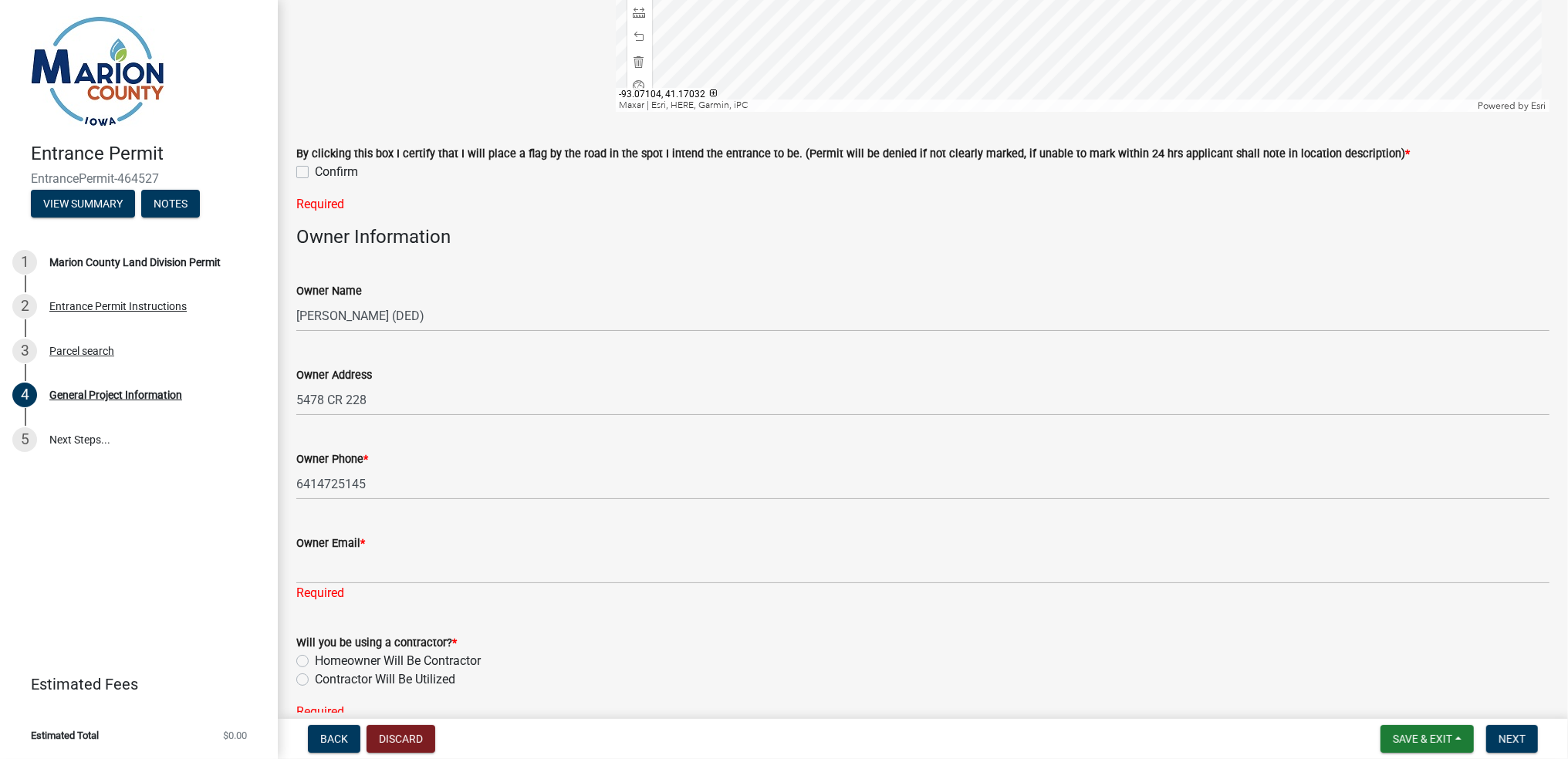
click at [388, 549] on div "Owner Email *" at bounding box center [923, 543] width 1254 height 18
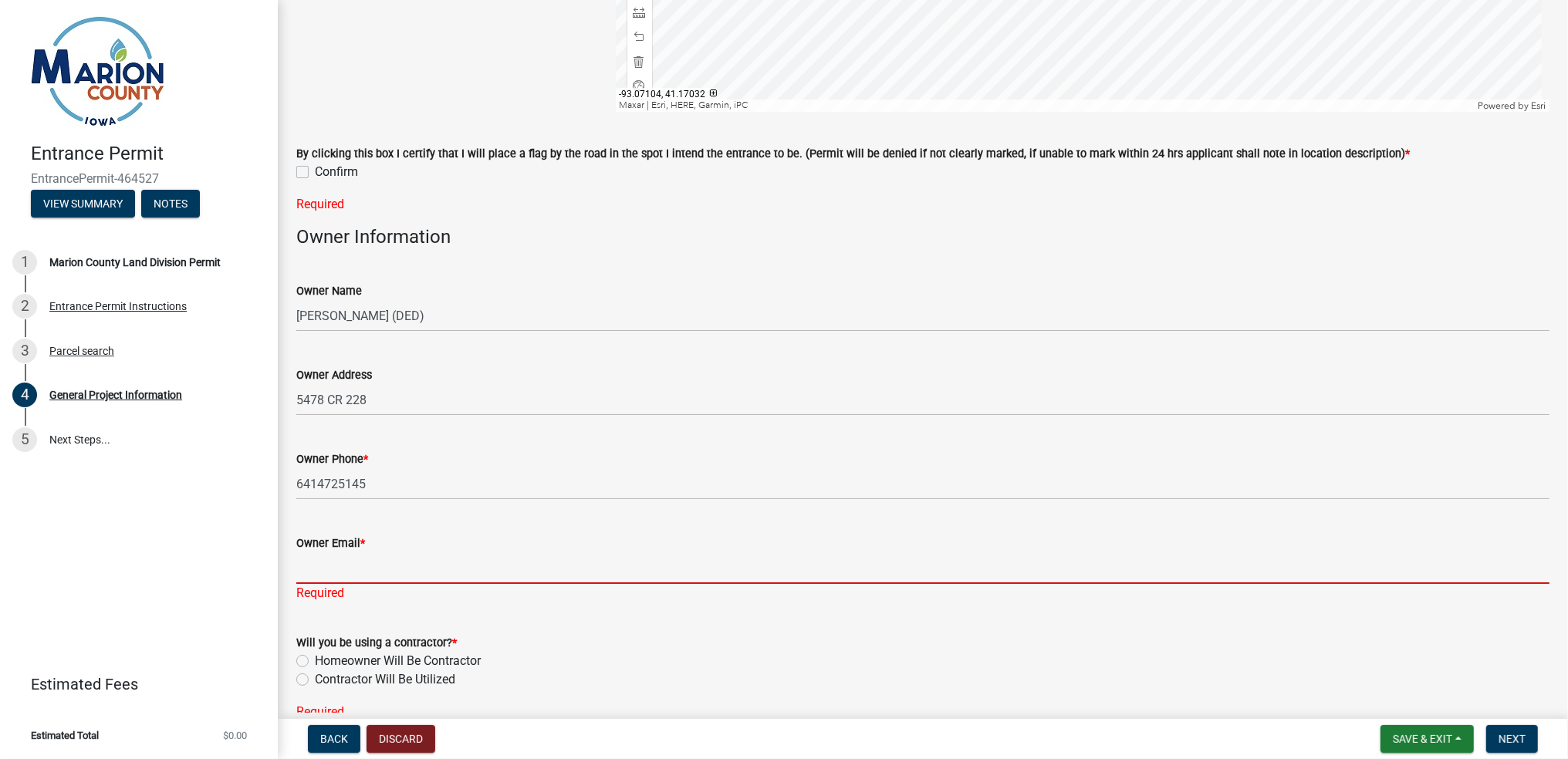
click at [305, 579] on input "Owner Email *" at bounding box center [923, 568] width 1254 height 32
type input "[PERSON_NAME][EMAIL_ADDRESS][PERSON_NAME][DOMAIN_NAME]"
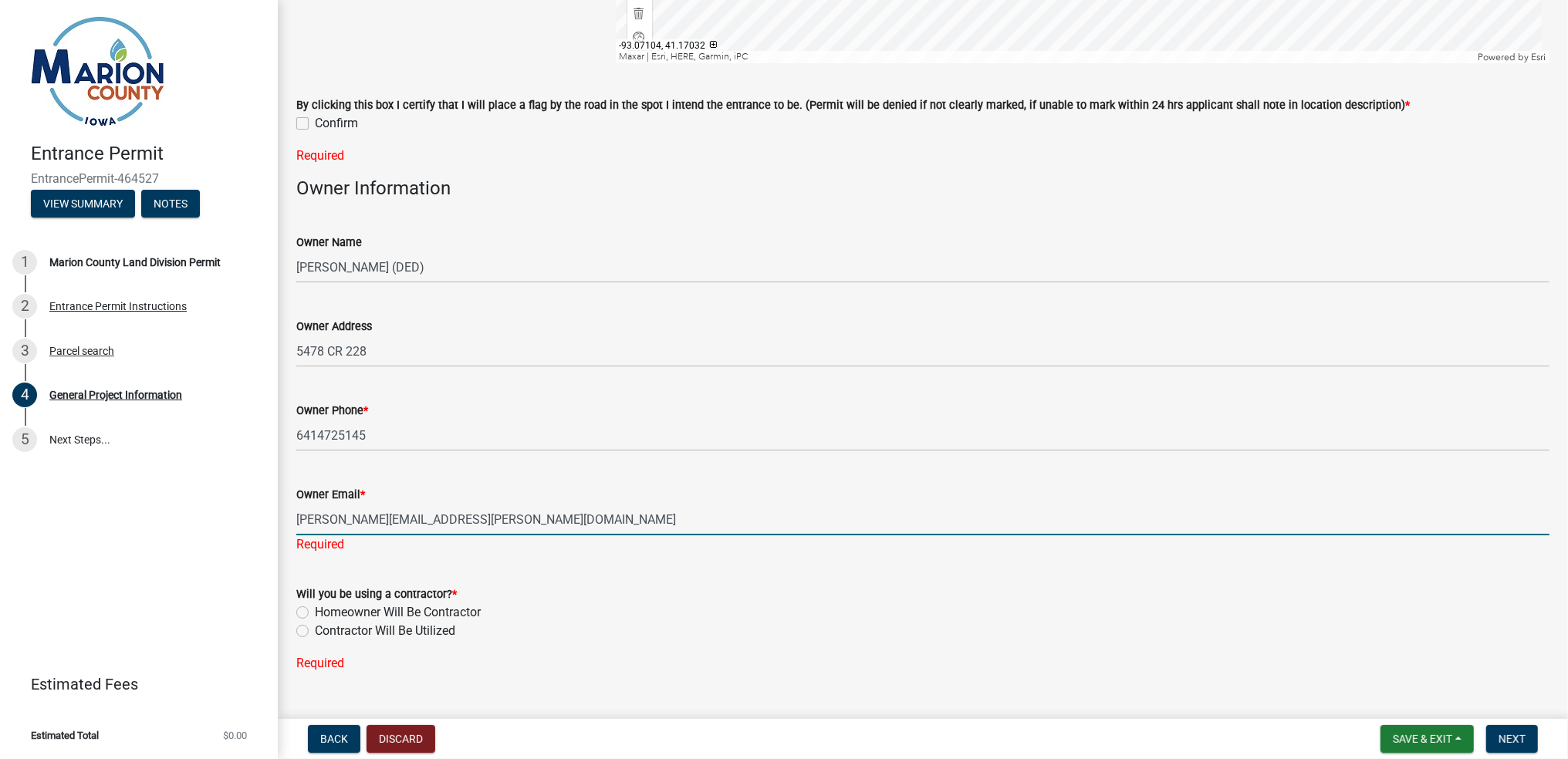
scroll to position [1028, 0]
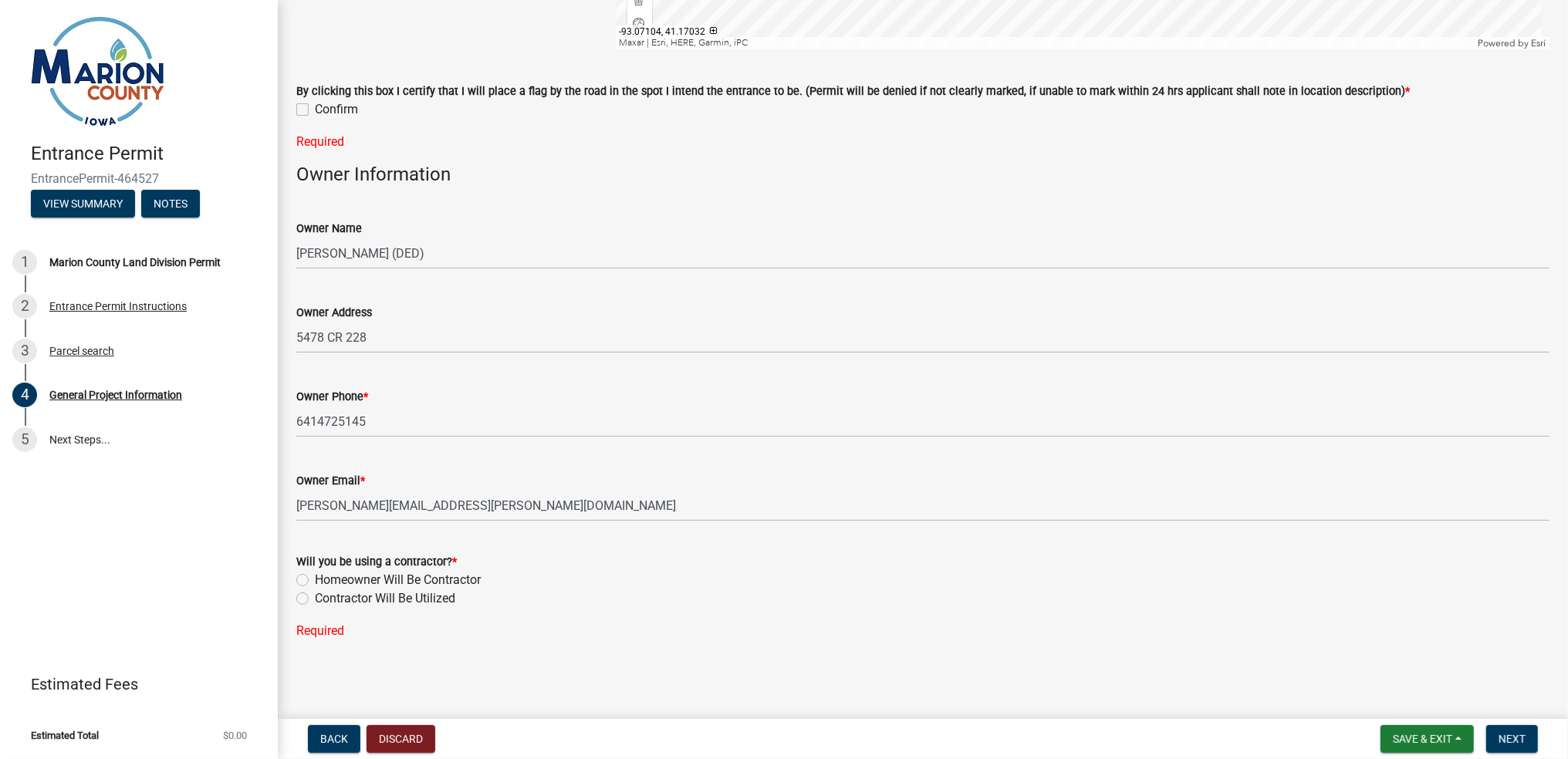
click at [315, 579] on label "Homeowner Will Be Contractor" at bounding box center [398, 580] width 166 height 18
click at [315, 579] on input "Homeowner Will Be Contractor" at bounding box center [320, 575] width 10 height 10
radio input "true"
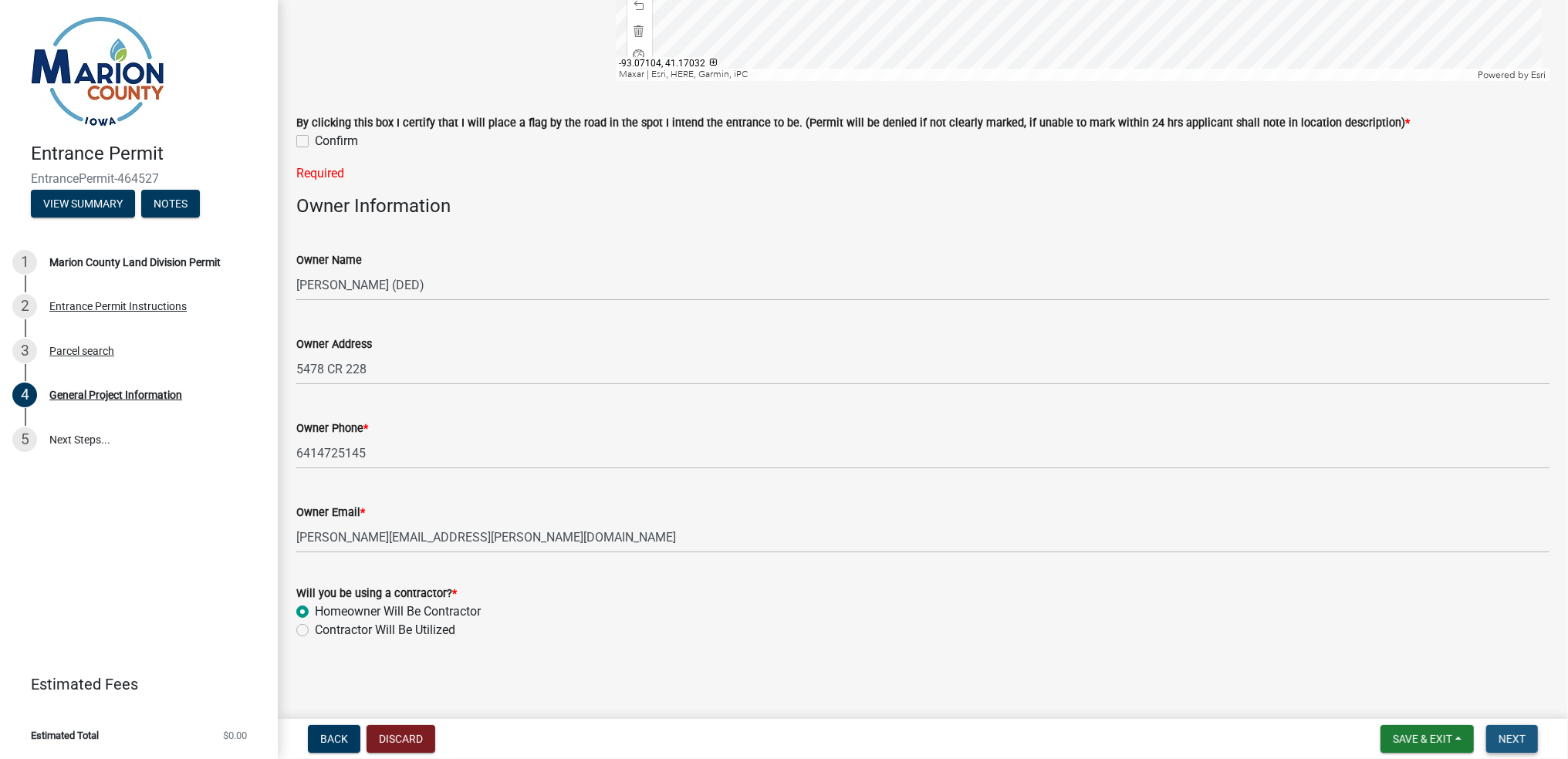
click at [1525, 738] on span "Next" at bounding box center [1512, 739] width 27 height 13
click at [315, 143] on label "Confirm" at bounding box center [336, 141] width 43 height 18
click at [315, 142] on input "Confirm" at bounding box center [320, 136] width 10 height 10
checkbox input "true"
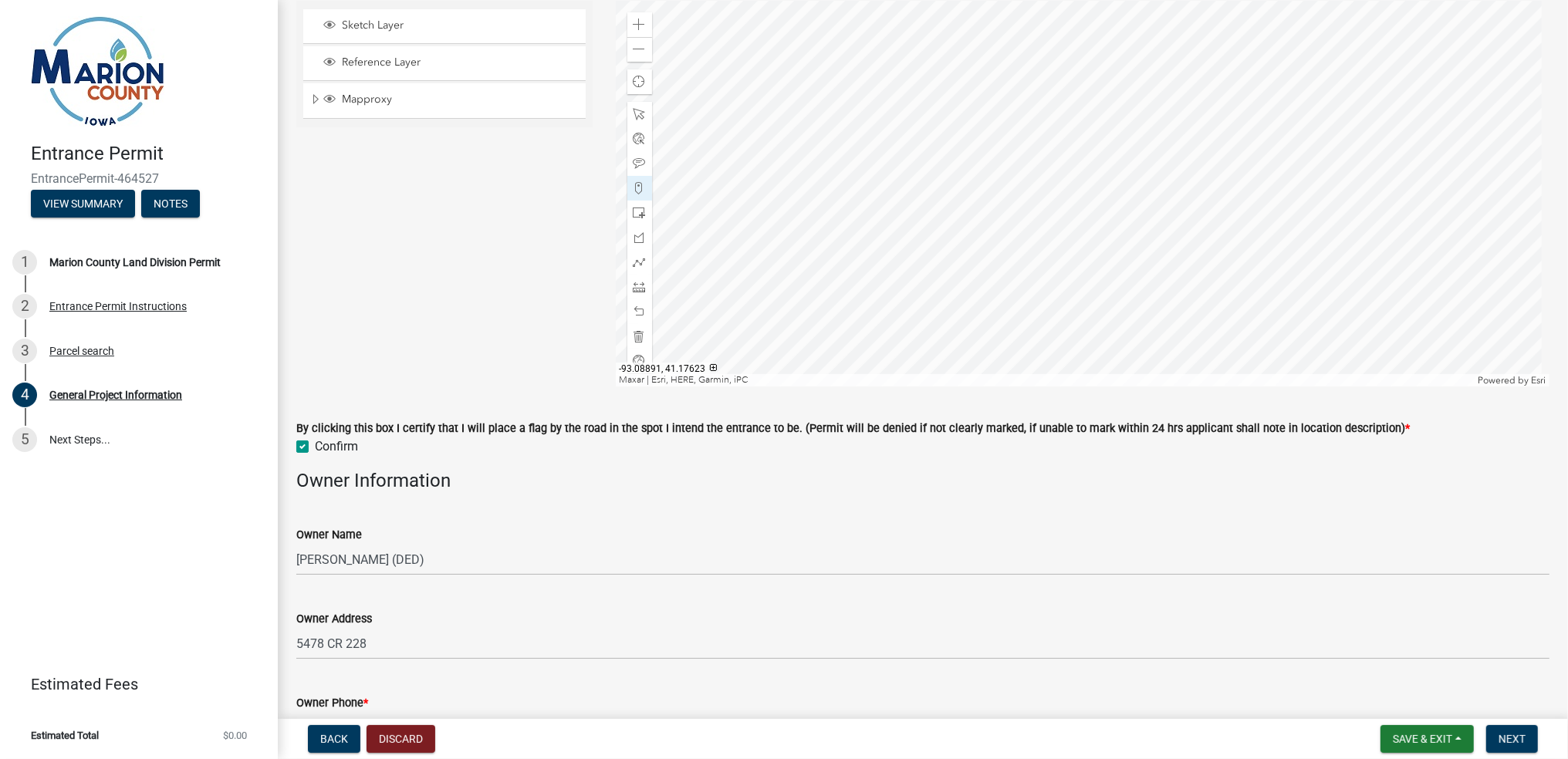
scroll to position [948, 0]
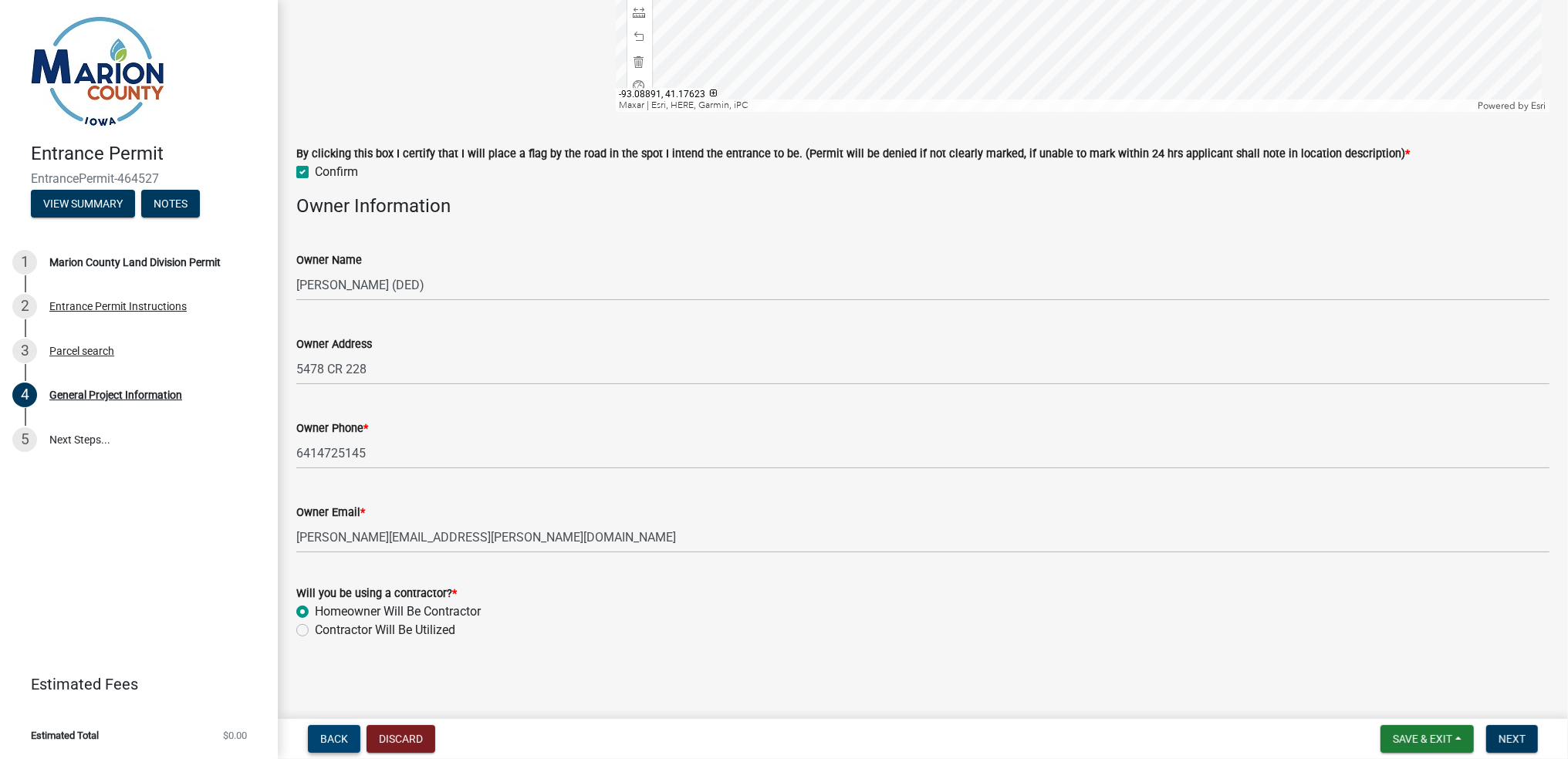
drag, startPoint x: 306, startPoint y: 746, endPoint x: 313, endPoint y: 730, distance: 17.5
click at [306, 742] on form "Back Discard" at bounding box center [368, 739] width 133 height 27
click at [341, 733] on span "Back" at bounding box center [334, 739] width 27 height 13
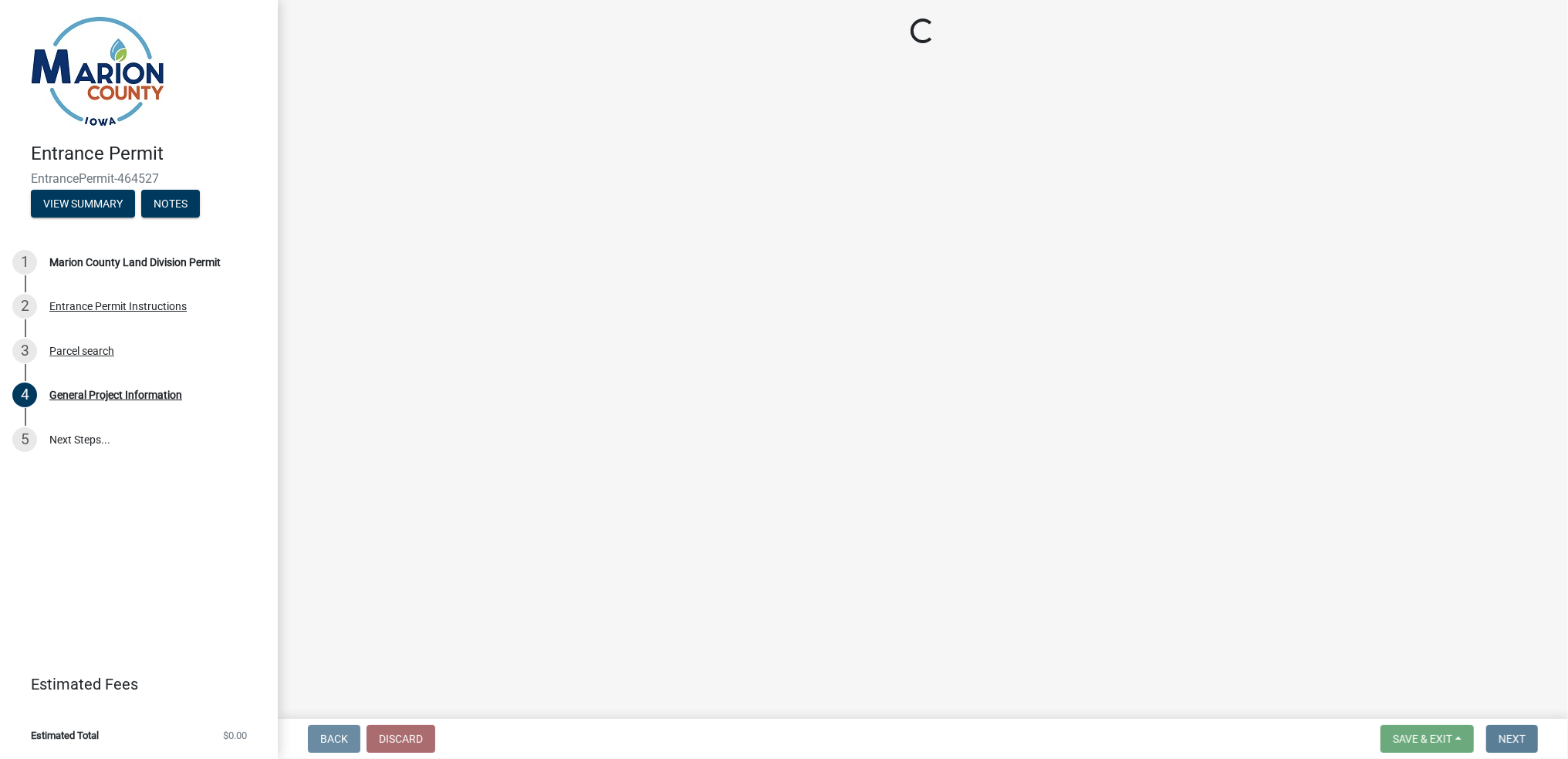
scroll to position [0, 0]
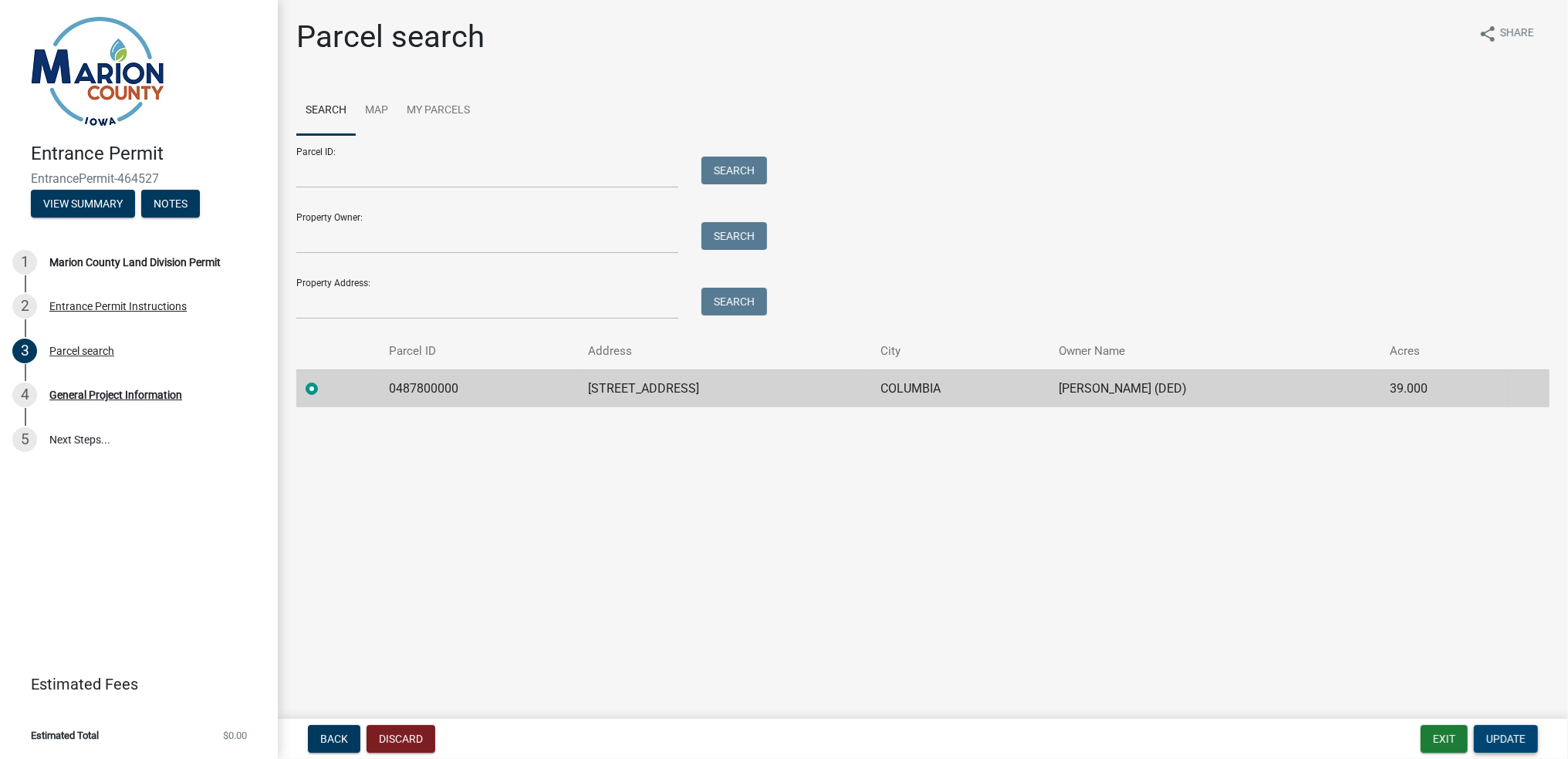
click at [1510, 742] on span "Update" at bounding box center [1506, 739] width 39 height 13
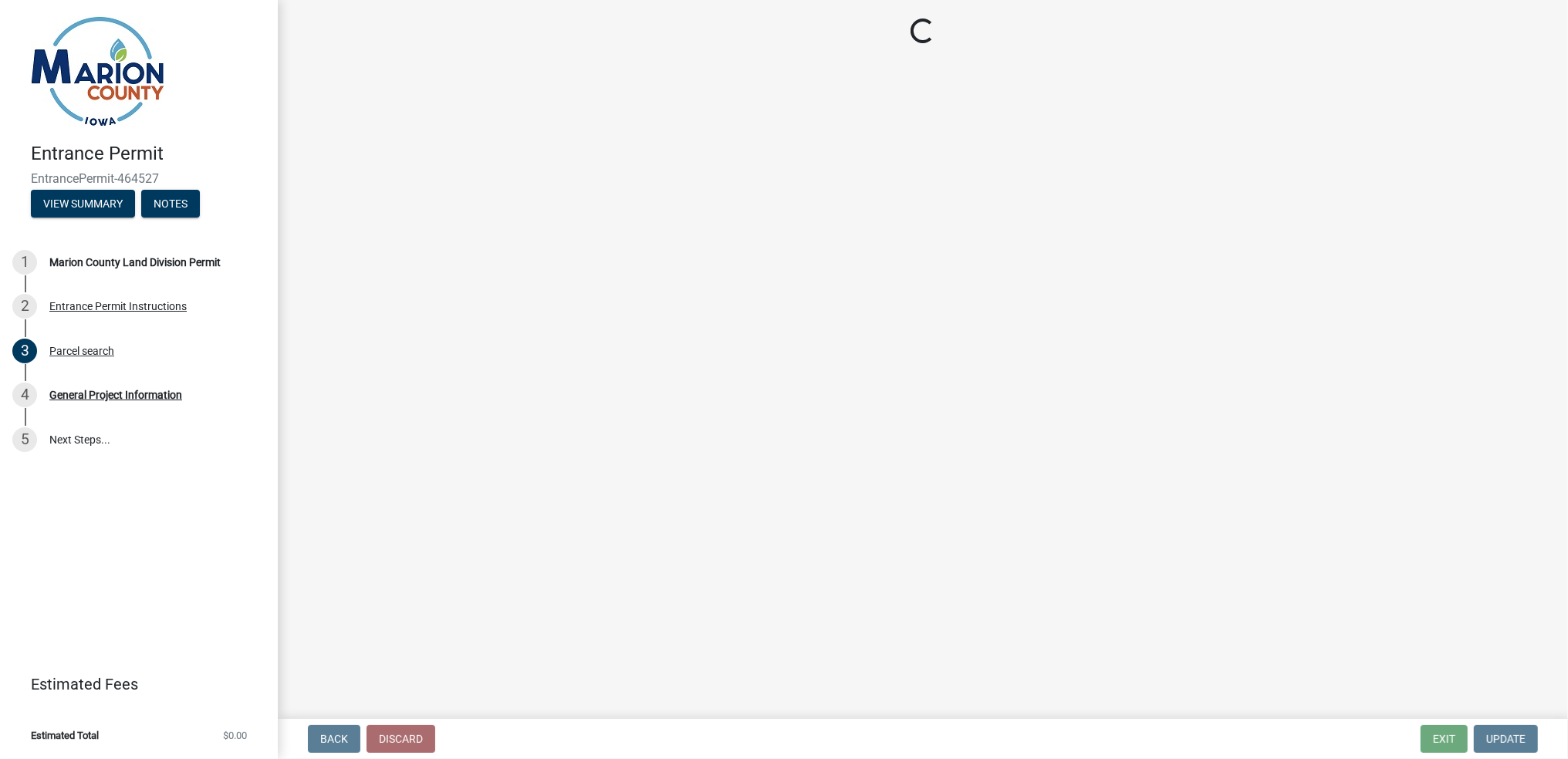
select select "7d756283-d3db-42d8-b135-ff8906bd1c63"
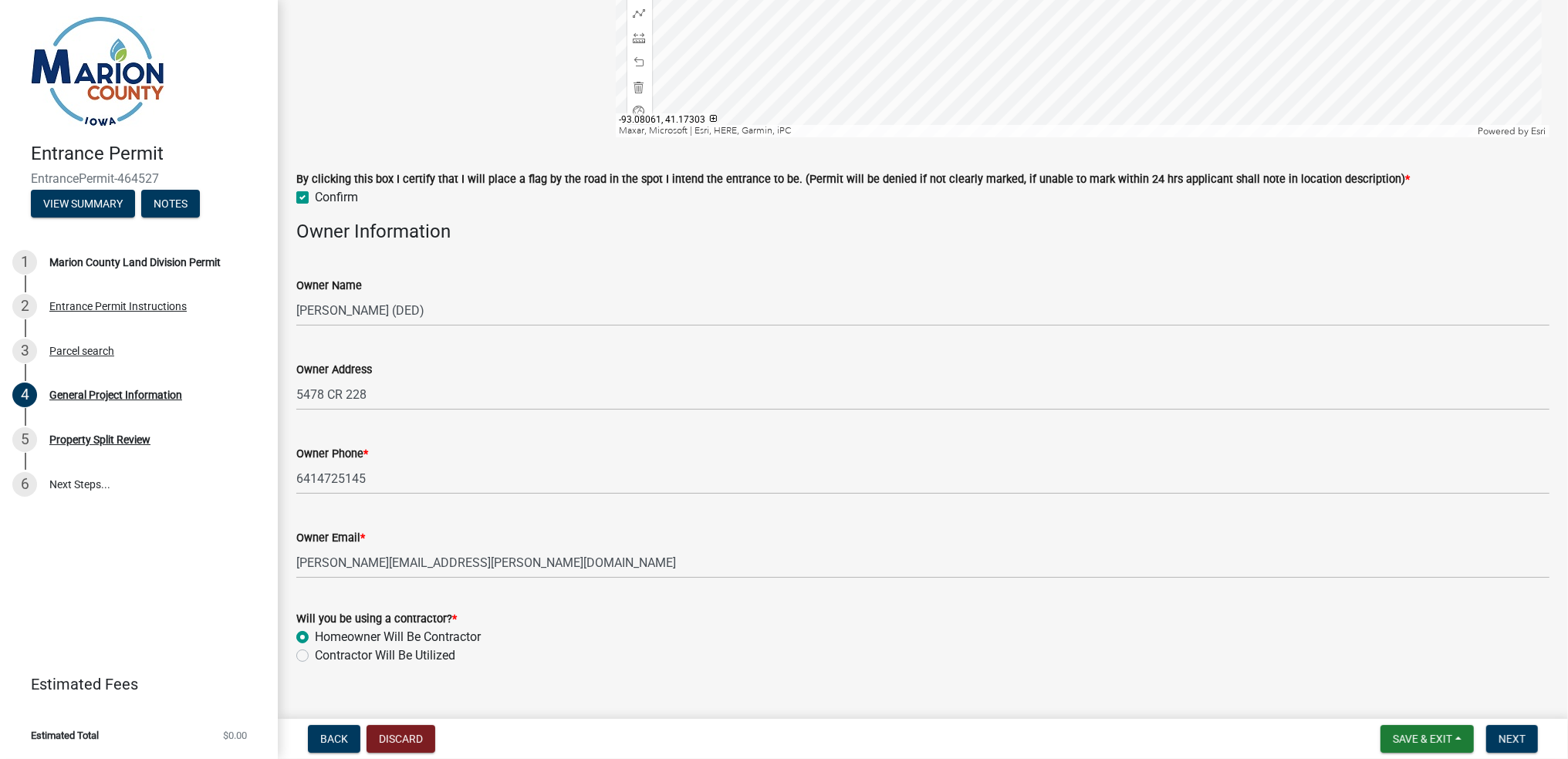
scroll to position [948, 0]
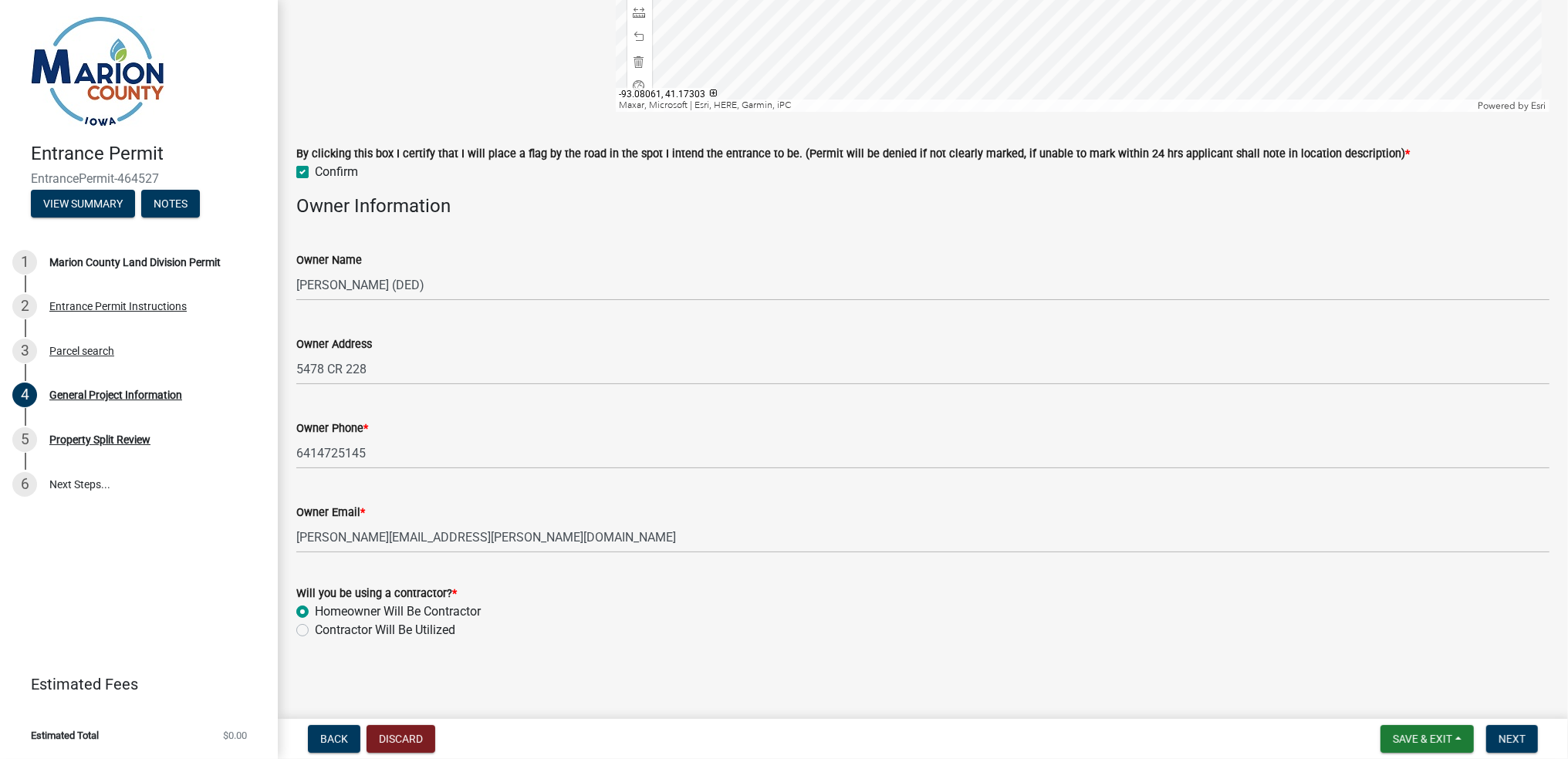
click at [315, 610] on label "Homeowner Will Be Contractor" at bounding box center [398, 612] width 166 height 18
click at [315, 610] on input "Homeowner Will Be Contractor" at bounding box center [320, 607] width 10 height 10
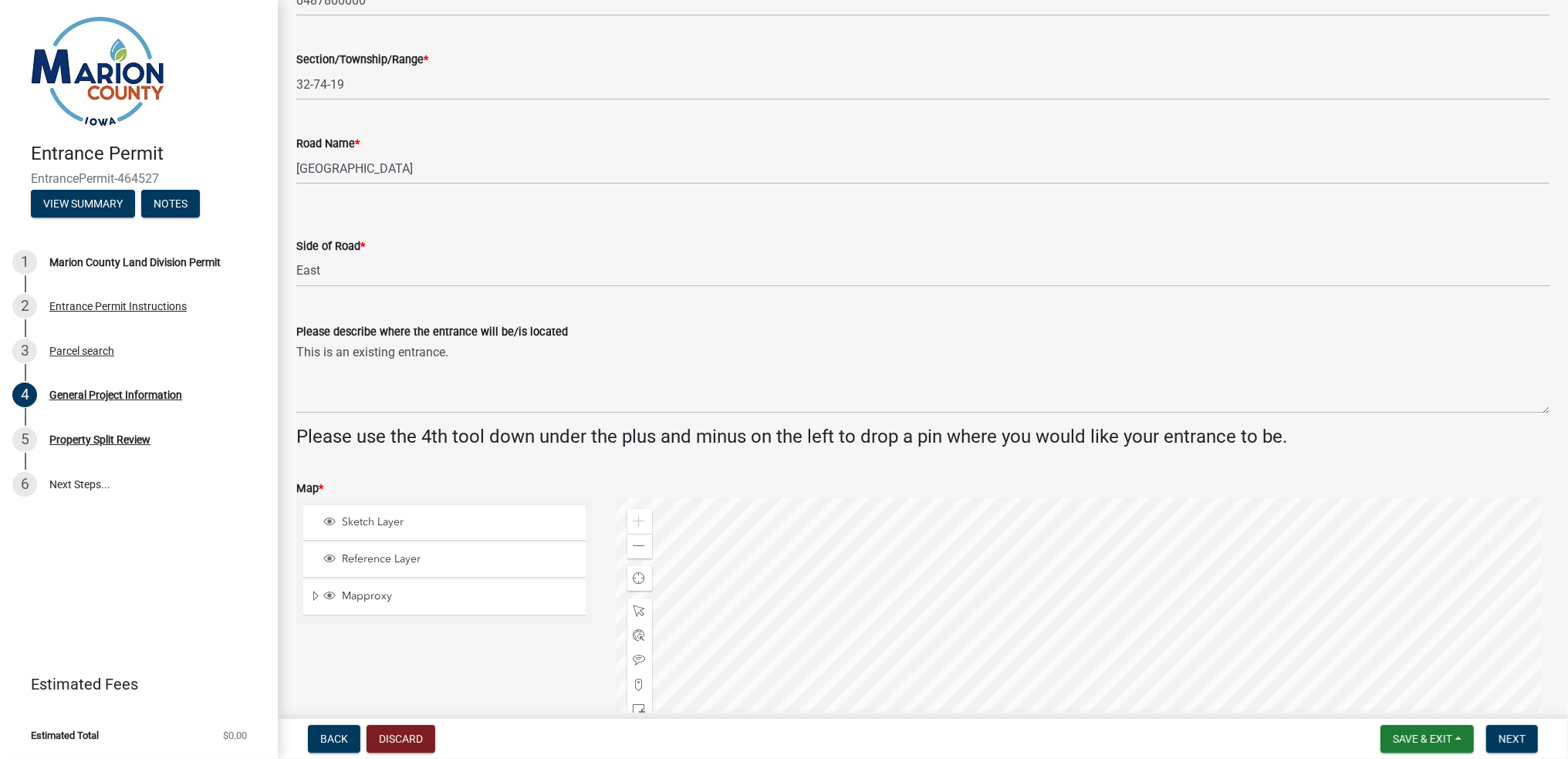
scroll to position [0, 0]
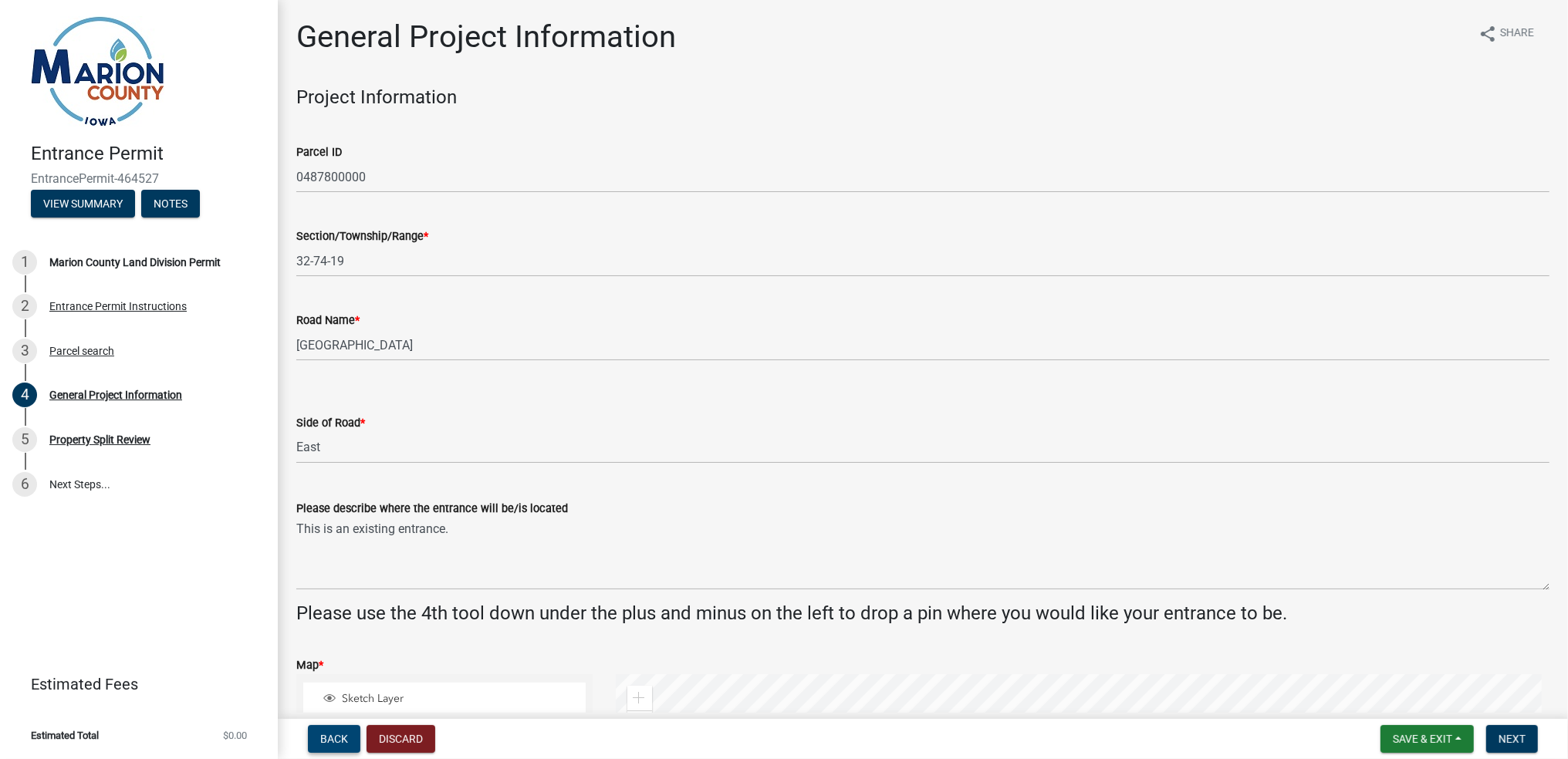
click at [341, 743] on span "Back" at bounding box center [334, 739] width 27 height 13
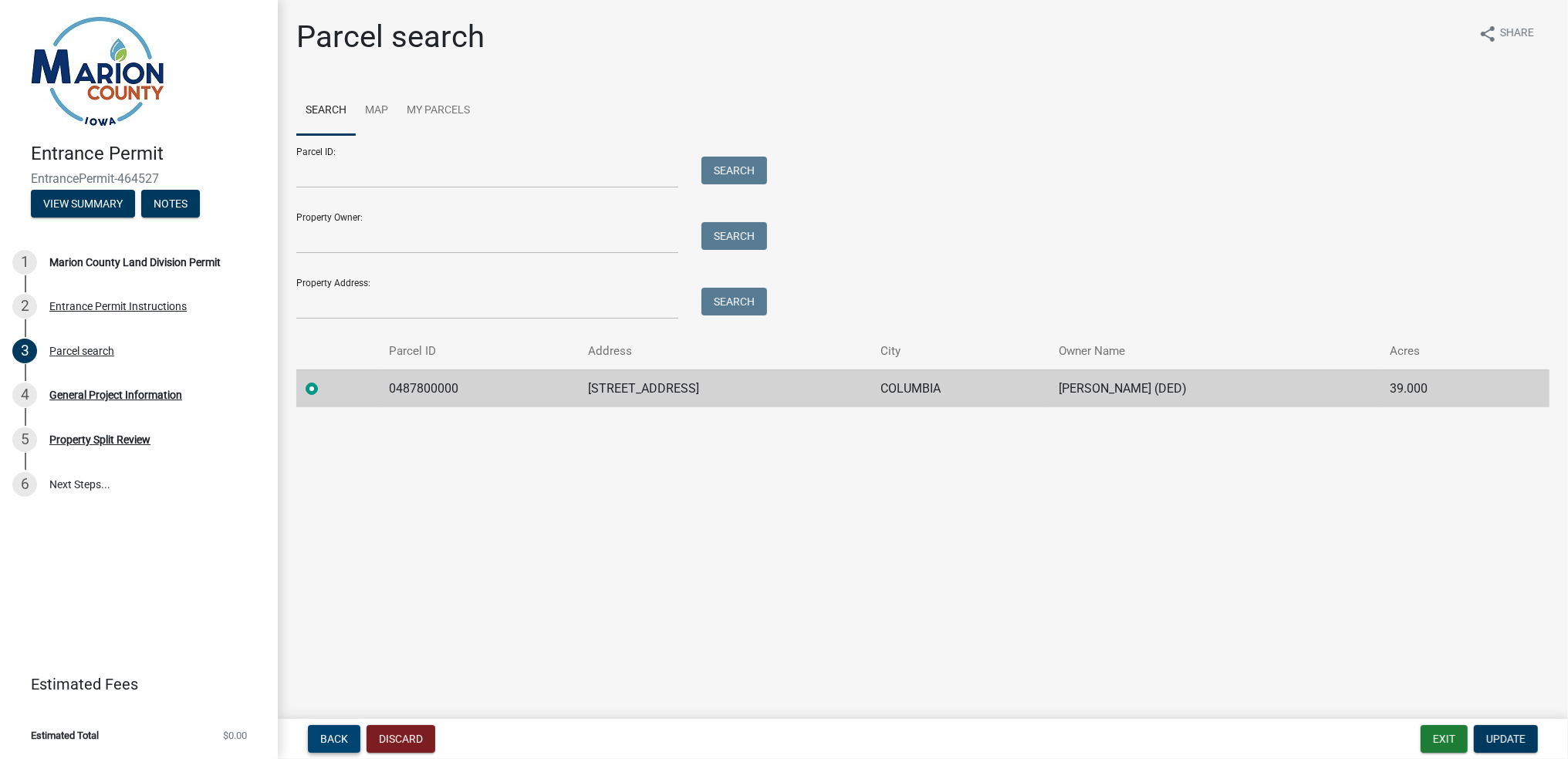
click at [343, 740] on span "Back" at bounding box center [334, 739] width 27 height 13
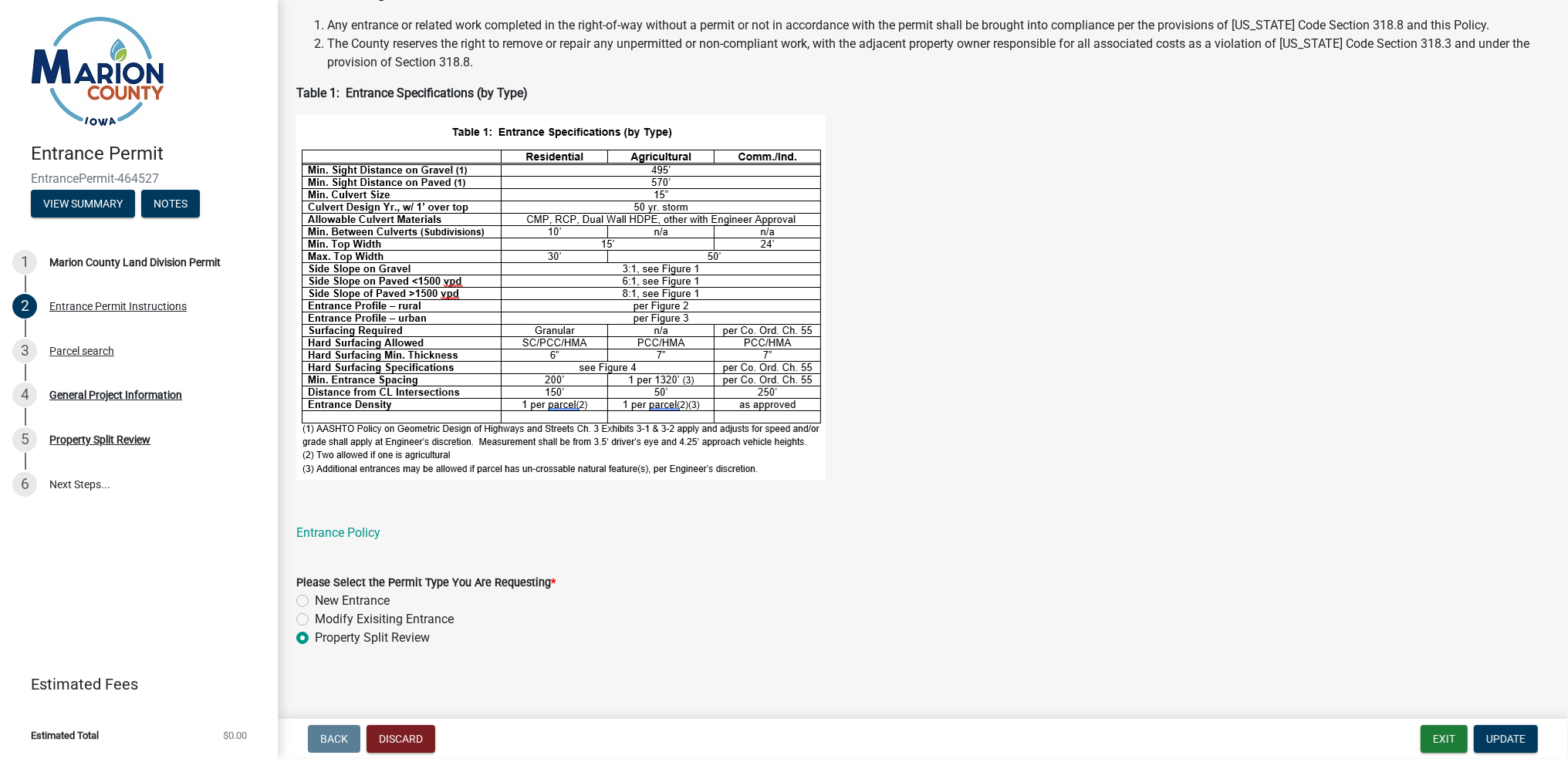
scroll to position [368, 0]
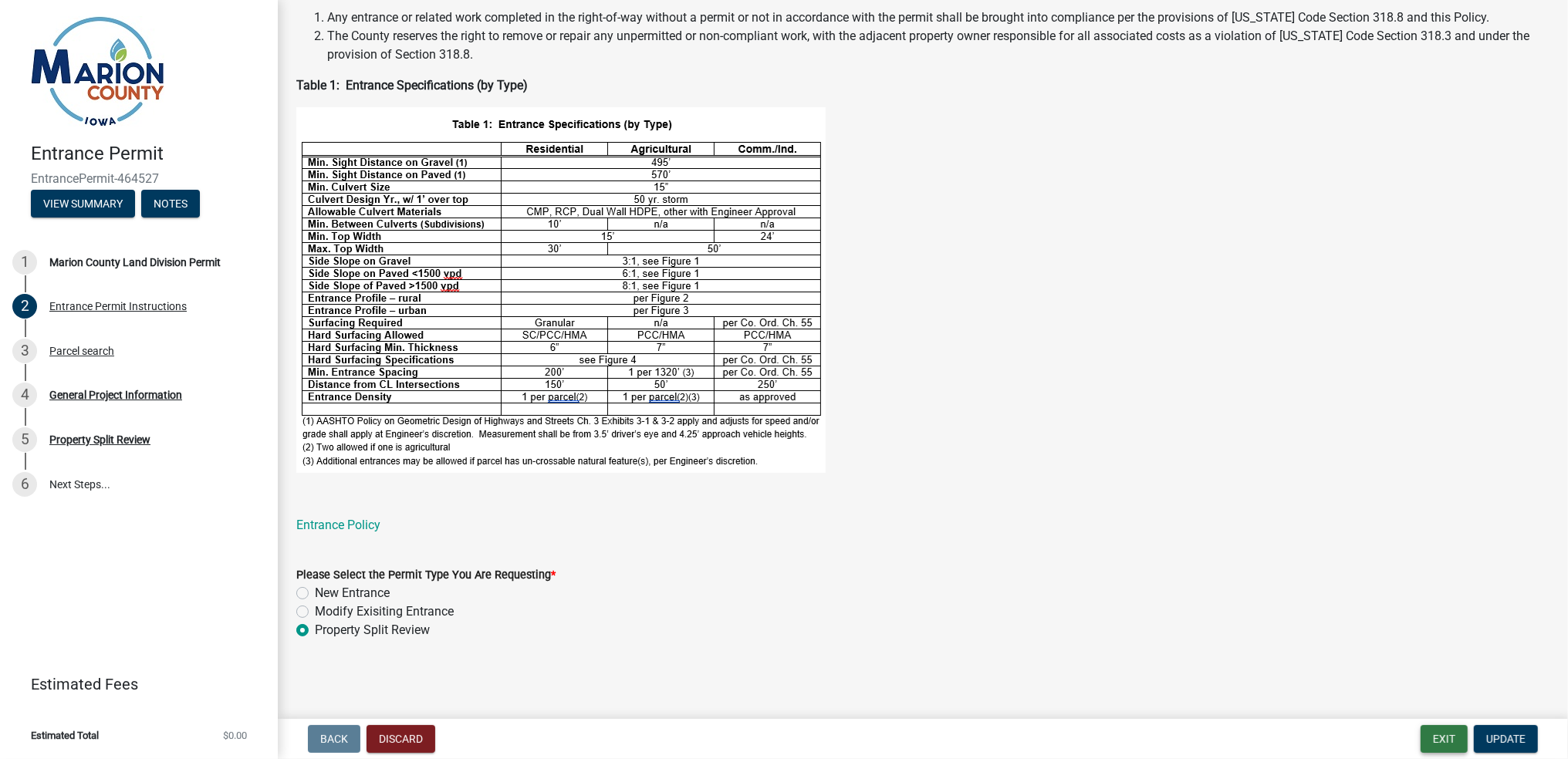
click at [1443, 738] on button "Exit" at bounding box center [1445, 739] width 48 height 27
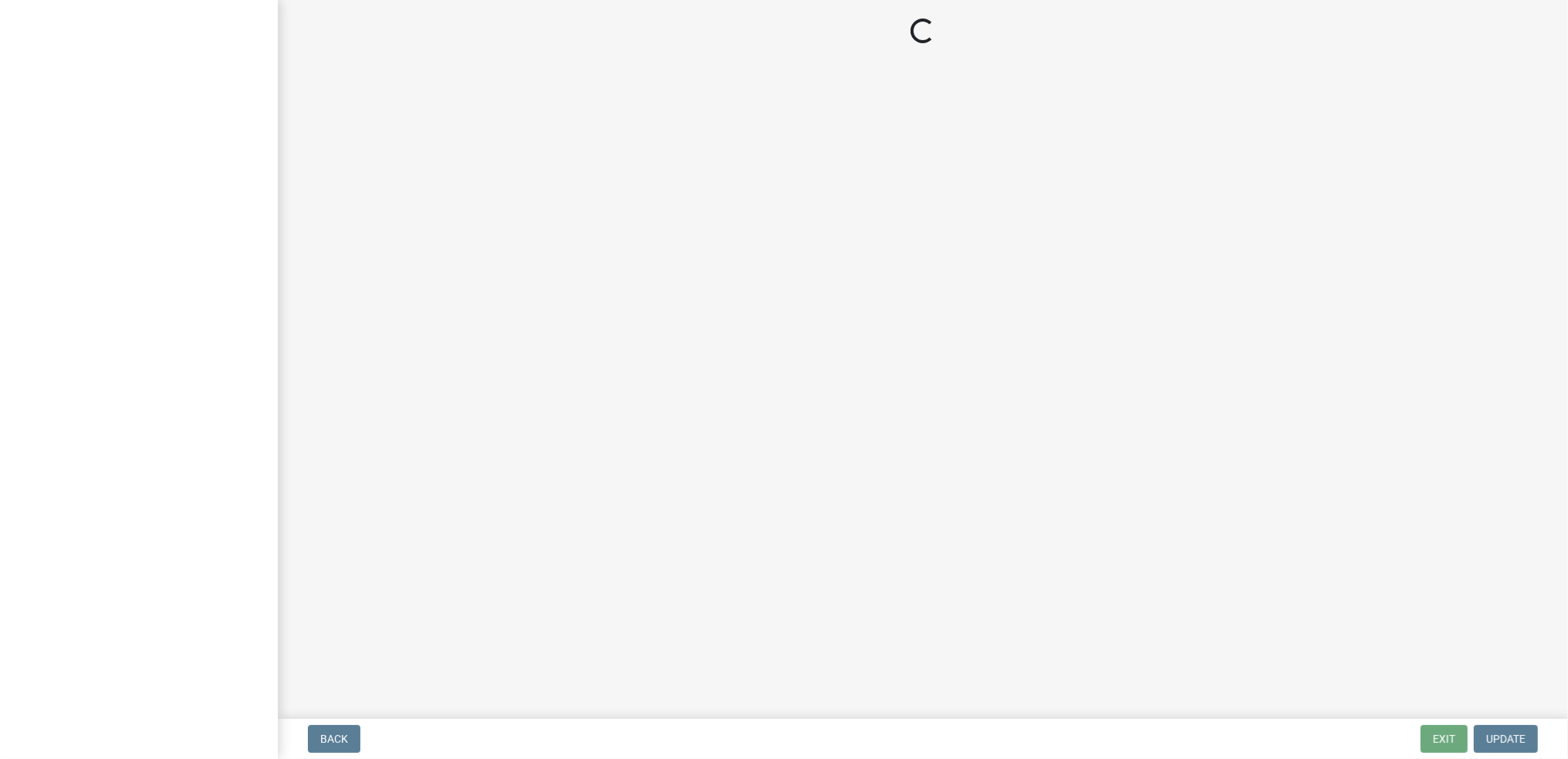
select select "7d756283-d3db-42d8-b135-ff8906bd1c63"
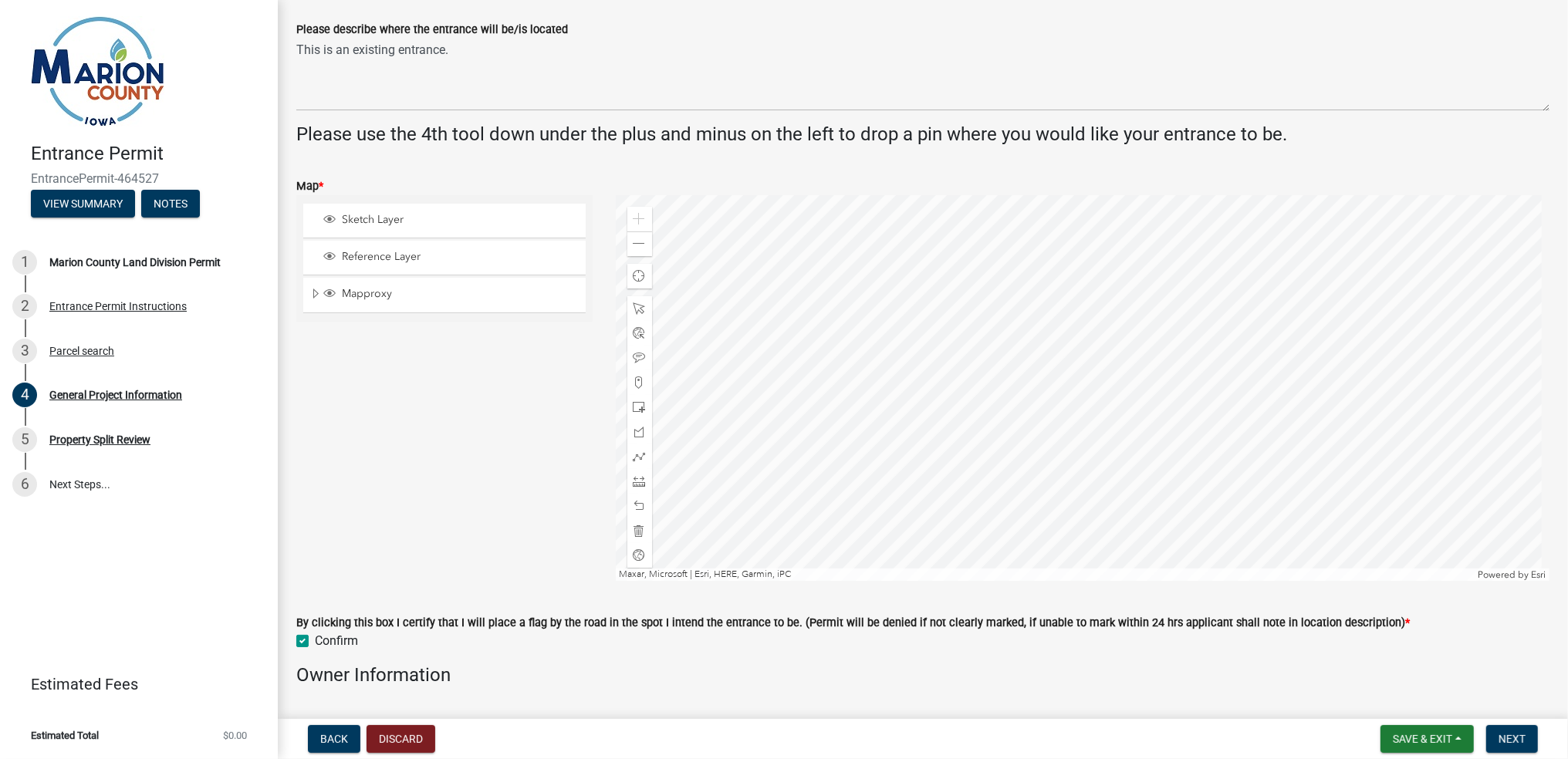
scroll to position [514, 0]
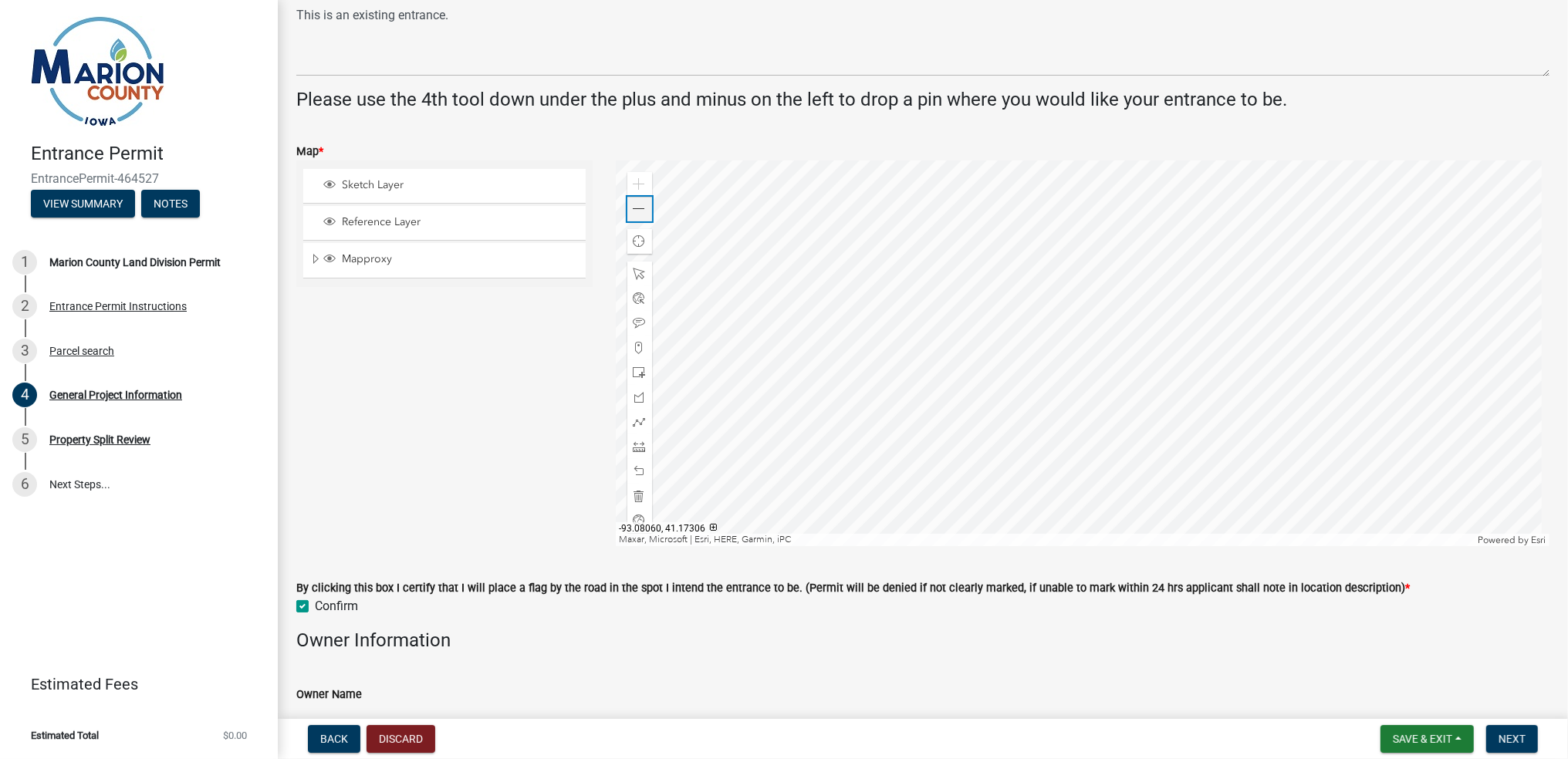
click at [636, 208] on span at bounding box center [641, 209] width 13 height 13
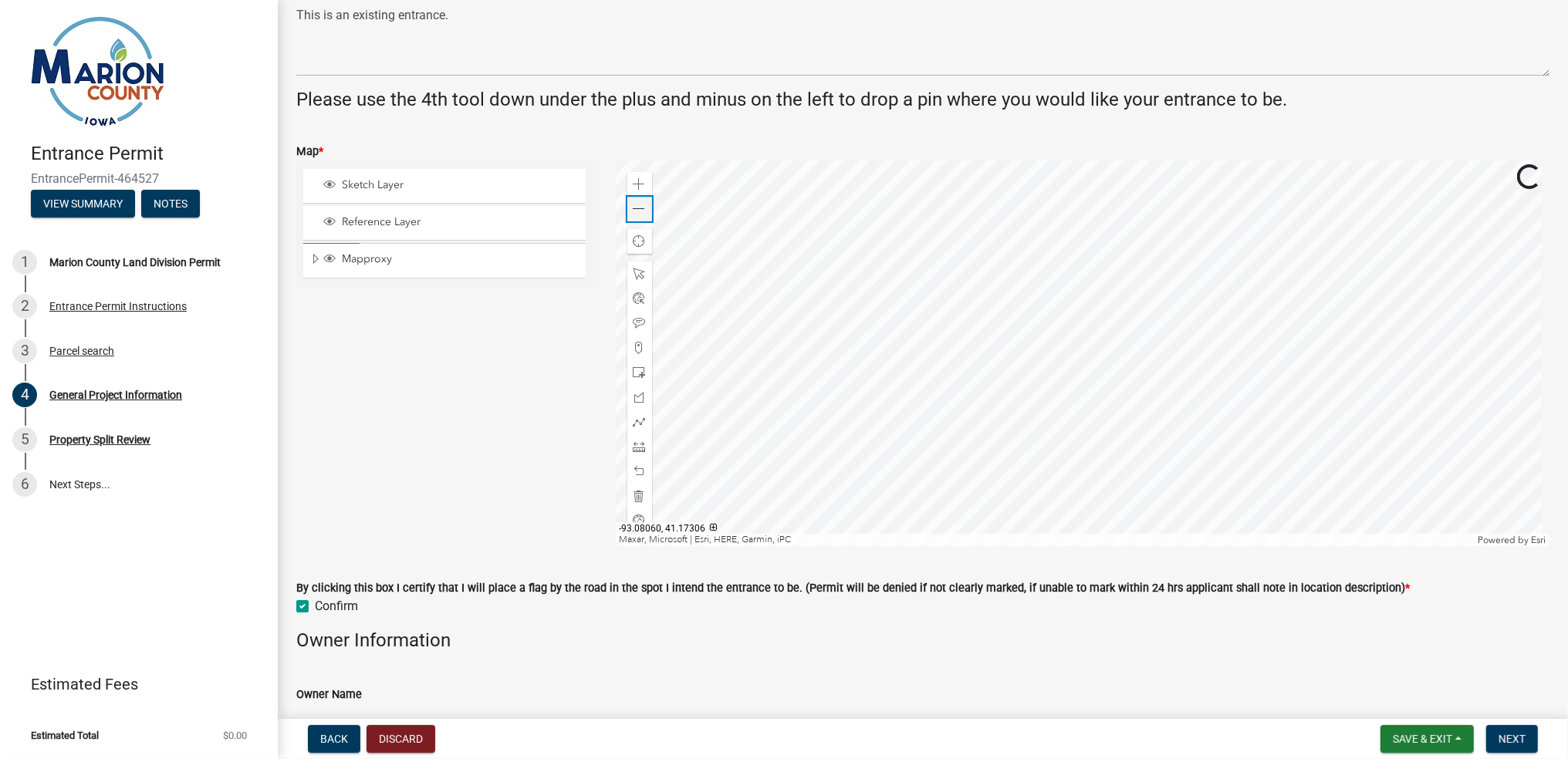
click at [636, 208] on span at bounding box center [641, 209] width 13 height 13
